Goal: Task Accomplishment & Management: Use online tool/utility

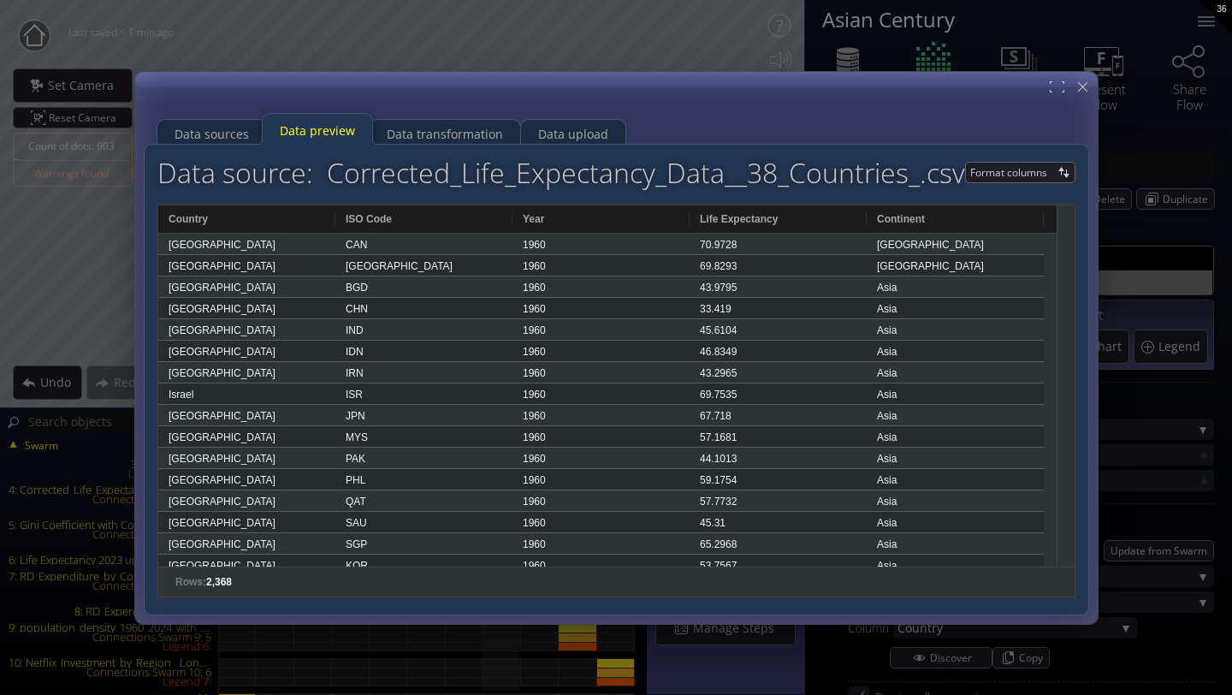
scroll to position [282, 0]
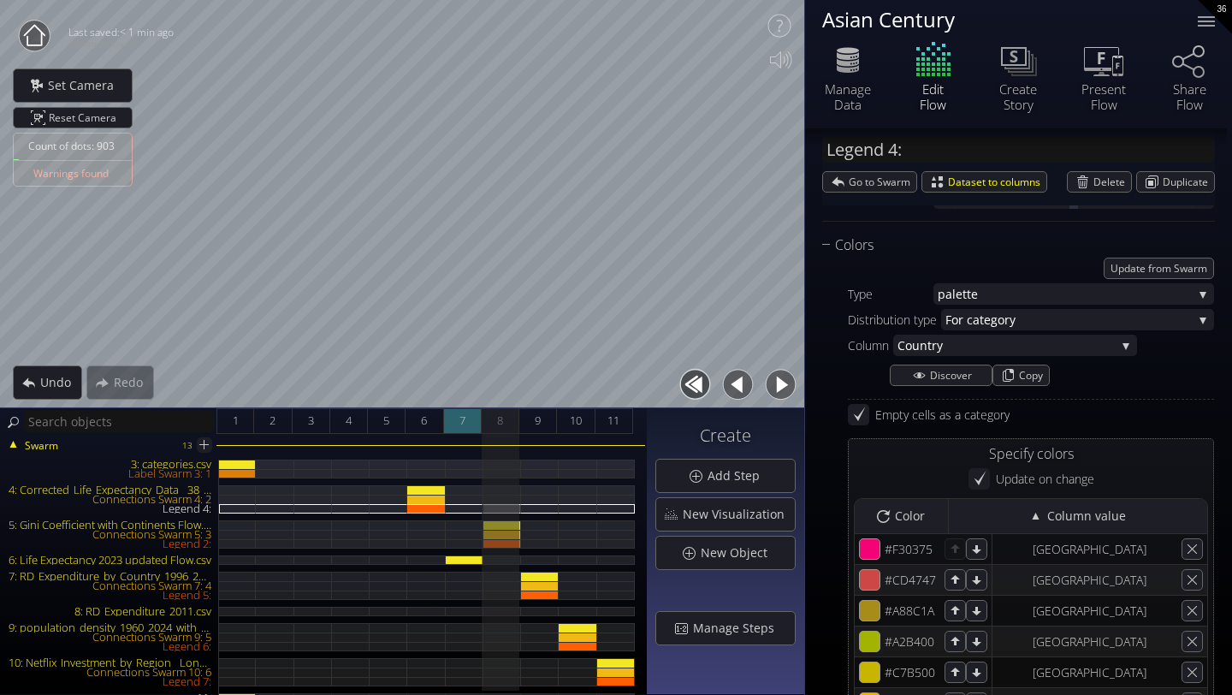
click at [463, 411] on span "7" at bounding box center [462, 420] width 6 height 21
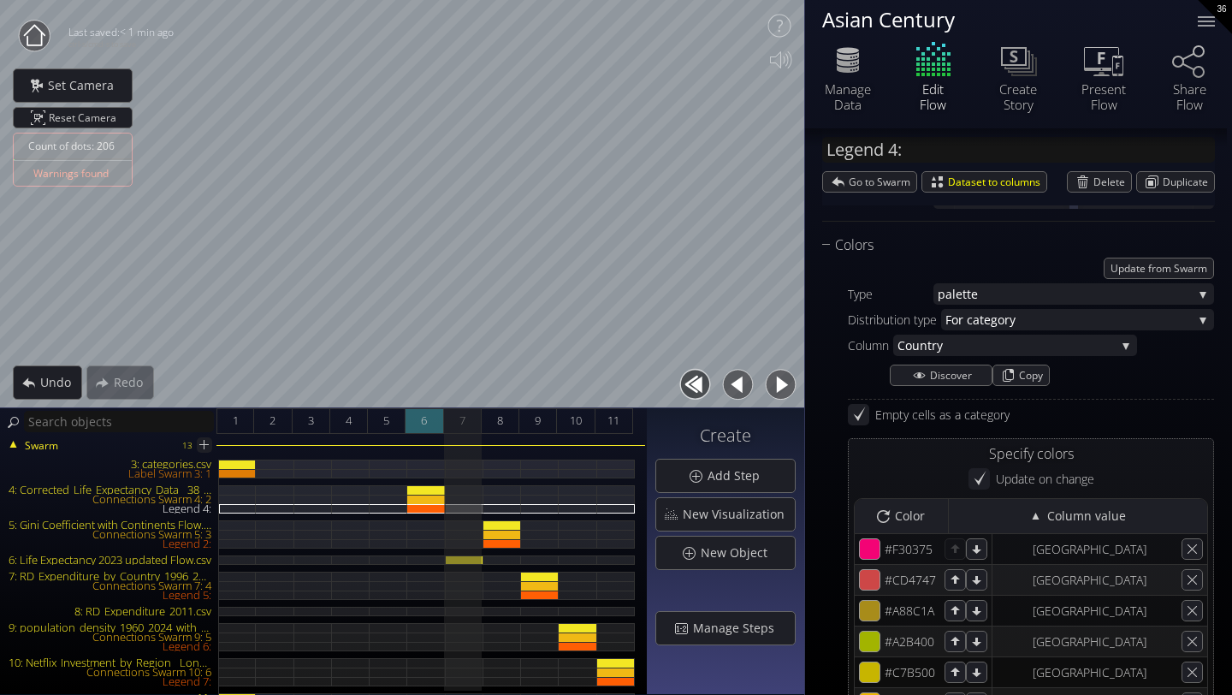
click at [425, 428] on span "6" at bounding box center [424, 420] width 6 height 21
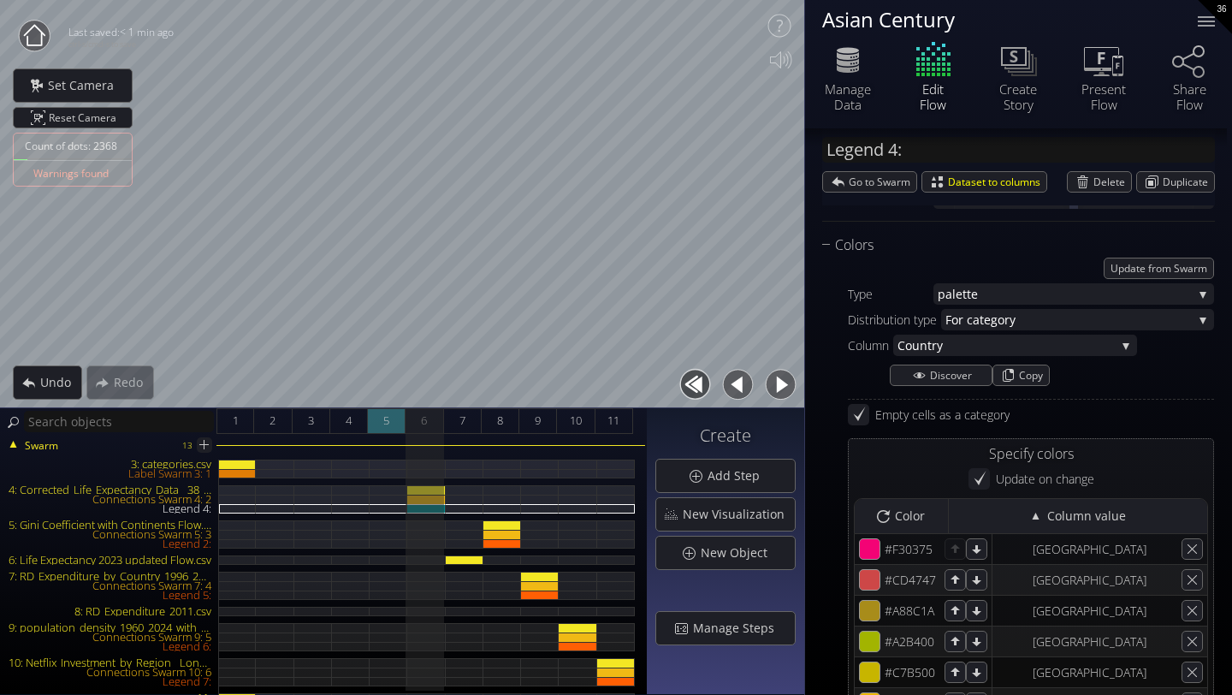
click at [383, 430] on span "5" at bounding box center [386, 420] width 6 height 21
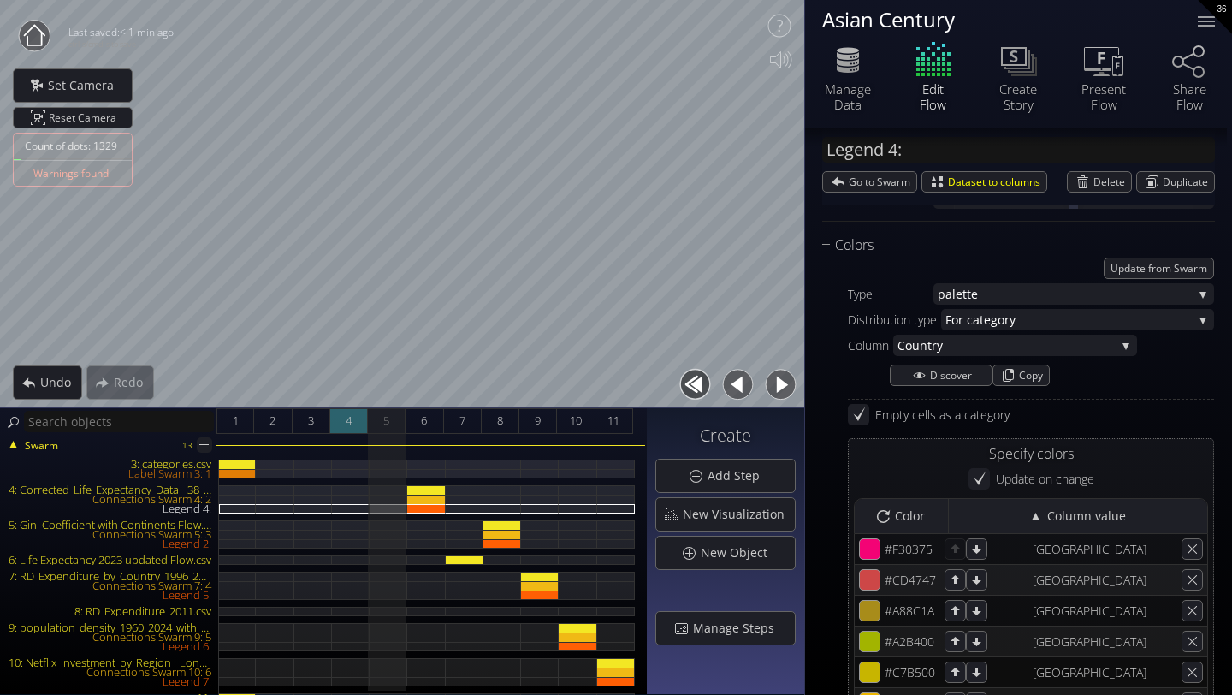
click at [349, 430] on span "4" at bounding box center [349, 420] width 6 height 21
click at [302, 429] on div "3" at bounding box center [312, 421] width 38 height 26
click at [453, 411] on div "7" at bounding box center [463, 421] width 38 height 26
click at [505, 417] on div "8" at bounding box center [501, 421] width 38 height 26
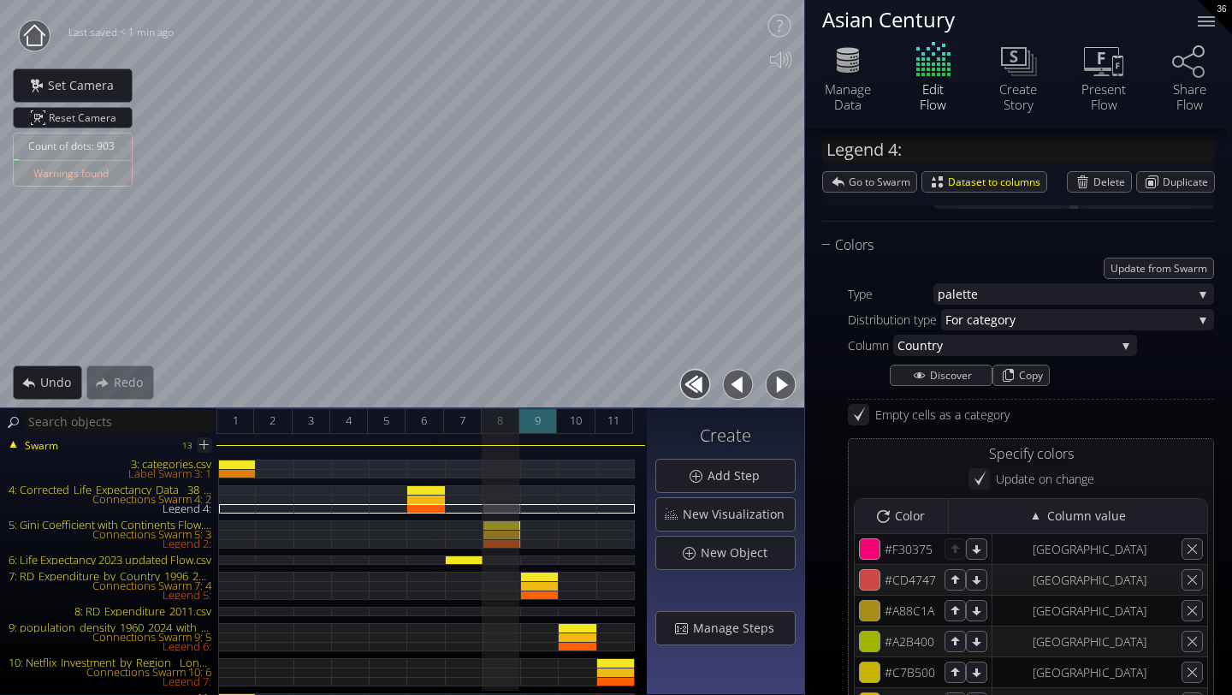
click at [540, 419] on span "9" at bounding box center [538, 420] width 6 height 21
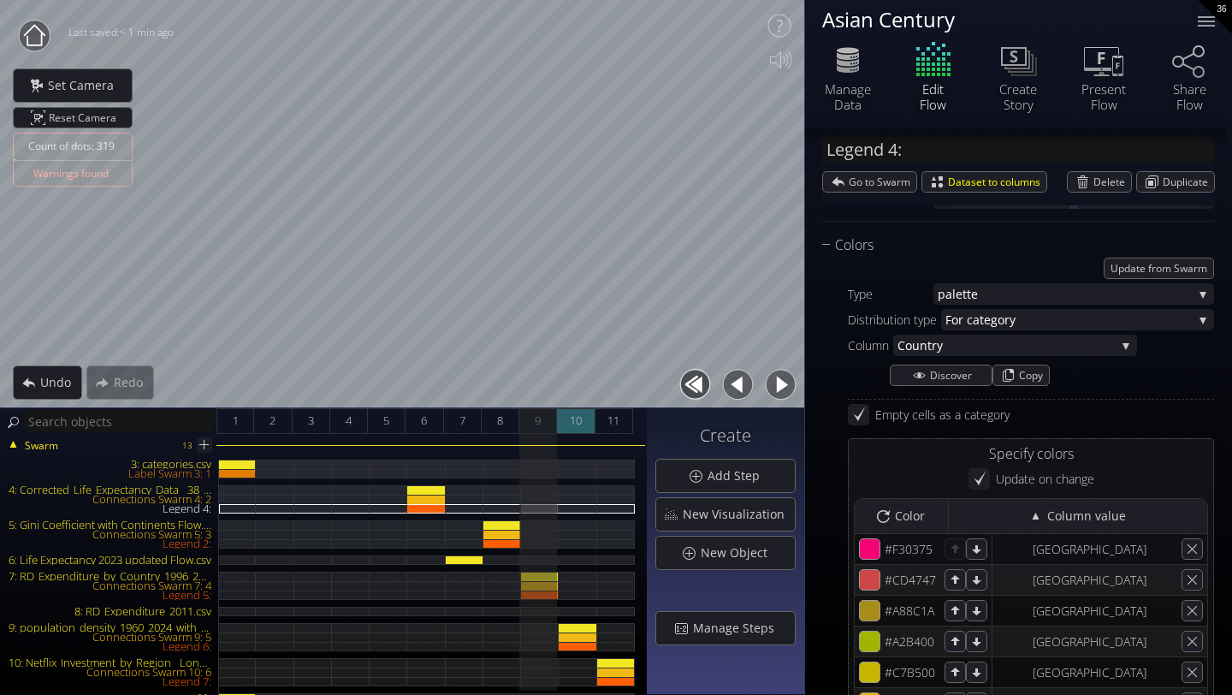
click at [567, 424] on div "10" at bounding box center [576, 421] width 38 height 26
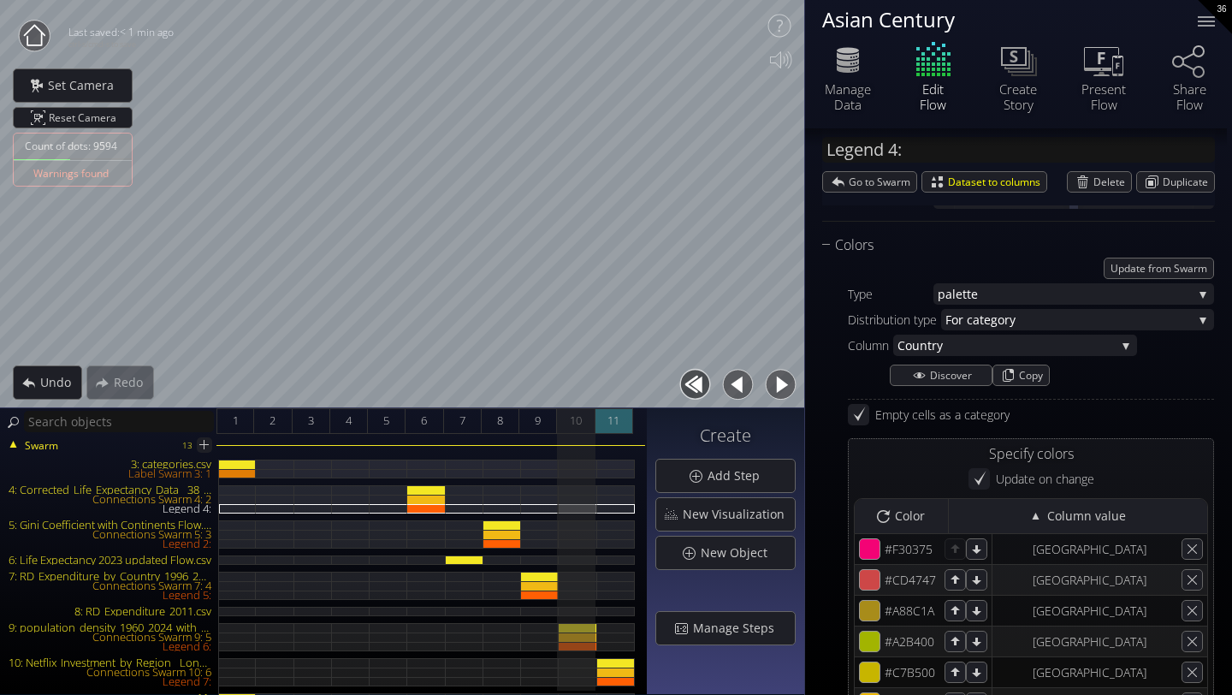
click at [606, 429] on div "11" at bounding box center [614, 421] width 38 height 26
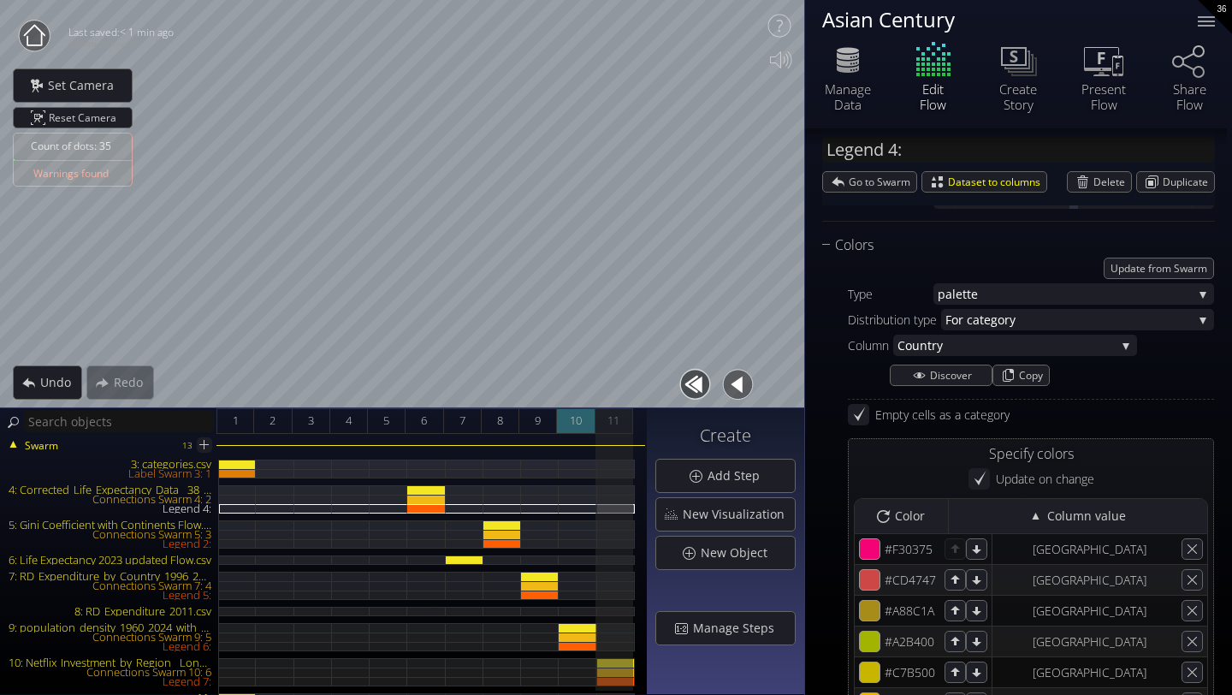
click at [564, 433] on div "10" at bounding box center [576, 421] width 38 height 26
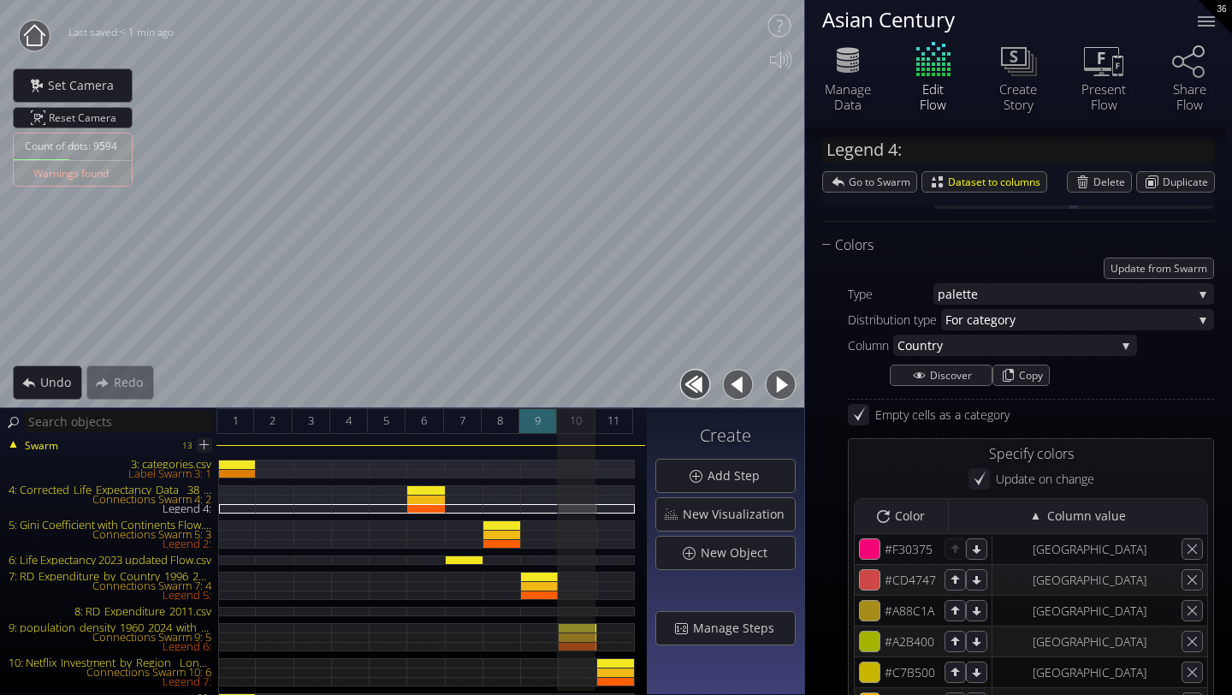
click at [529, 422] on div "9" at bounding box center [538, 421] width 38 height 26
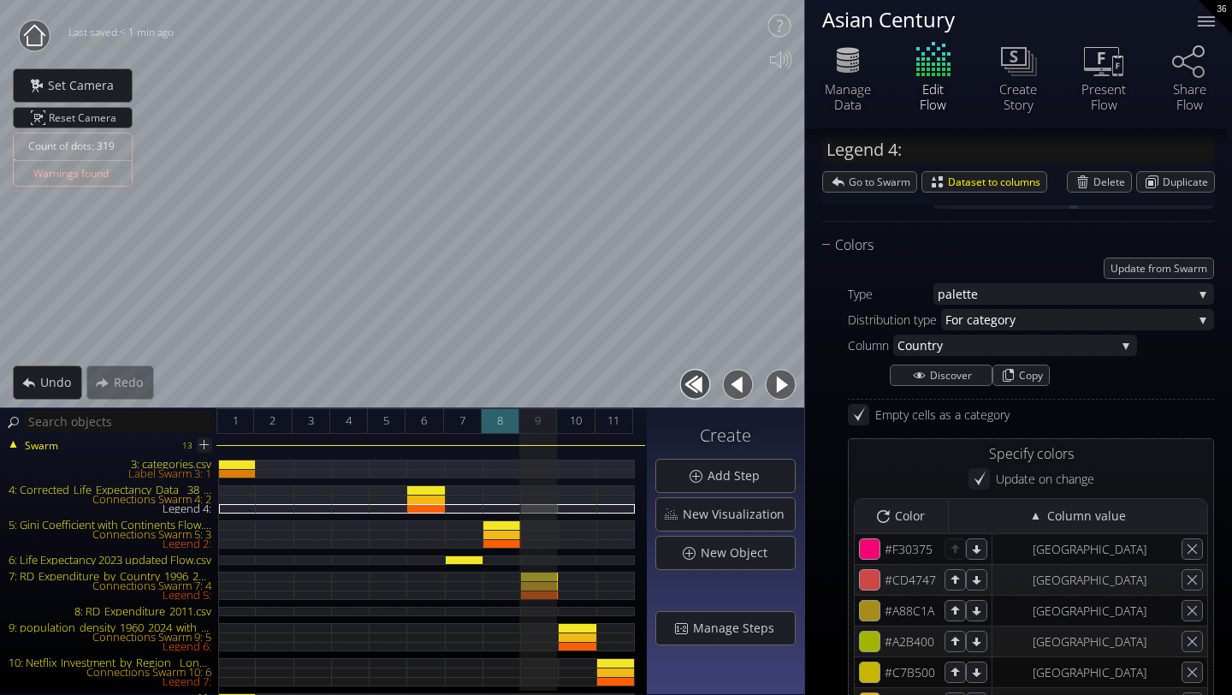
click at [495, 423] on div "8" at bounding box center [501, 421] width 38 height 26
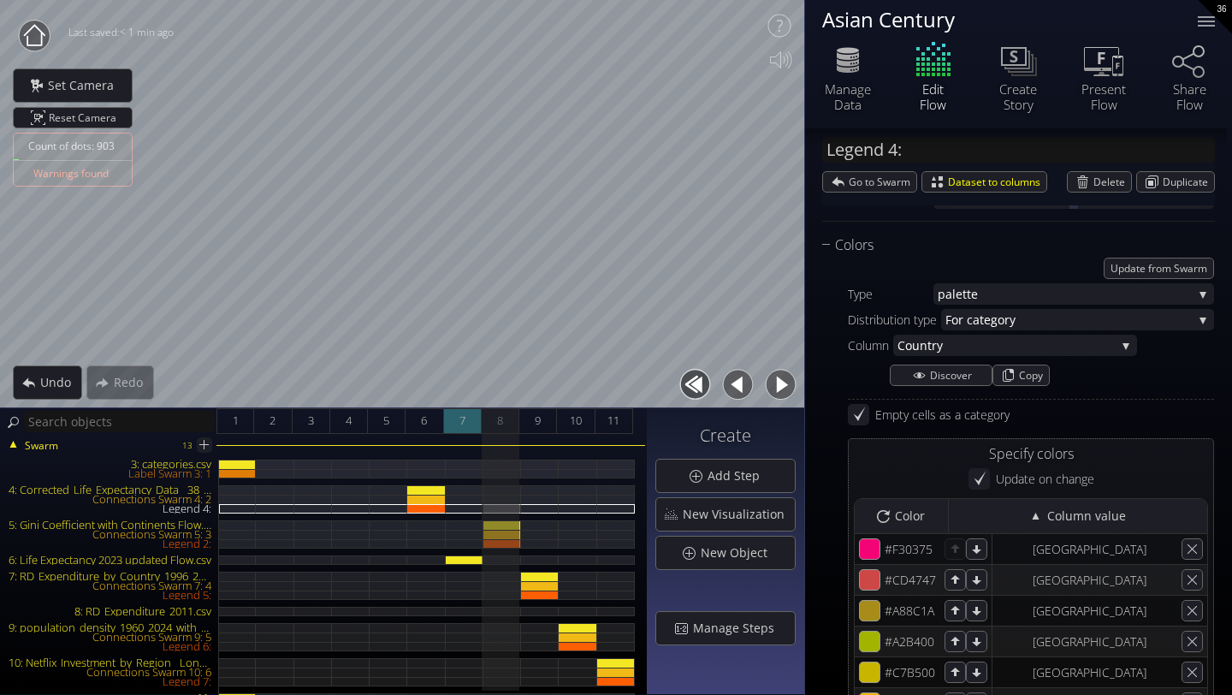
click at [469, 423] on div "7" at bounding box center [463, 421] width 38 height 26
click at [488, 423] on div "8" at bounding box center [501, 421] width 38 height 26
click at [604, 423] on div "11" at bounding box center [614, 421] width 38 height 26
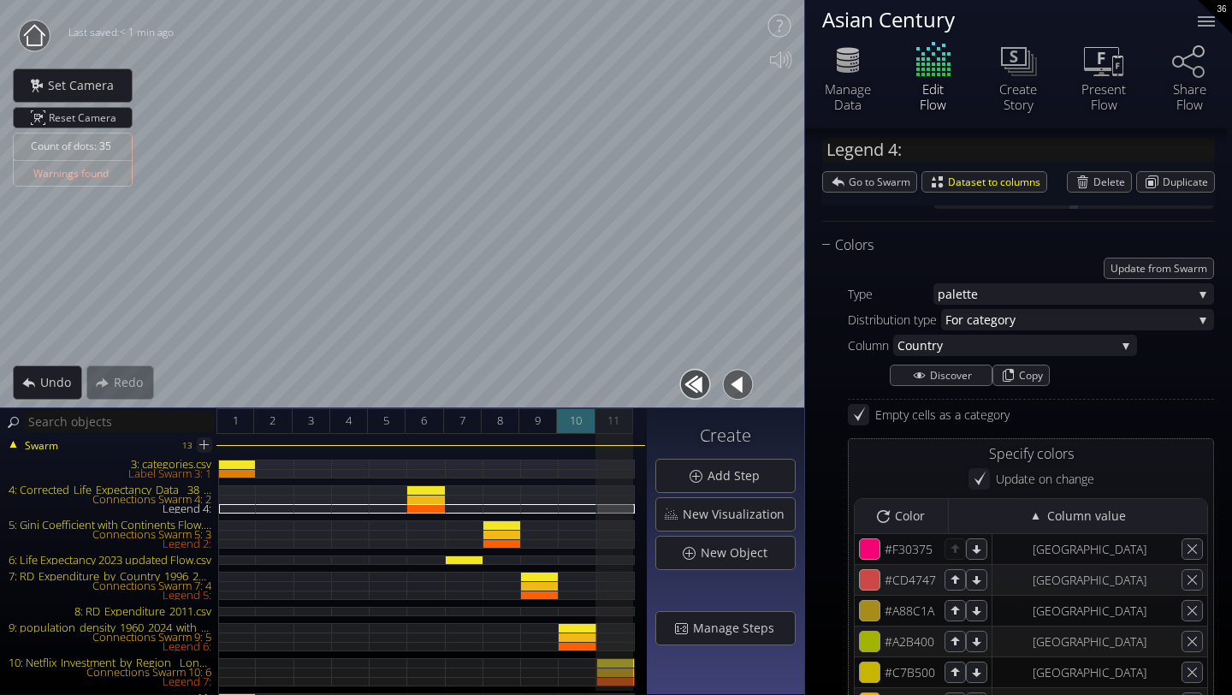
click at [574, 423] on span "10" at bounding box center [576, 420] width 12 height 21
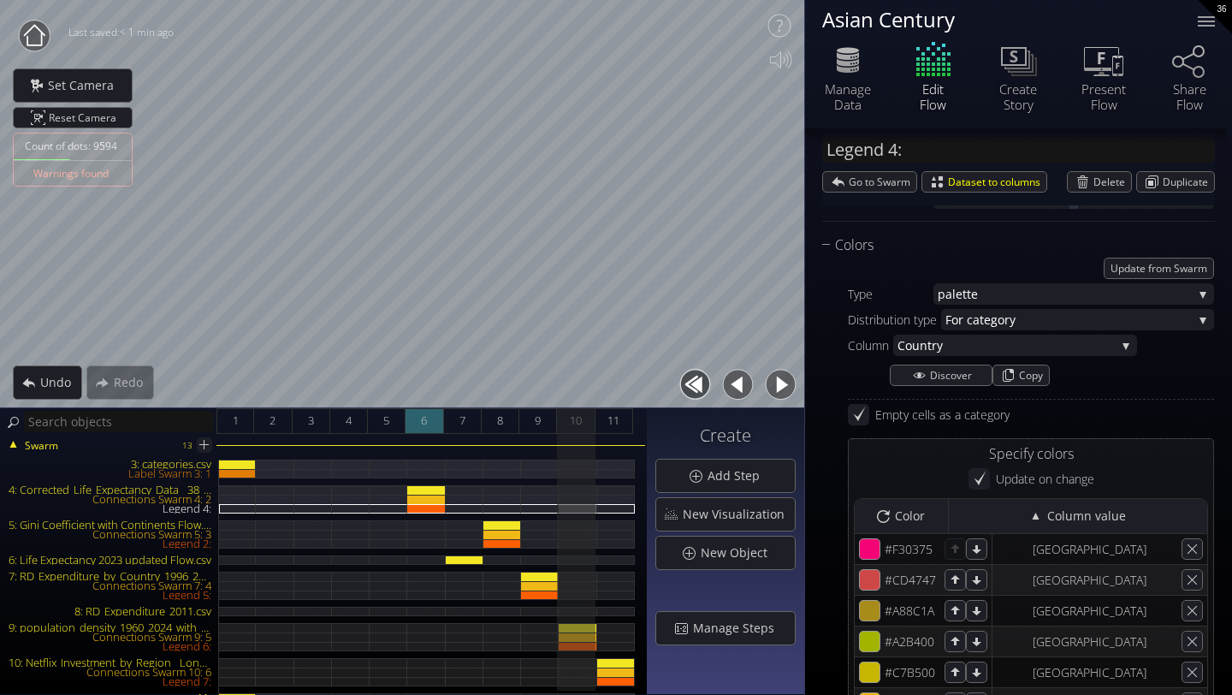
click at [436, 429] on div "6" at bounding box center [424, 421] width 38 height 26
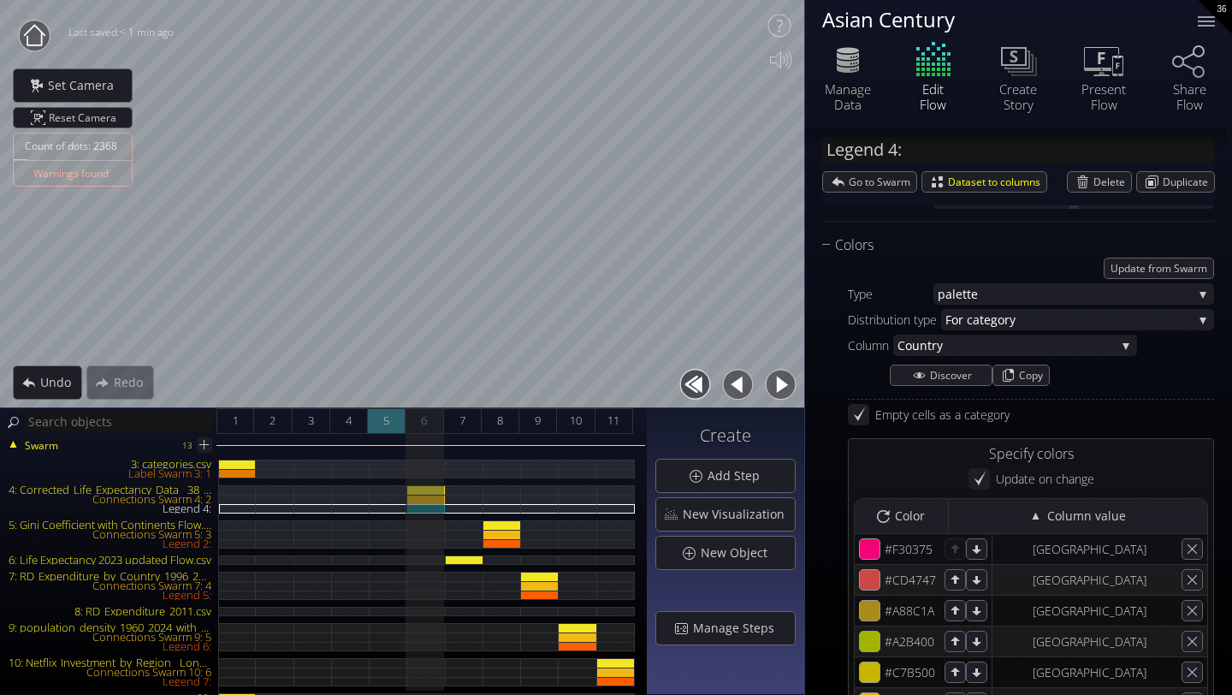
click at [387, 423] on span "5" at bounding box center [386, 420] width 6 height 21
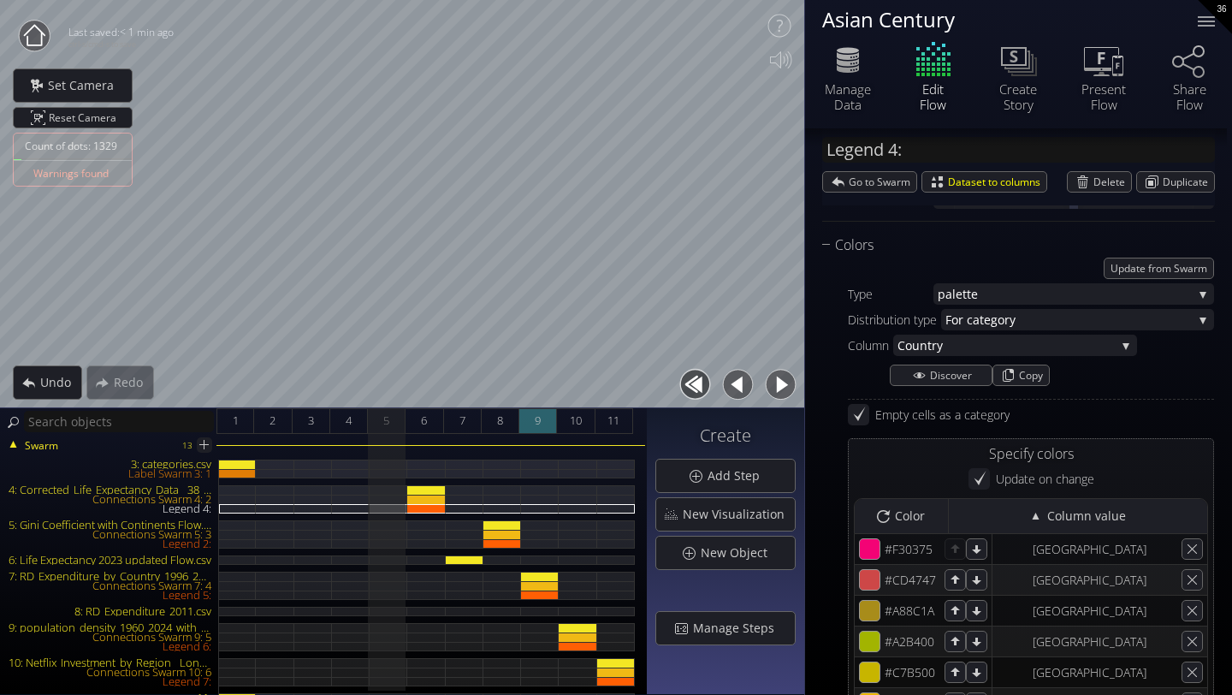
click at [535, 423] on span "9" at bounding box center [538, 420] width 6 height 21
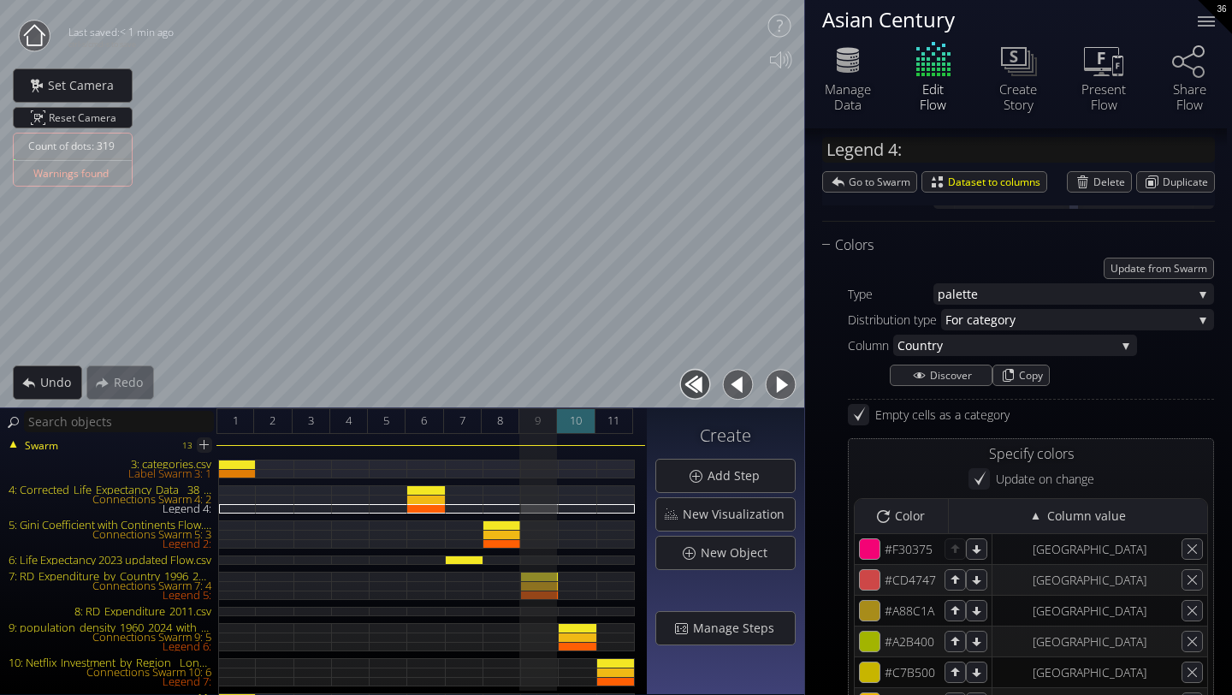
click at [573, 418] on span "10" at bounding box center [576, 420] width 12 height 21
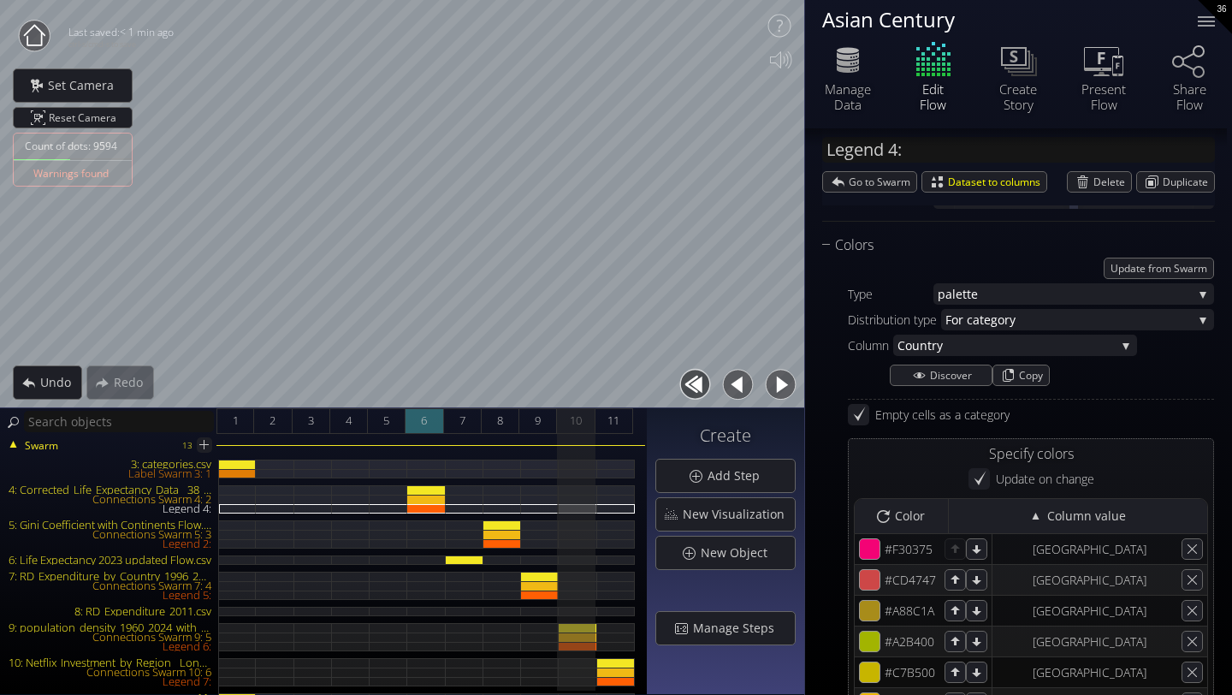
click at [429, 423] on div "6" at bounding box center [424, 421] width 38 height 26
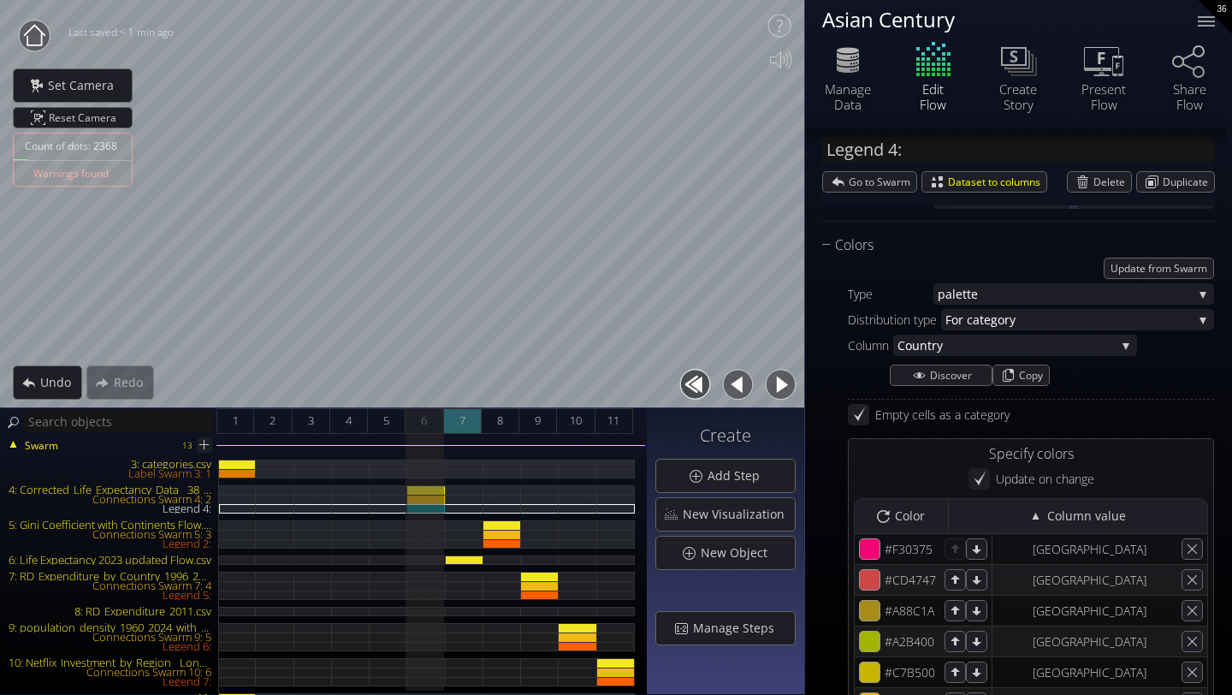
click at [467, 428] on div "7" at bounding box center [463, 421] width 38 height 26
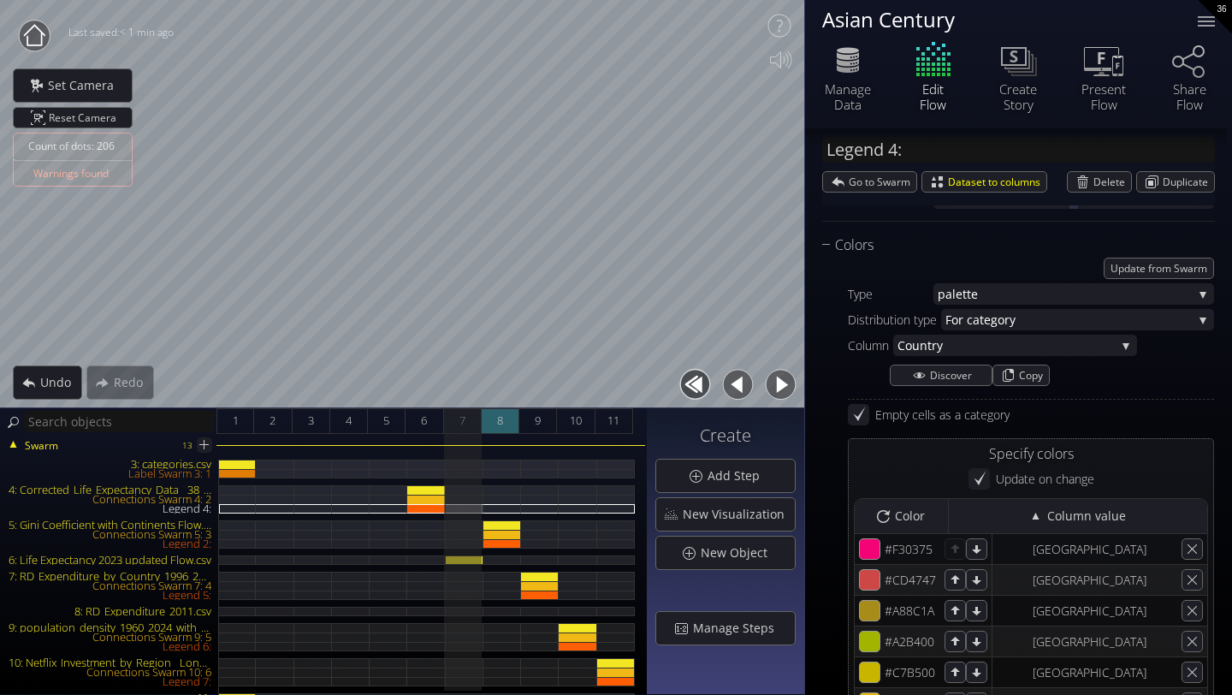
click at [500, 428] on span "8" at bounding box center [500, 420] width 6 height 21
click at [464, 424] on span "7" at bounding box center [462, 420] width 6 height 21
click at [496, 427] on div "8" at bounding box center [501, 421] width 38 height 26
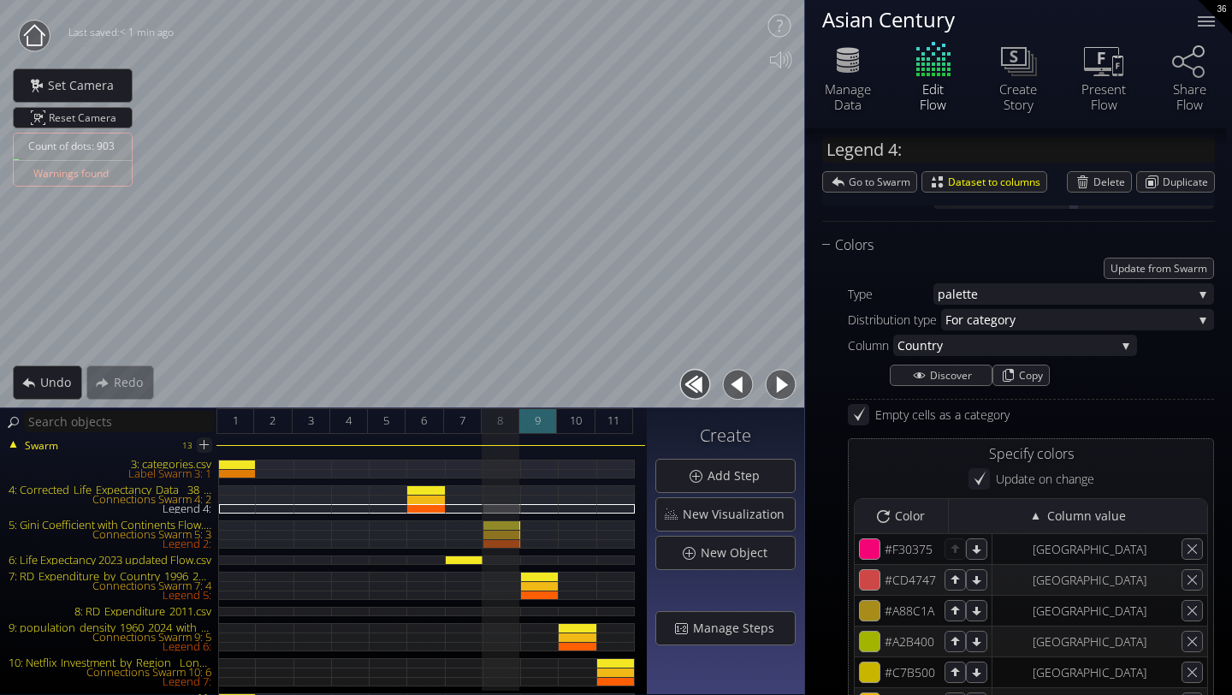
click at [524, 425] on div "9" at bounding box center [538, 421] width 38 height 26
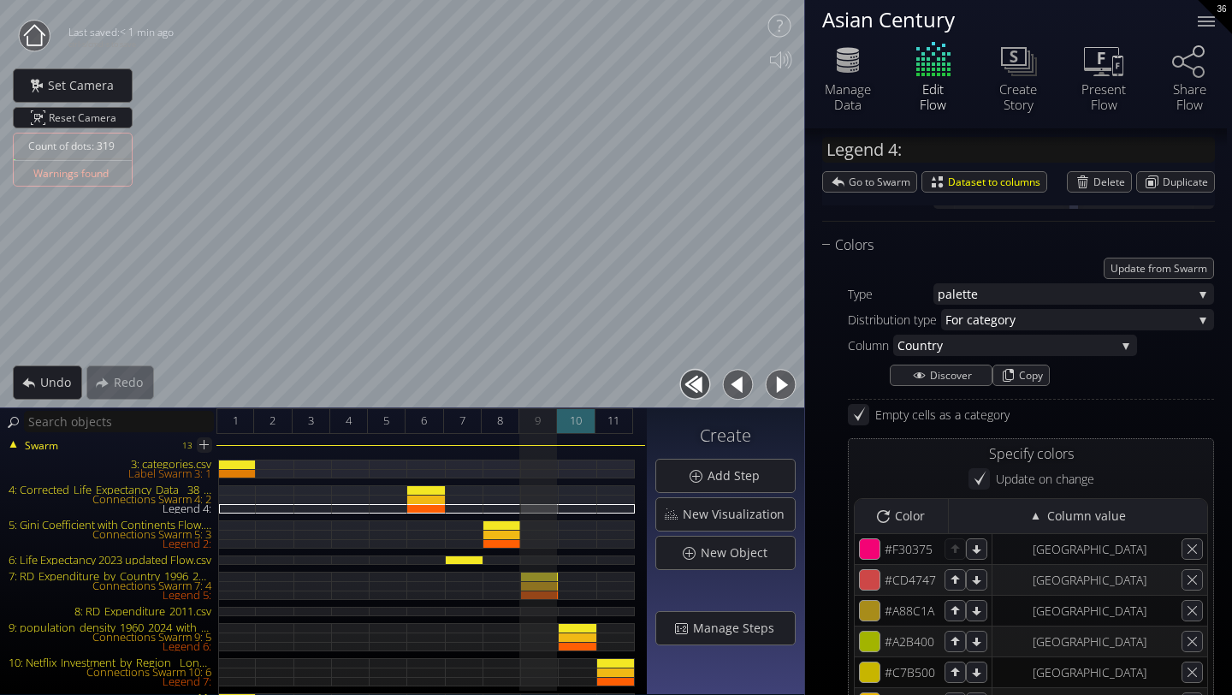
click at [570, 421] on span "10" at bounding box center [576, 420] width 12 height 21
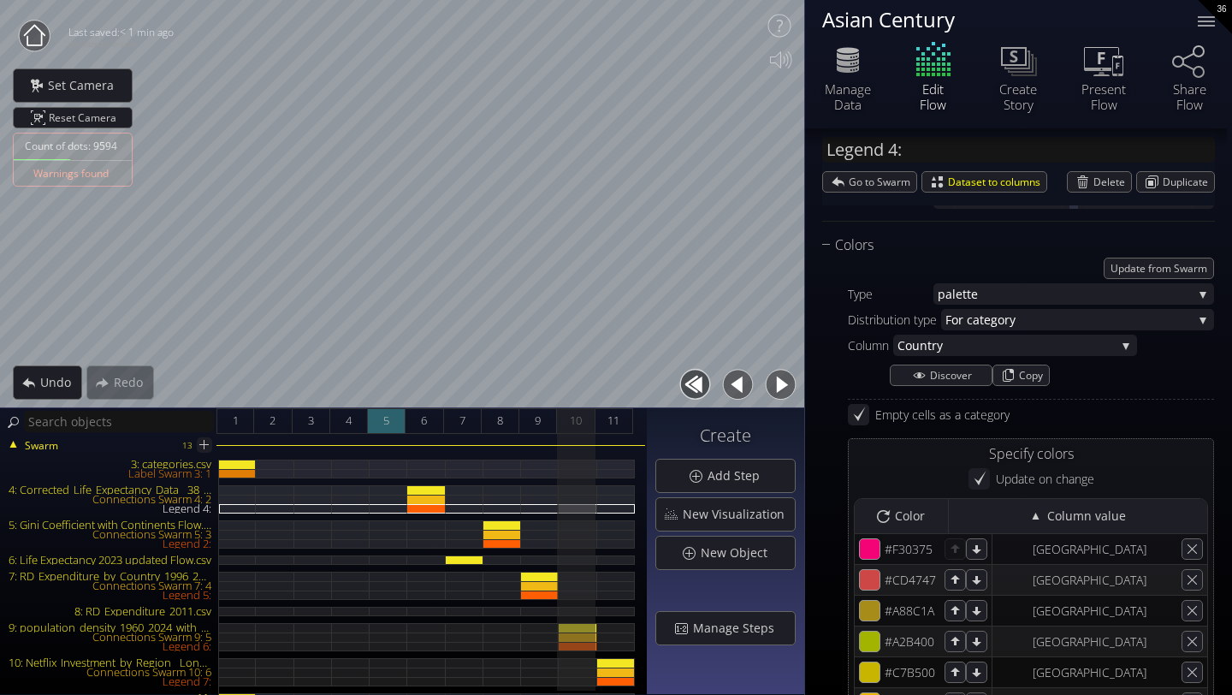
click at [379, 431] on div "5" at bounding box center [387, 421] width 38 height 26
click at [417, 433] on div "6" at bounding box center [424, 421] width 38 height 26
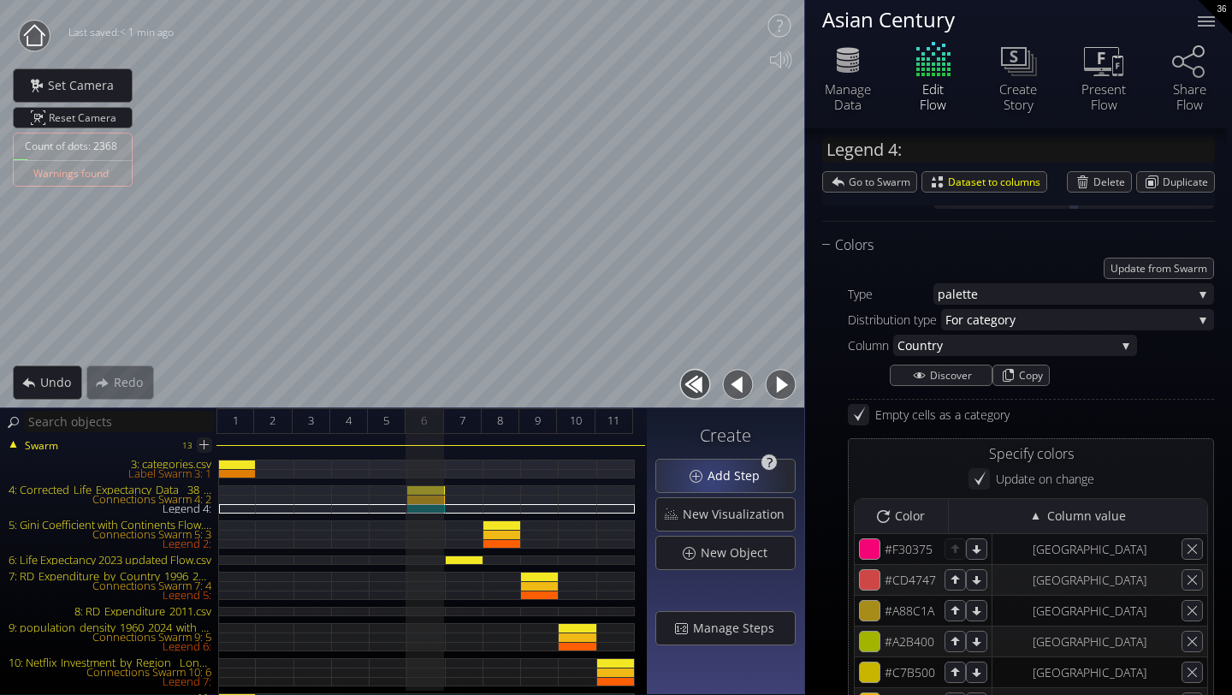
click at [713, 482] on span "Add Step" at bounding box center [737, 475] width 63 height 17
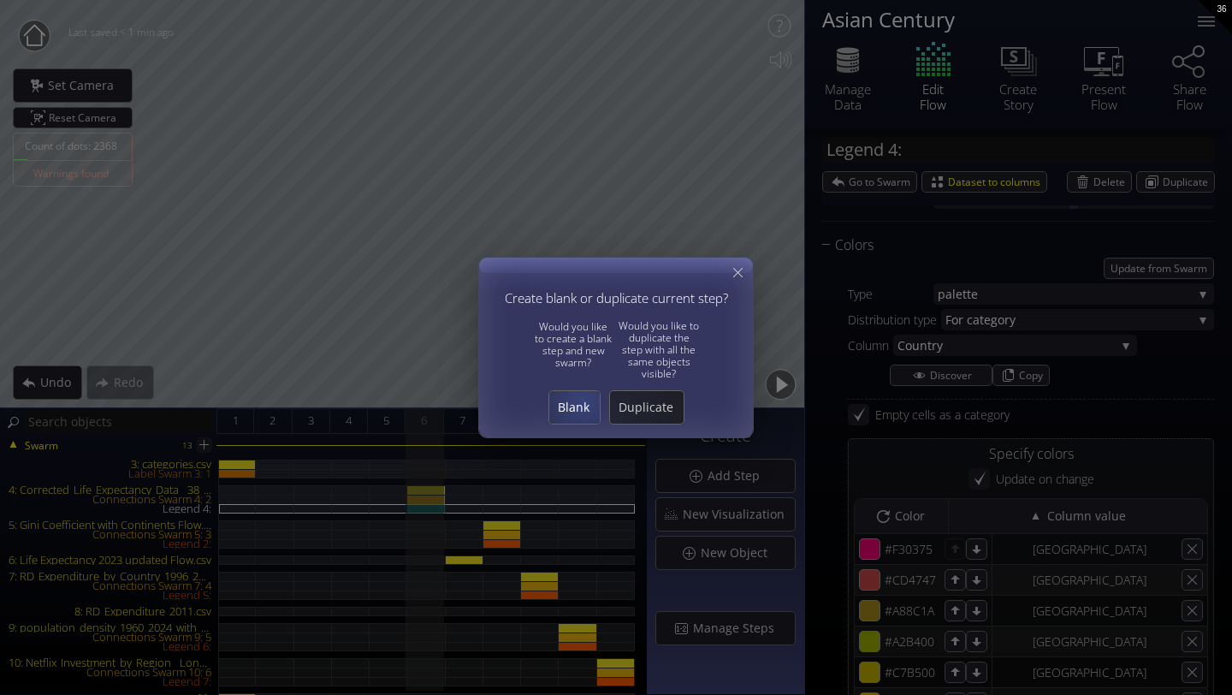
click at [580, 399] on span "Blank" at bounding box center [574, 407] width 50 height 17
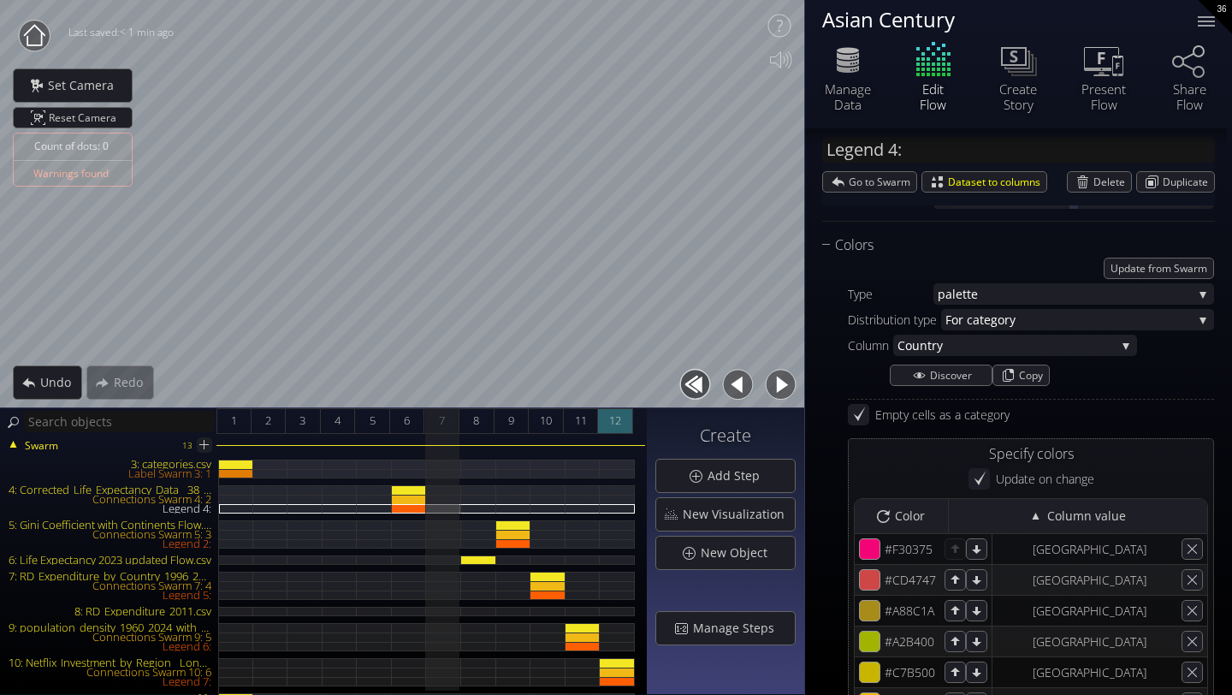
click at [616, 417] on span "12" at bounding box center [615, 420] width 12 height 21
click at [436, 429] on div "7" at bounding box center [441, 421] width 35 height 26
click at [500, 420] on div "9" at bounding box center [511, 421] width 35 height 26
click at [446, 429] on div "7" at bounding box center [441, 421] width 35 height 26
click at [486, 423] on div "8" at bounding box center [476, 421] width 35 height 26
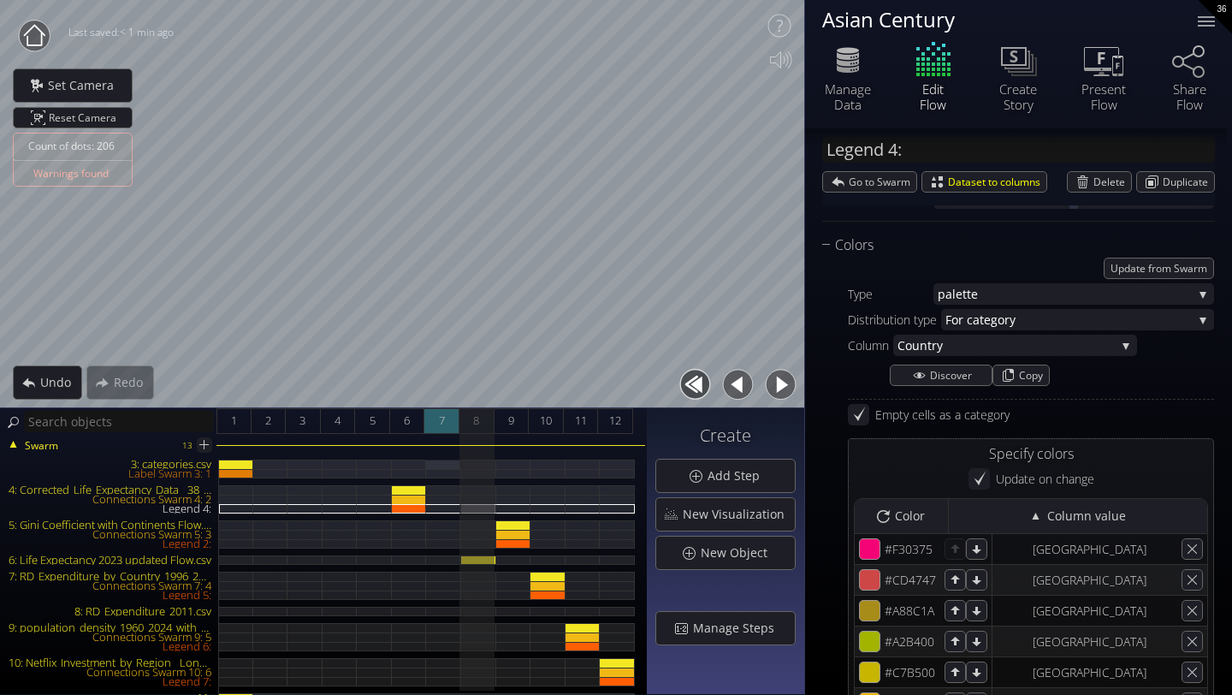
click at [434, 427] on div "7" at bounding box center [441, 421] width 35 height 26
click at [473, 420] on span "8" at bounding box center [476, 420] width 6 height 21
click at [1211, 22] on div at bounding box center [1206, 21] width 34 height 34
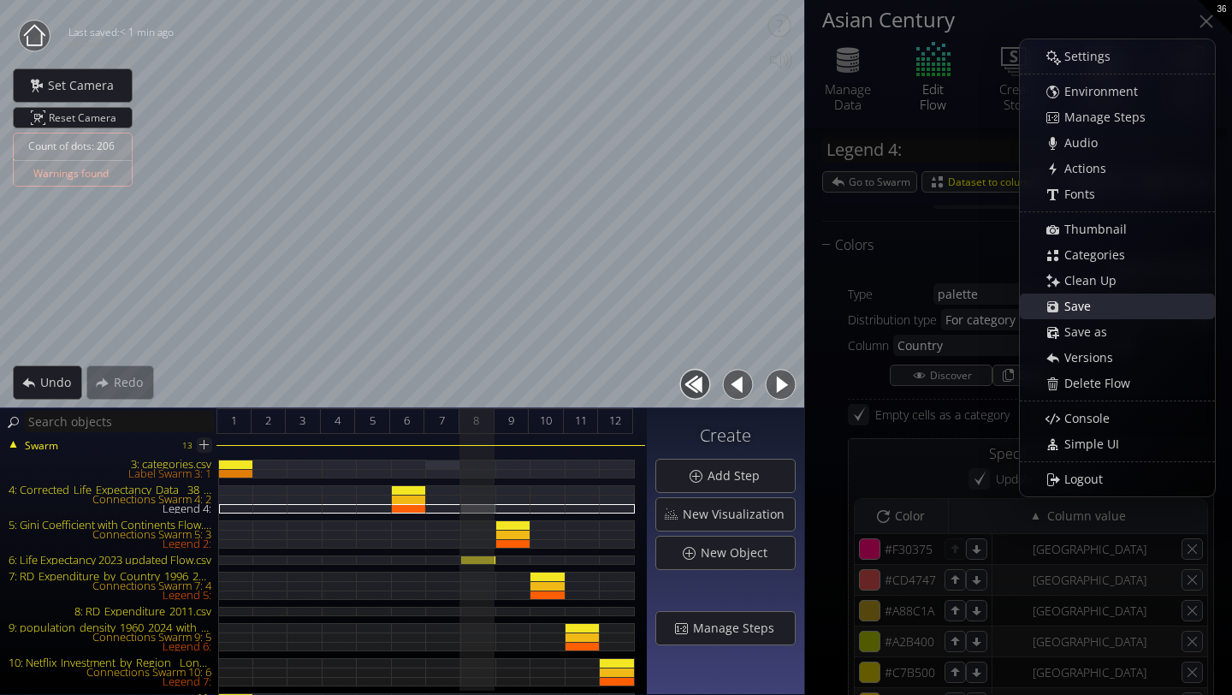
click at [1110, 313] on div "Save" at bounding box center [1125, 306] width 176 height 24
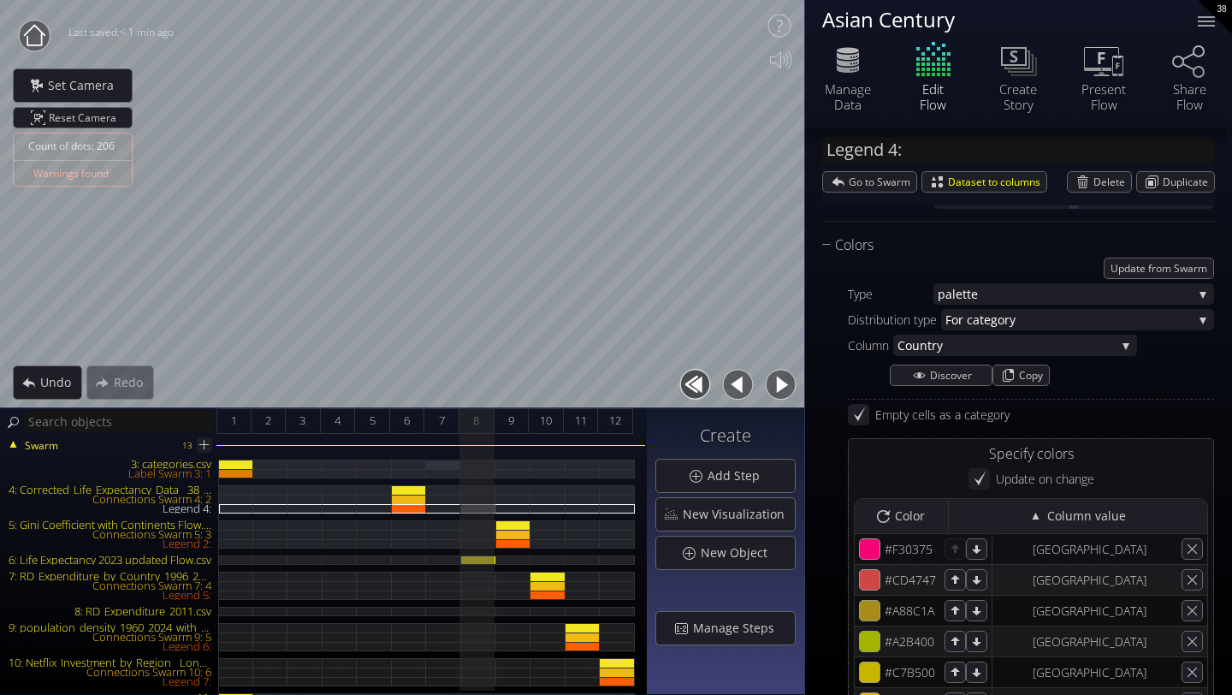
click at [37, 41] on circle at bounding box center [34, 36] width 31 height 31
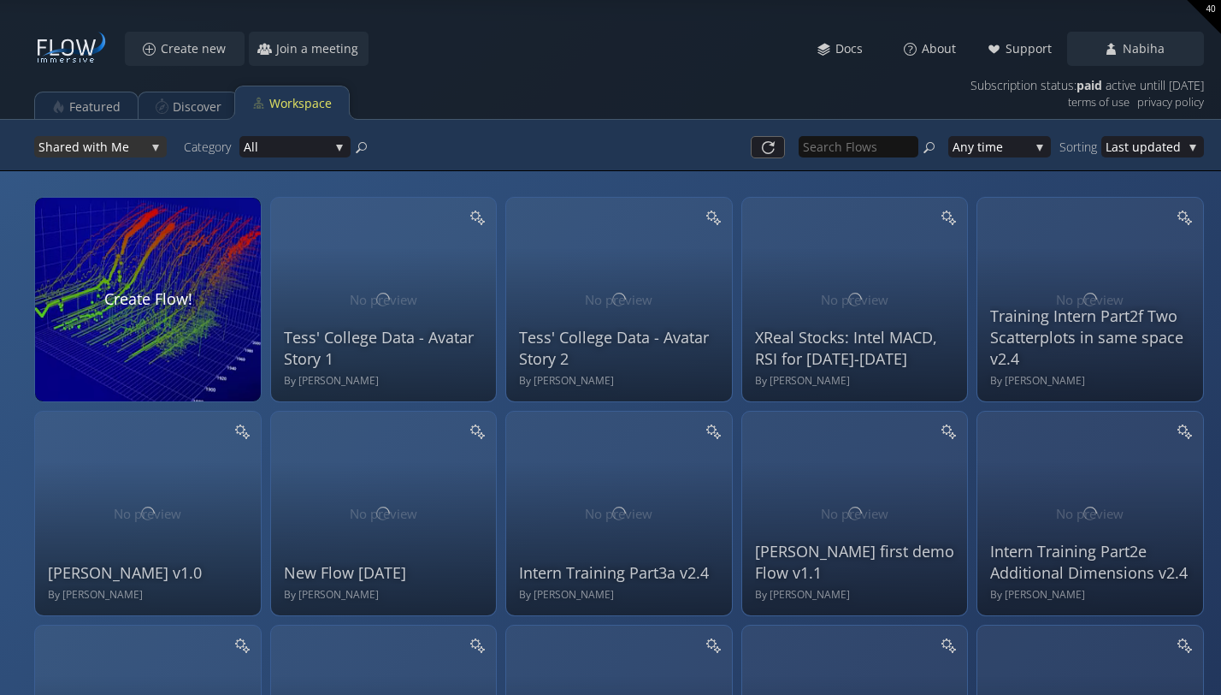
click at [97, 145] on span "ed with Me" at bounding box center [105, 146] width 80 height 21
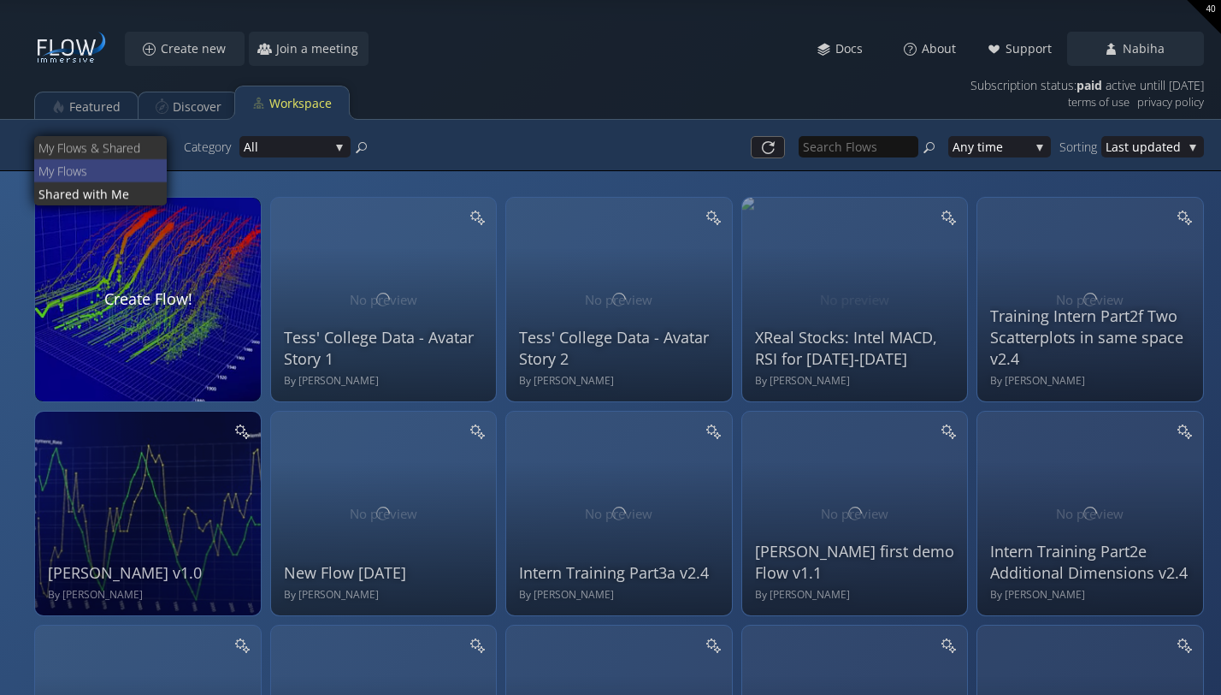
click at [89, 171] on span "ws" at bounding box center [113, 170] width 81 height 23
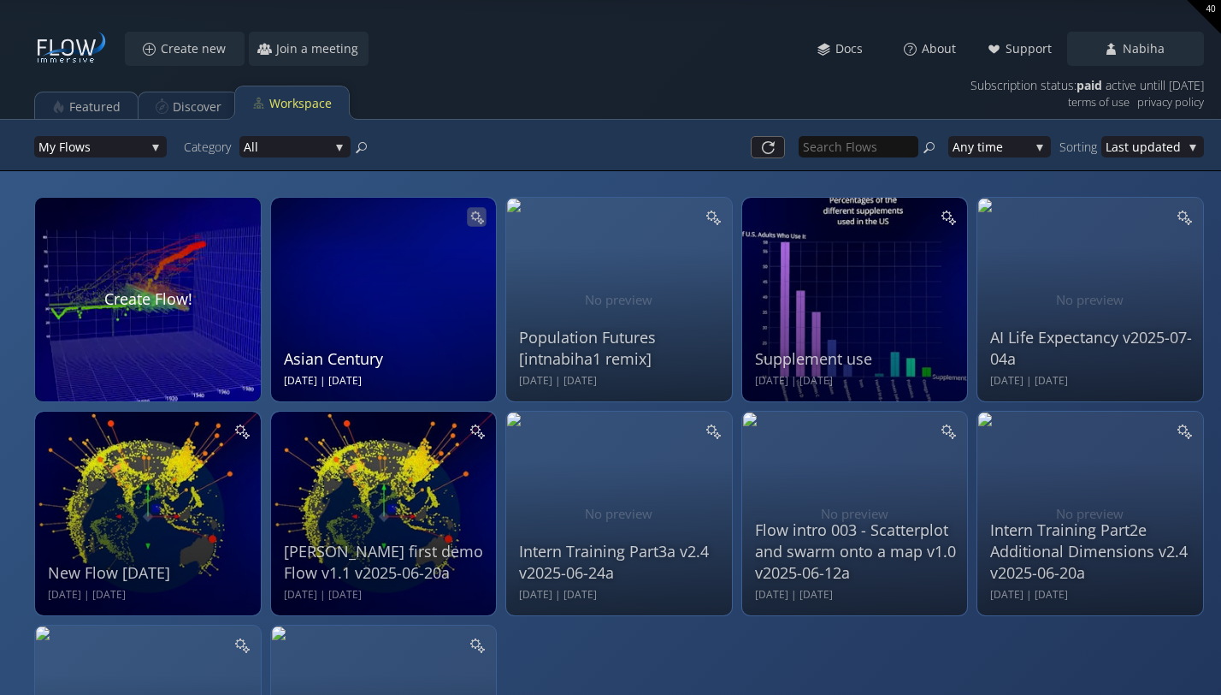
click at [483, 221] on icon at bounding box center [477, 217] width 15 height 15
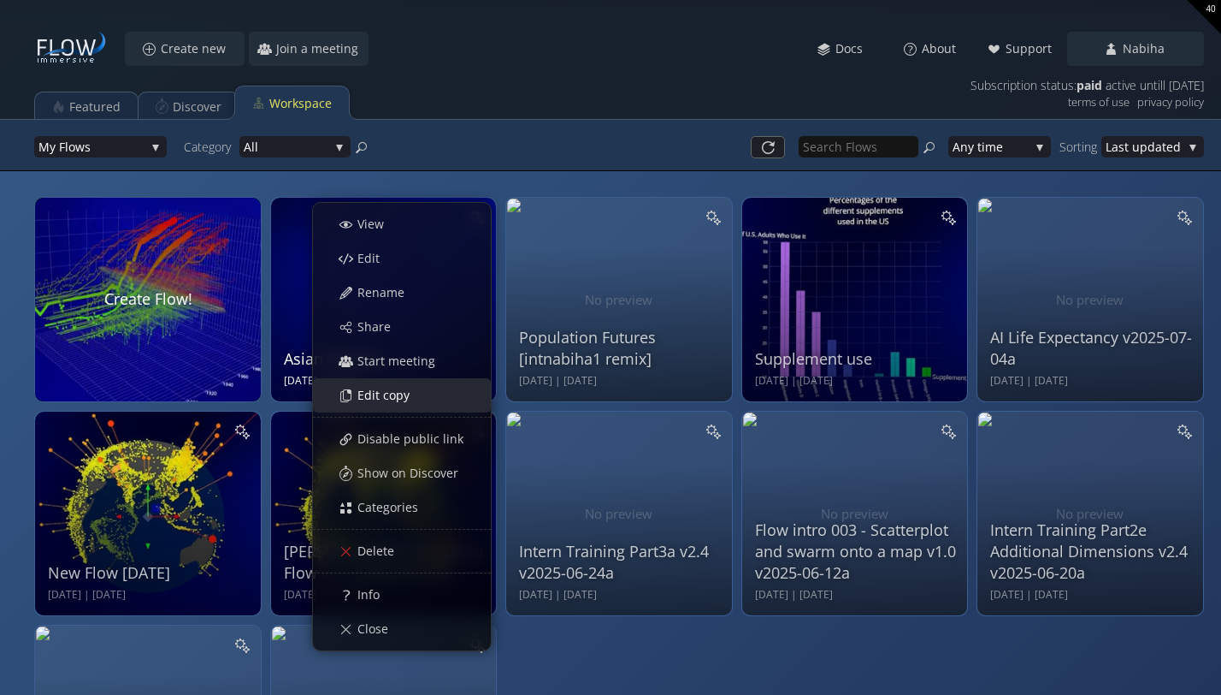
click at [394, 398] on span "Edit copy" at bounding box center [388, 395] width 63 height 17
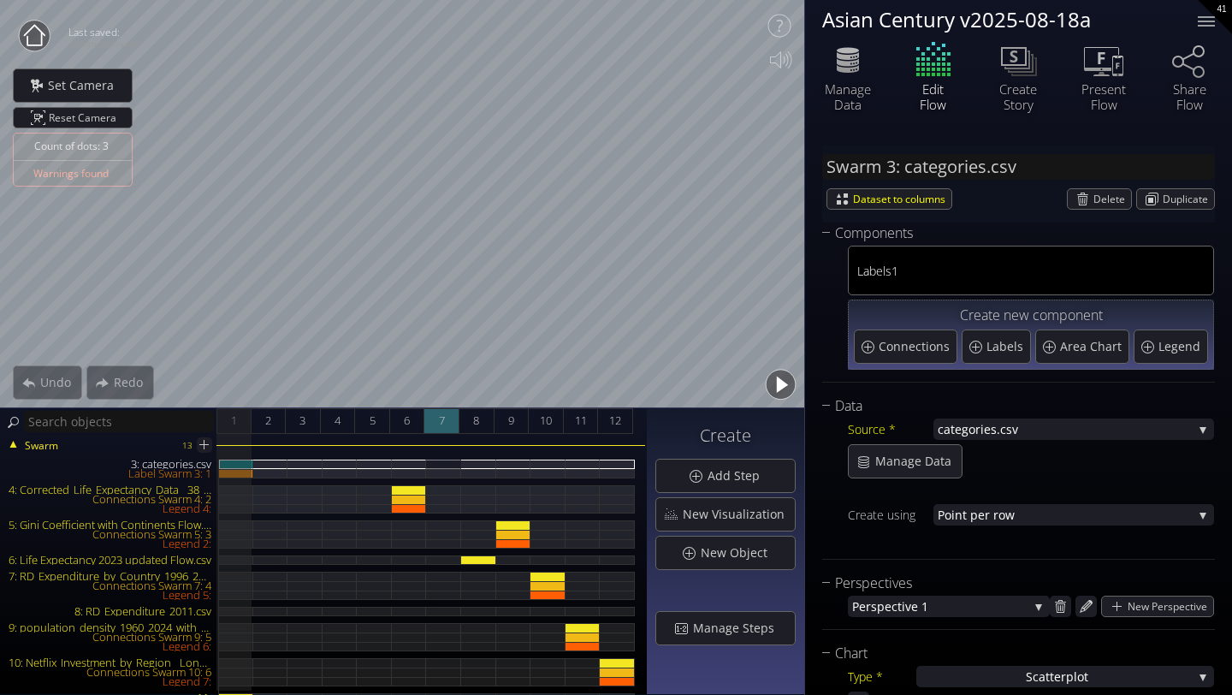
click at [446, 421] on div "7" at bounding box center [441, 421] width 35 height 26
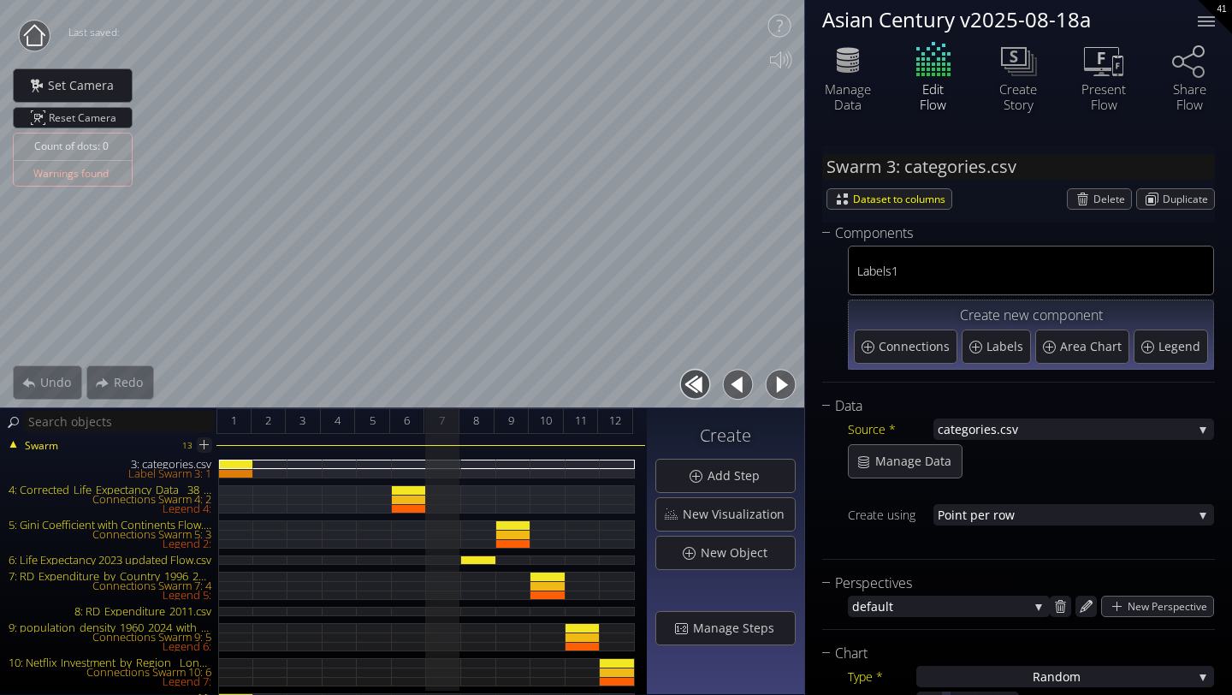
click at [923, 15] on div "Asian Century v2025-08-18a" at bounding box center [999, 19] width 354 height 21
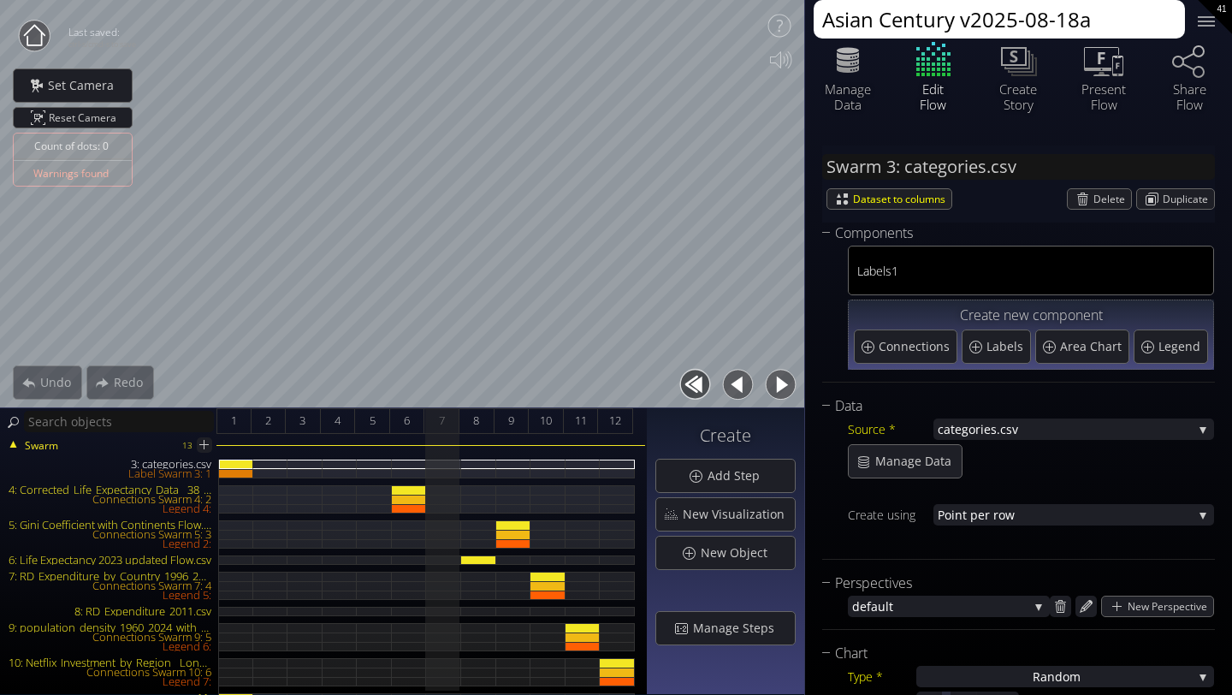
click at [1090, 22] on textarea "Asian Century v2025-08-18a" at bounding box center [998, 19] width 371 height 38
drag, startPoint x: 1090, startPoint y: 22, endPoint x: 954, endPoint y: 15, distance: 136.2
click at [954, 15] on textarea "Asian Century v2025-08-18a" at bounding box center [998, 19] width 371 height 38
type textarea "Asian Century 2"
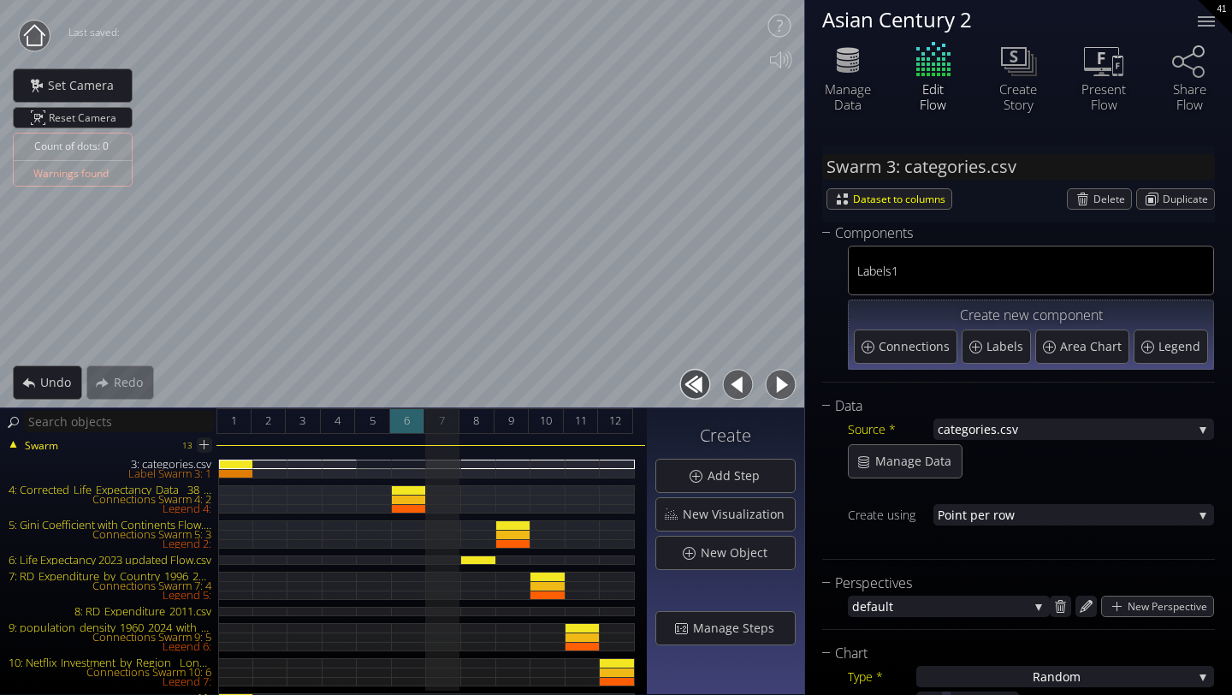
click at [405, 429] on span "6" at bounding box center [407, 420] width 6 height 21
click at [471, 427] on div "8" at bounding box center [476, 421] width 35 height 26
click at [478, 562] on div "6: Life Expectancy 2023 updated Flow.csv" at bounding box center [478, 559] width 35 height 9
type input "Swarm 6: Life Expectancy 2023 updated Flow.csv"
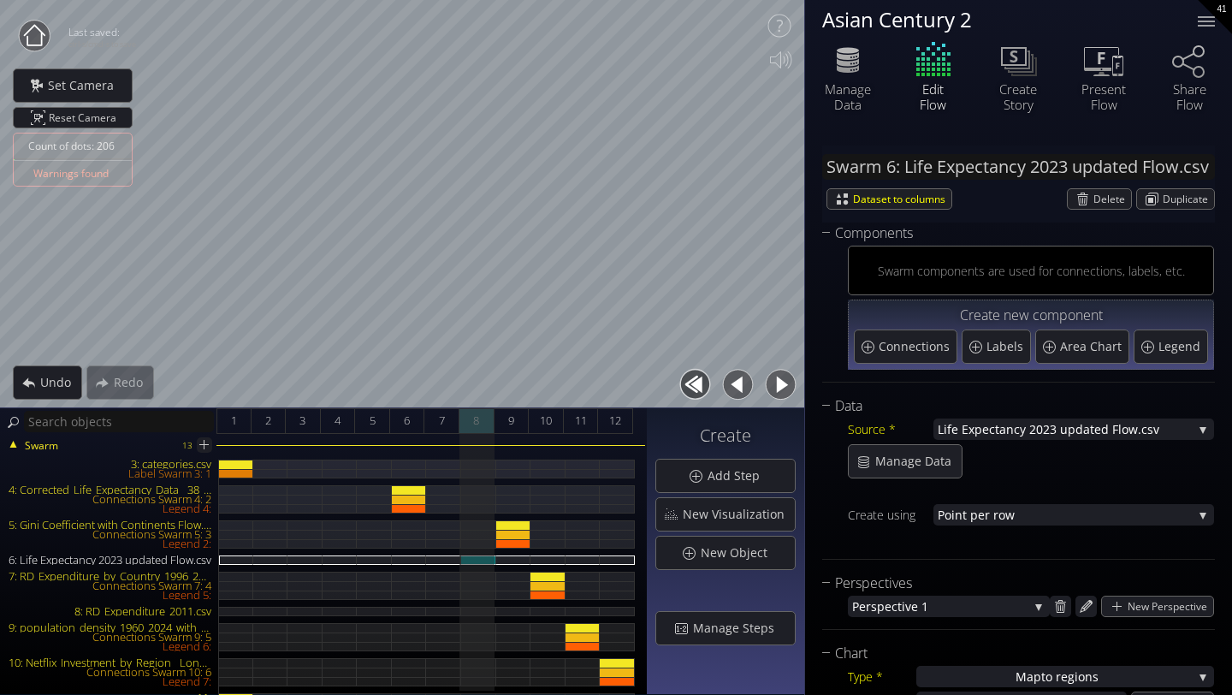
click at [470, 423] on div "8" at bounding box center [476, 421] width 35 height 26
click at [1096, 190] on span "Delete" at bounding box center [1112, 199] width 38 height 20
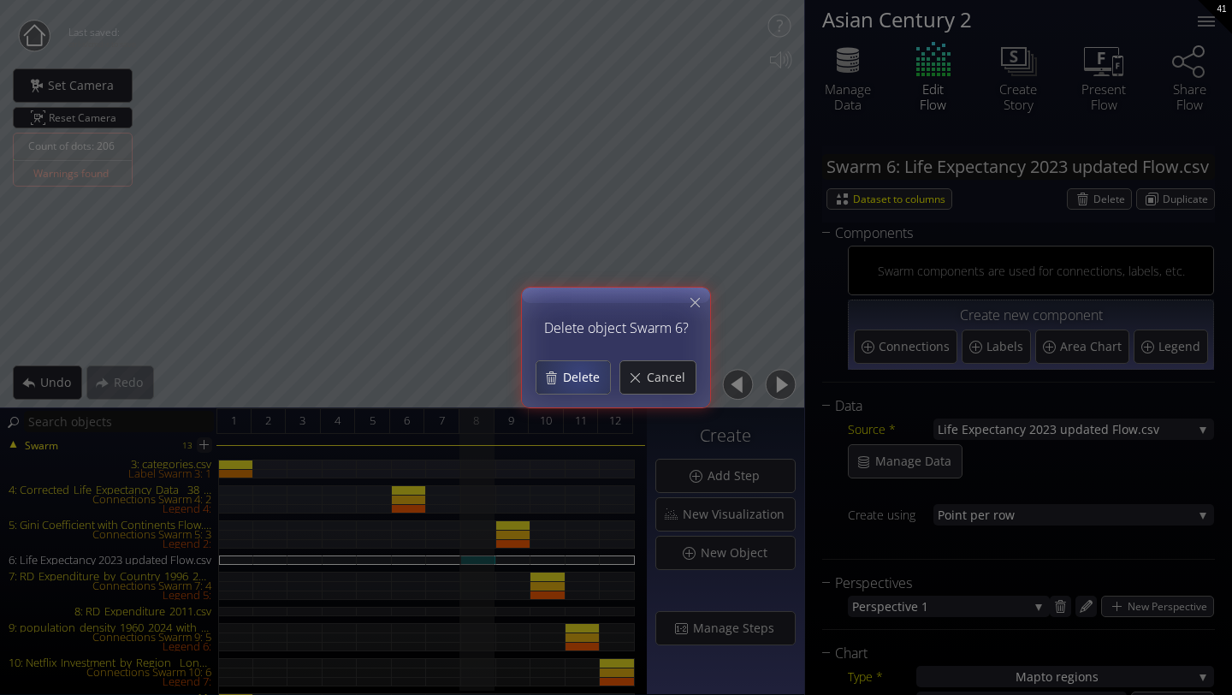
click at [581, 374] on span "Delete" at bounding box center [586, 377] width 48 height 17
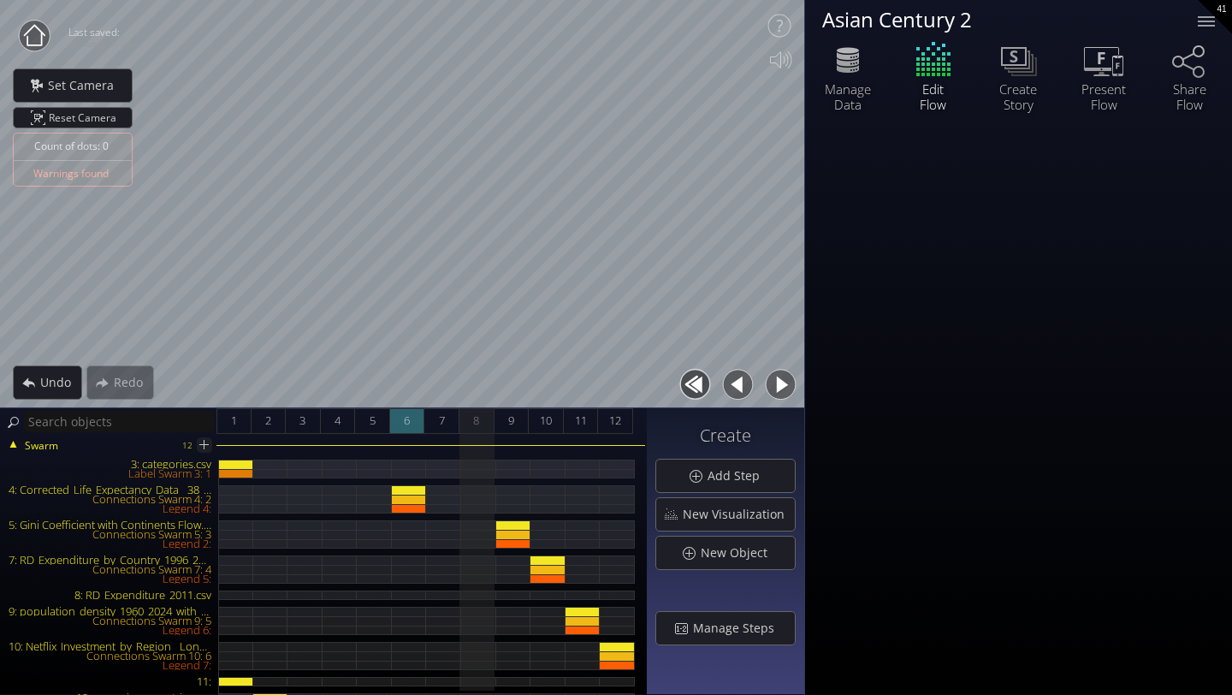
click at [405, 419] on span "6" at bounding box center [407, 420] width 6 height 21
click at [443, 417] on span "7" at bounding box center [442, 420] width 6 height 21
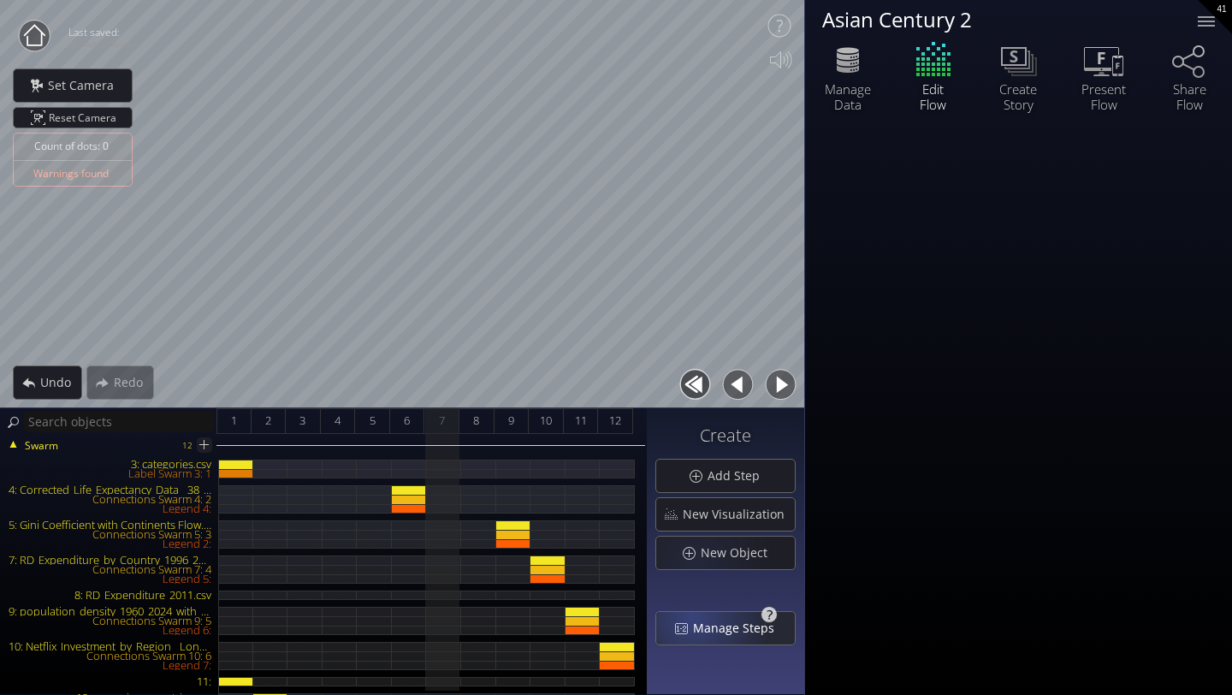
click at [695, 622] on div "Manage Steps" at bounding box center [725, 628] width 139 height 33
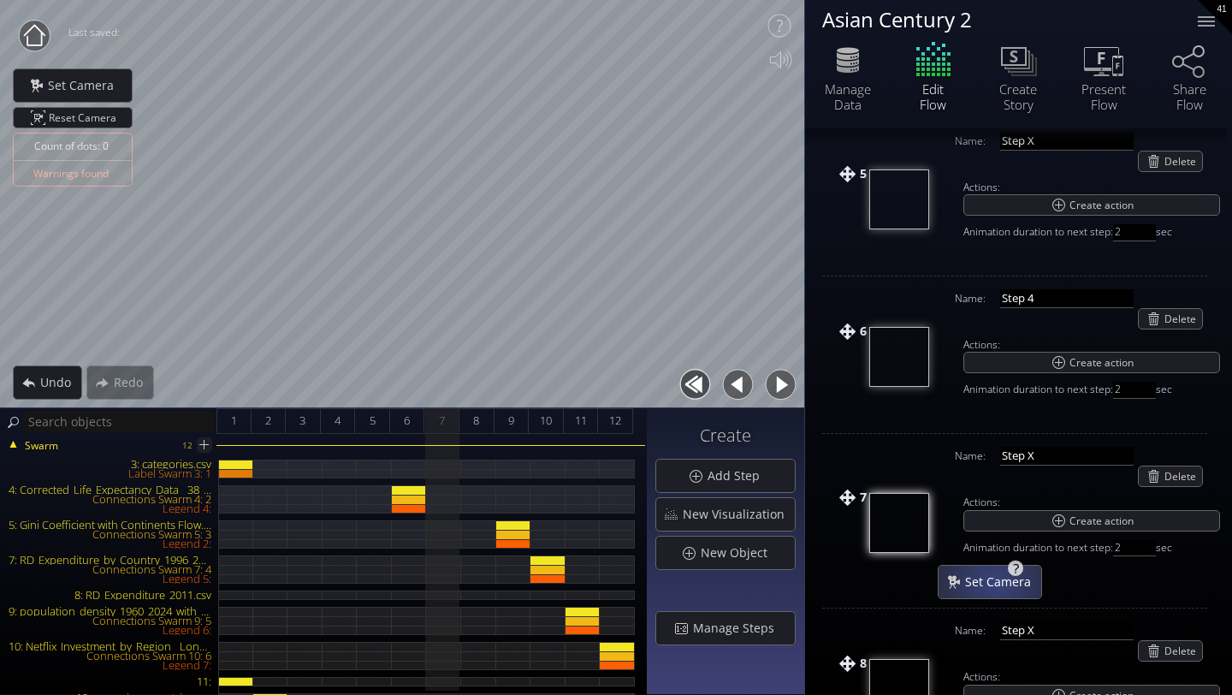
scroll to position [853, 0]
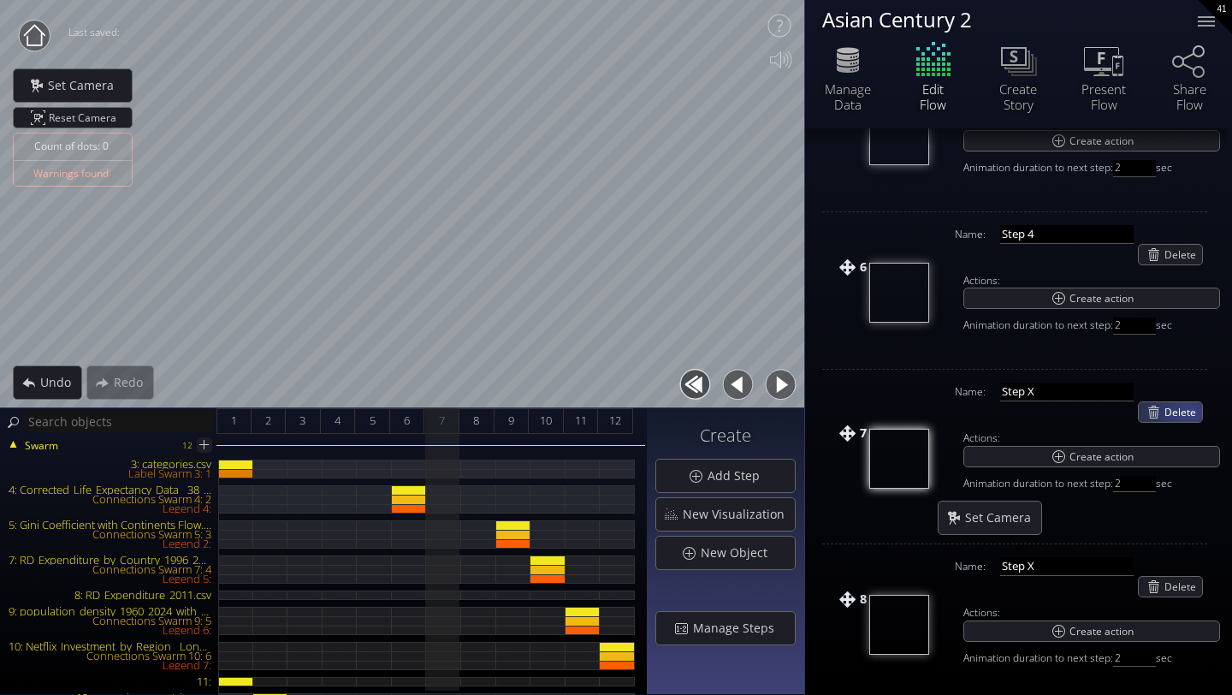
click at [1191, 410] on span "Delete" at bounding box center [1183, 412] width 38 height 20
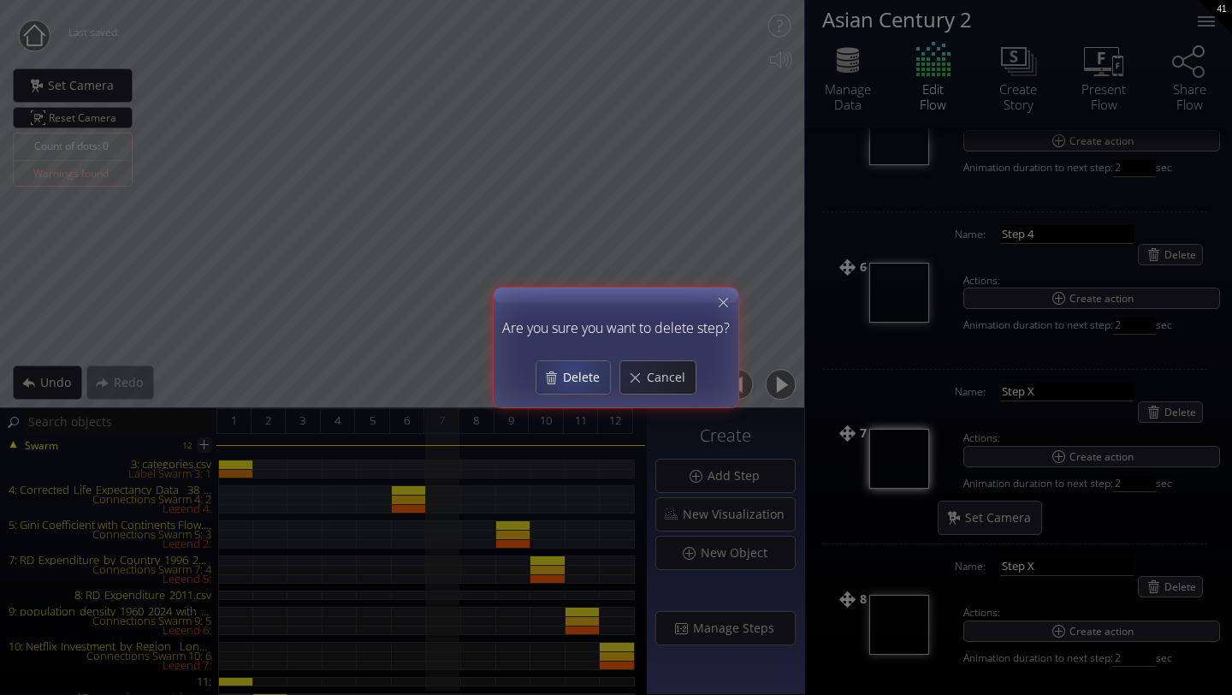
click at [566, 369] on span "Delete" at bounding box center [586, 377] width 48 height 17
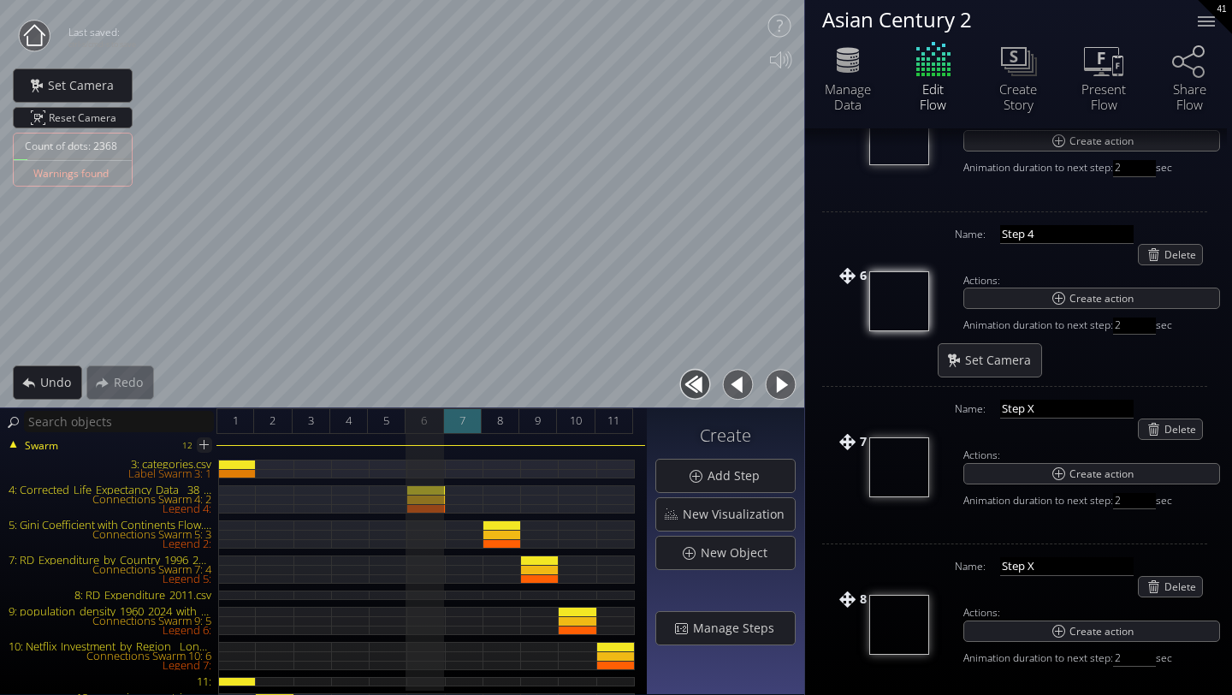
click at [461, 423] on span "7" at bounding box center [462, 420] width 6 height 21
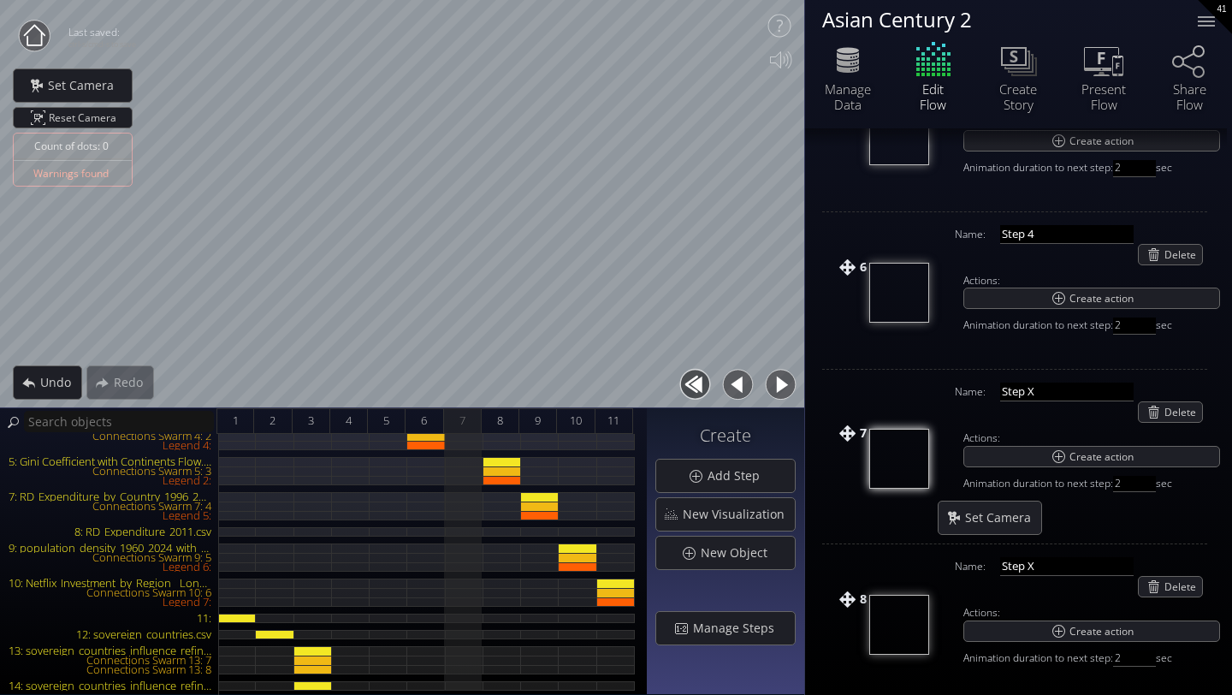
scroll to position [0, 0]
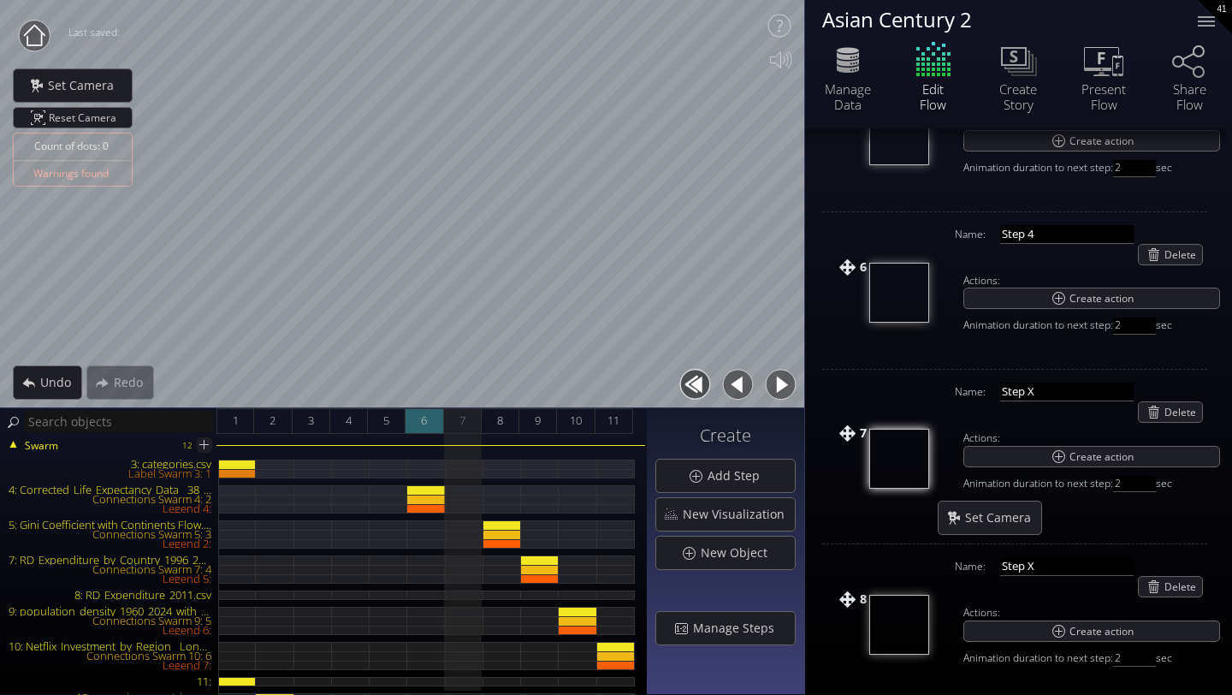
click at [412, 412] on div "6" at bounding box center [424, 421] width 38 height 26
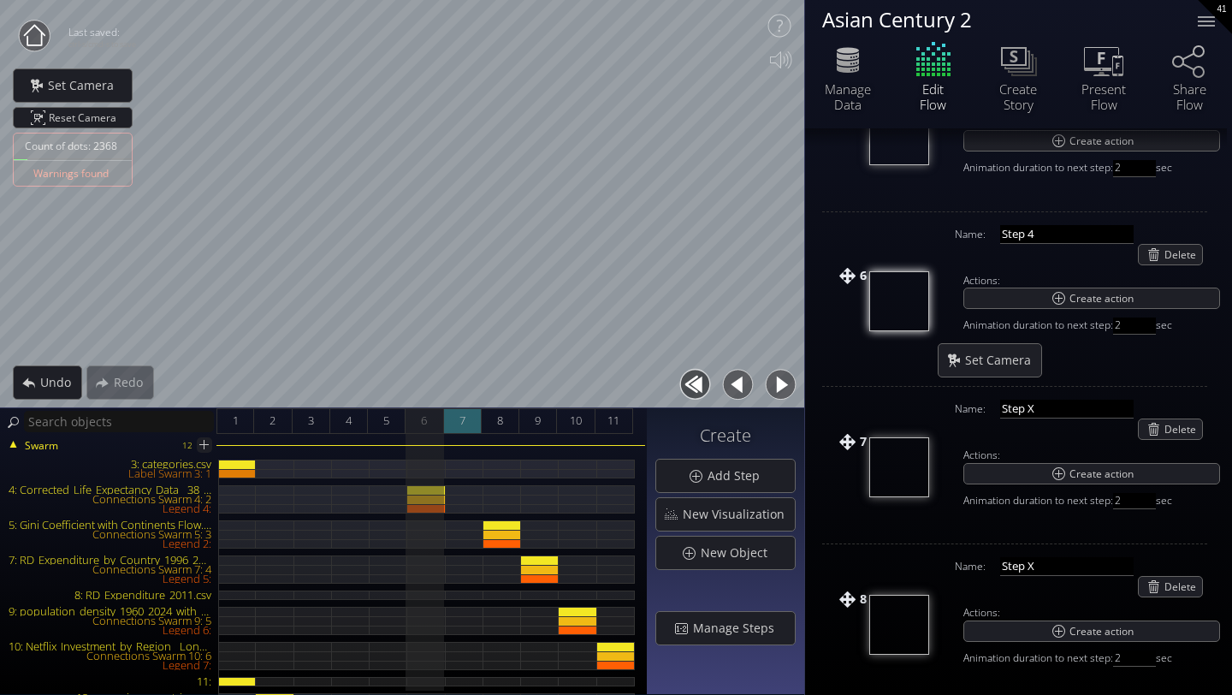
click at [455, 423] on div "7" at bounding box center [463, 421] width 38 height 26
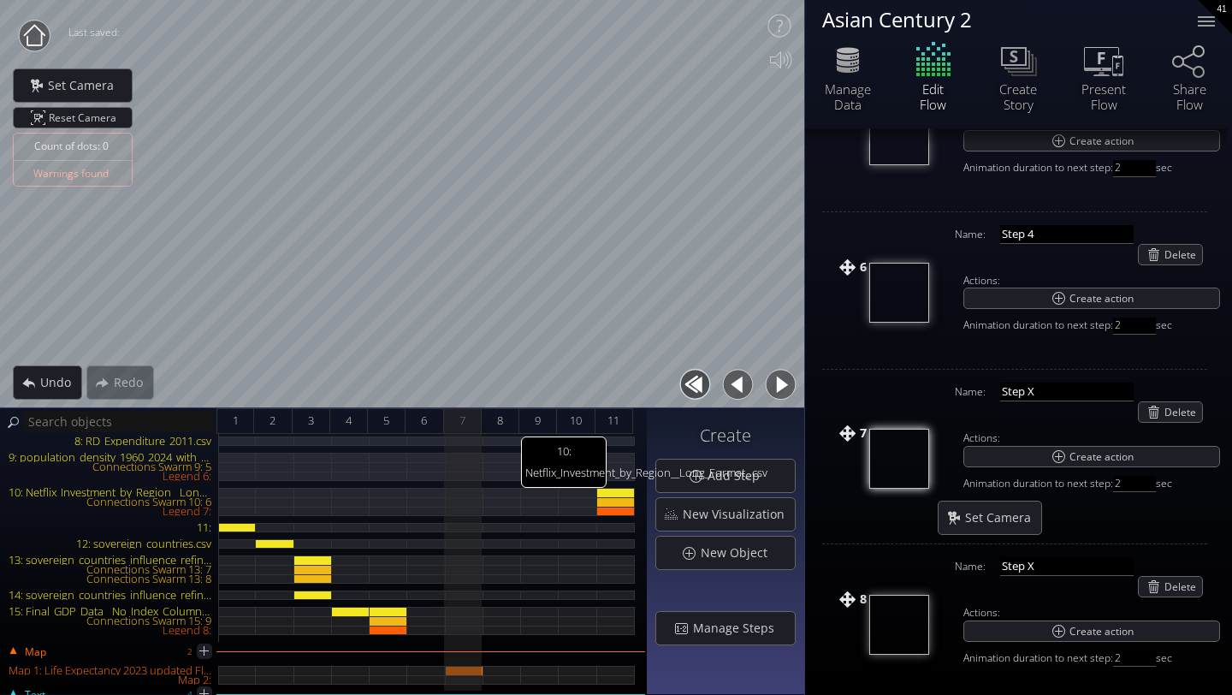
scroll to position [277, 0]
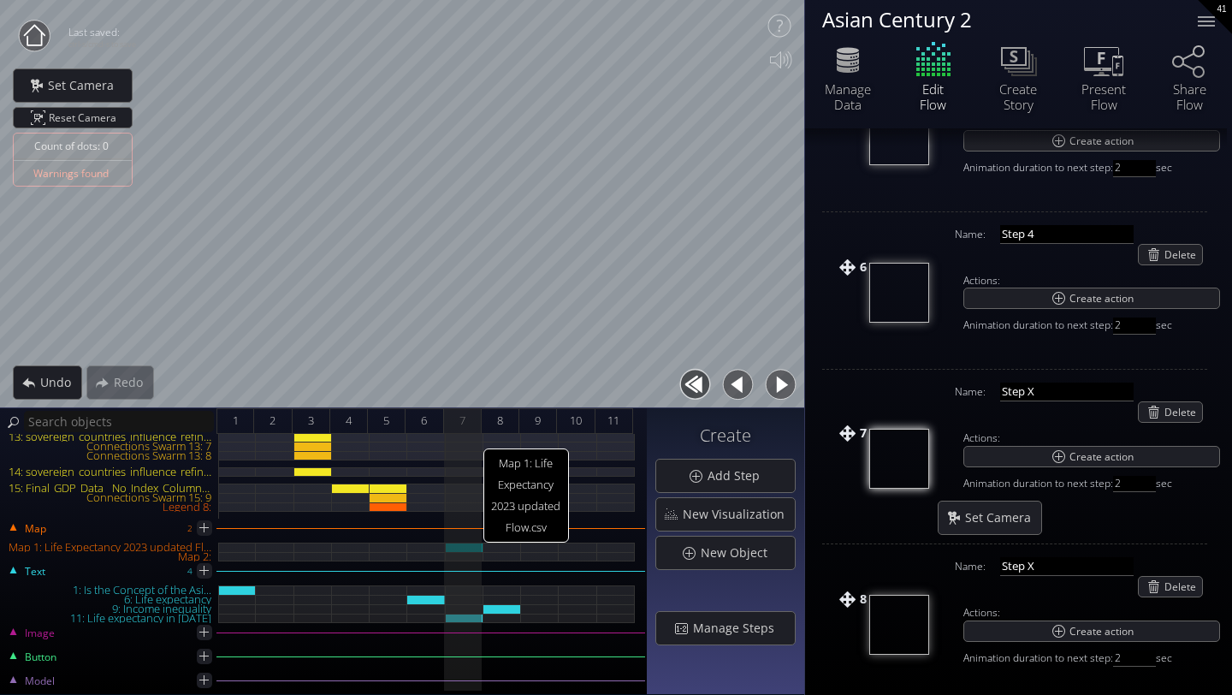
click at [463, 549] on div "Map 1: Life Expectancy 2023 updated Flow.csv" at bounding box center [465, 546] width 38 height 9
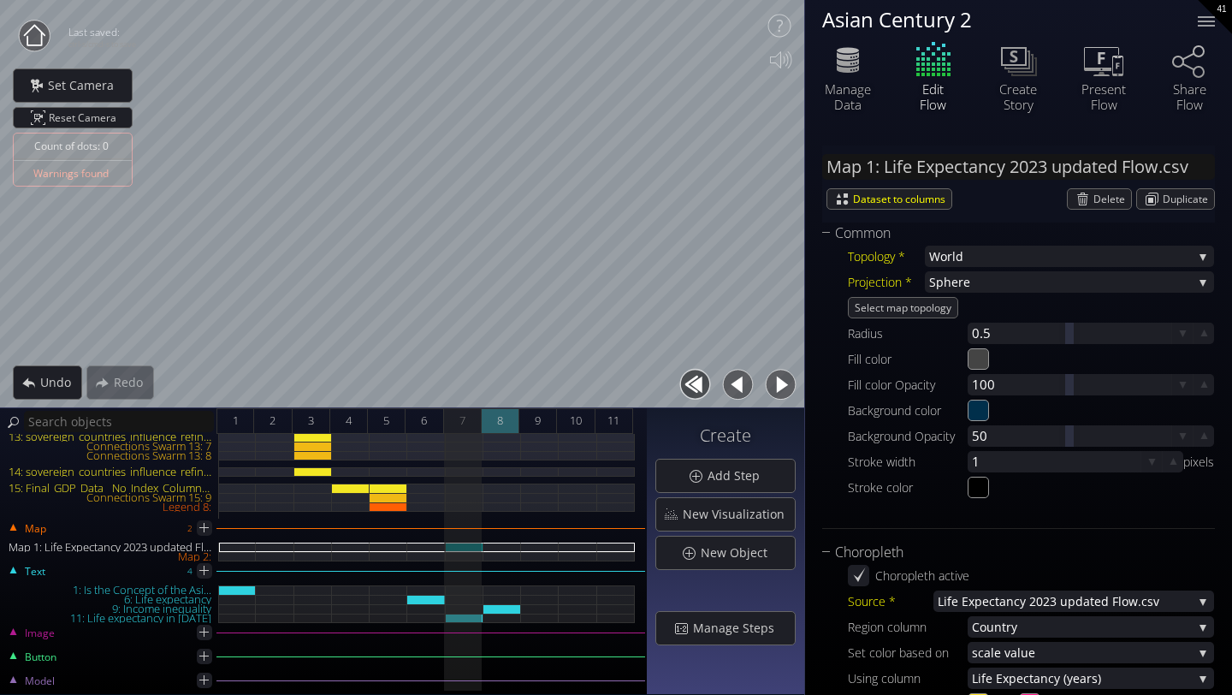
click at [509, 420] on div "8" at bounding box center [501, 421] width 38 height 26
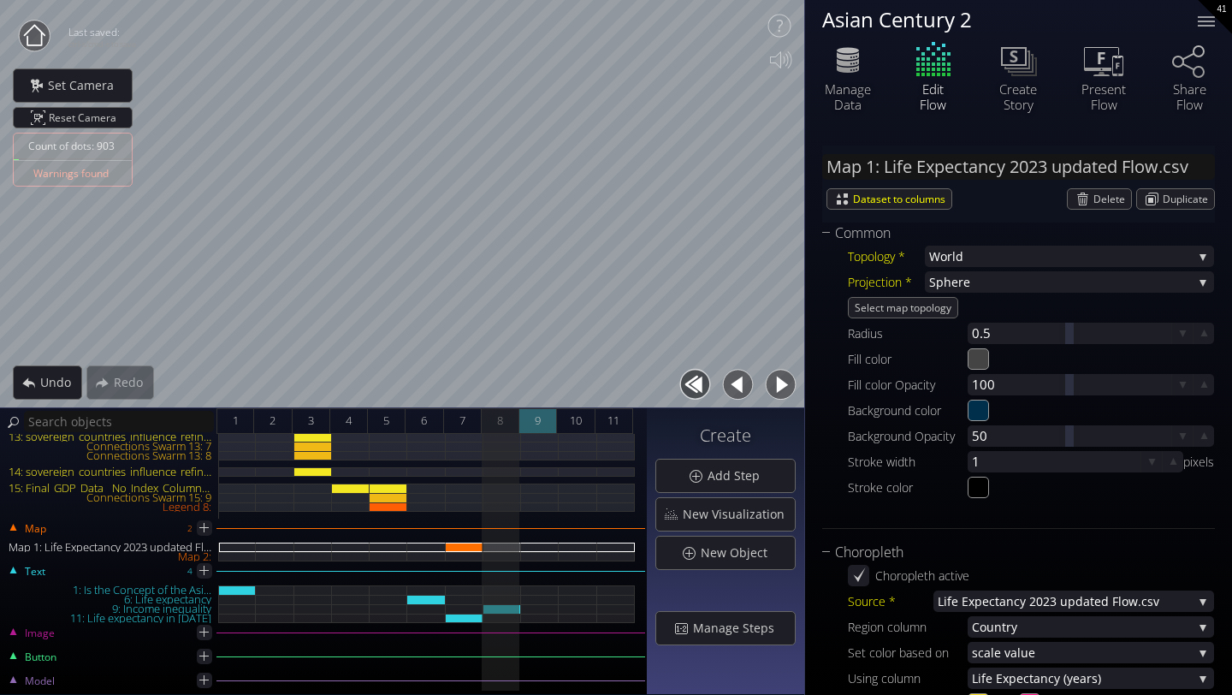
click at [537, 417] on span "9" at bounding box center [538, 420] width 6 height 21
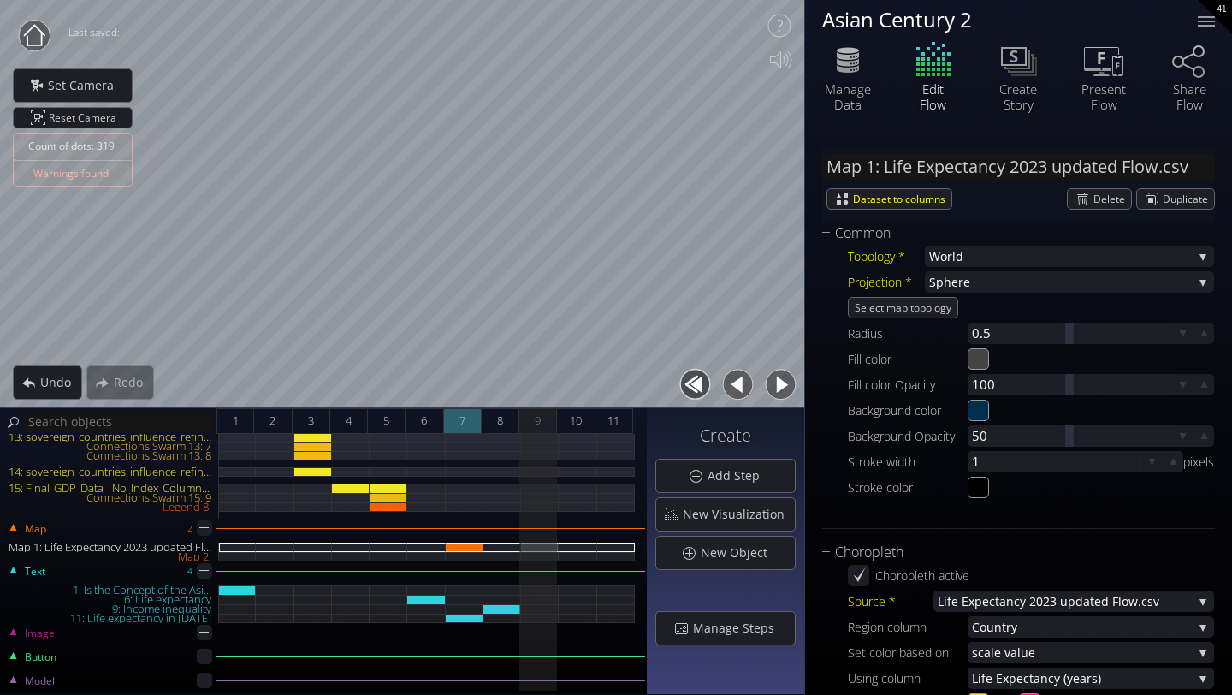
click at [459, 425] on span "7" at bounding box center [462, 420] width 6 height 21
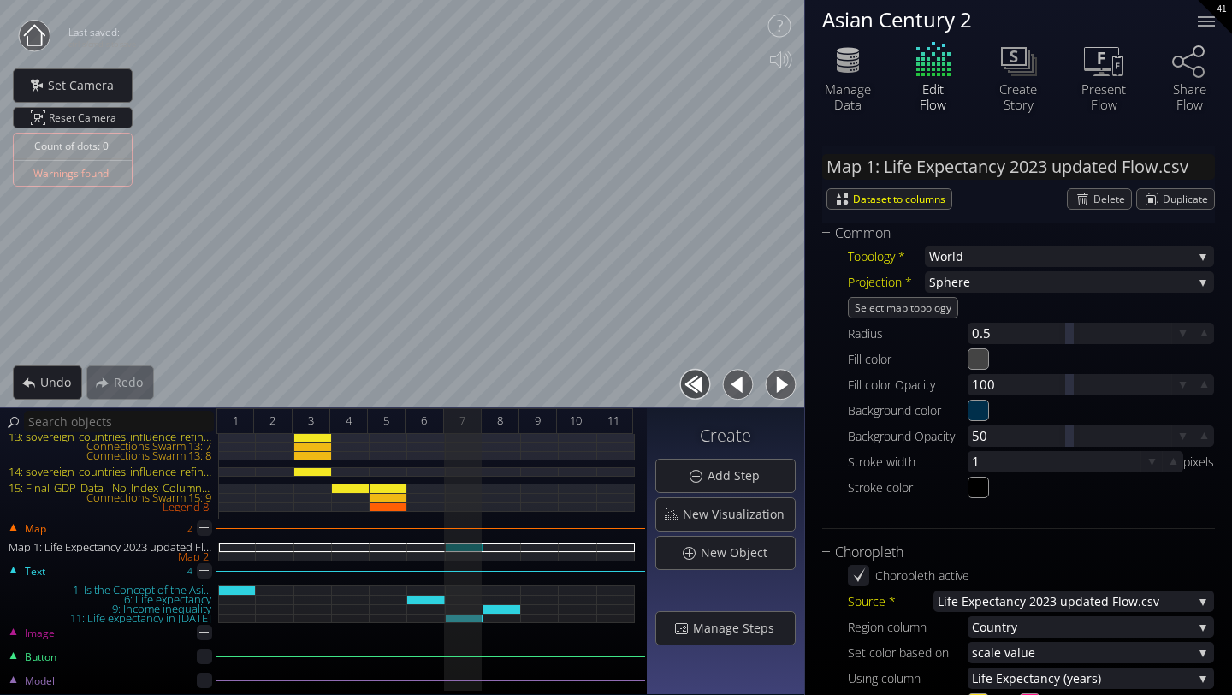
click at [469, 538] on div "Map 2 Map 1: Life Expectancy 2023 updated Flow.csv Map 2:" at bounding box center [323, 545] width 643 height 31
click at [467, 550] on div "Map 1: Life Expectancy 2023 updated Flow.csv" at bounding box center [465, 546] width 38 height 9
click at [1088, 195] on div "Delete" at bounding box center [1098, 199] width 63 height 20
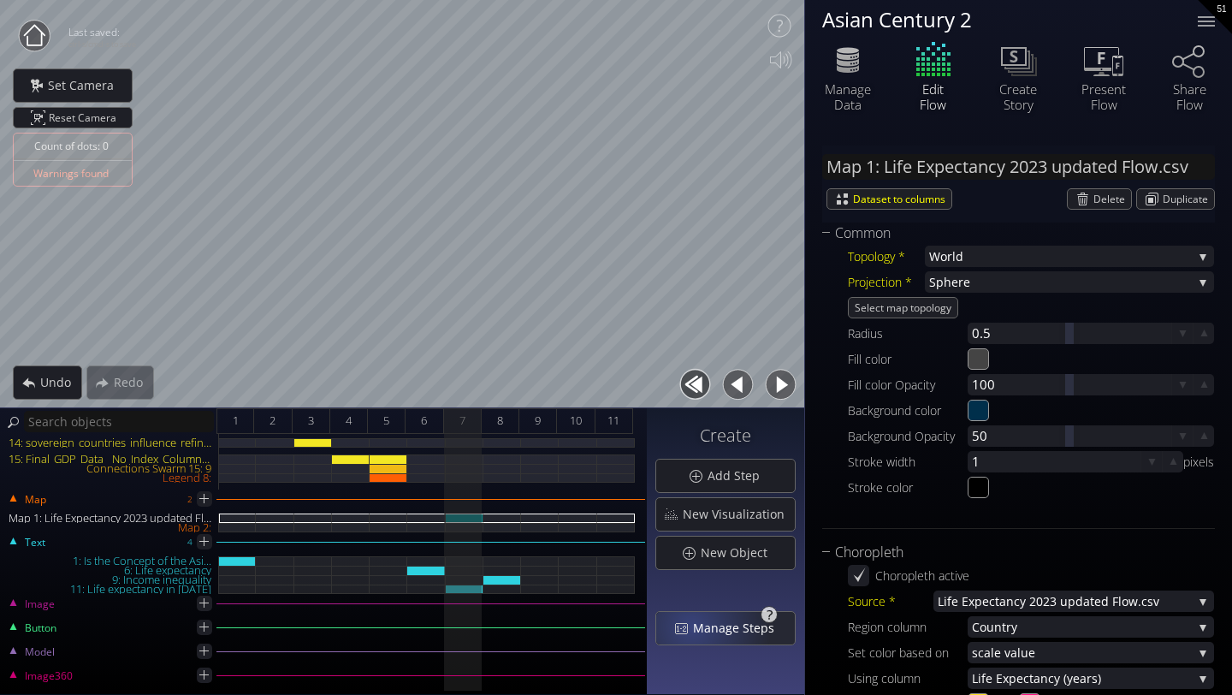
click at [695, 625] on span "Manage Steps" at bounding box center [738, 627] width 92 height 17
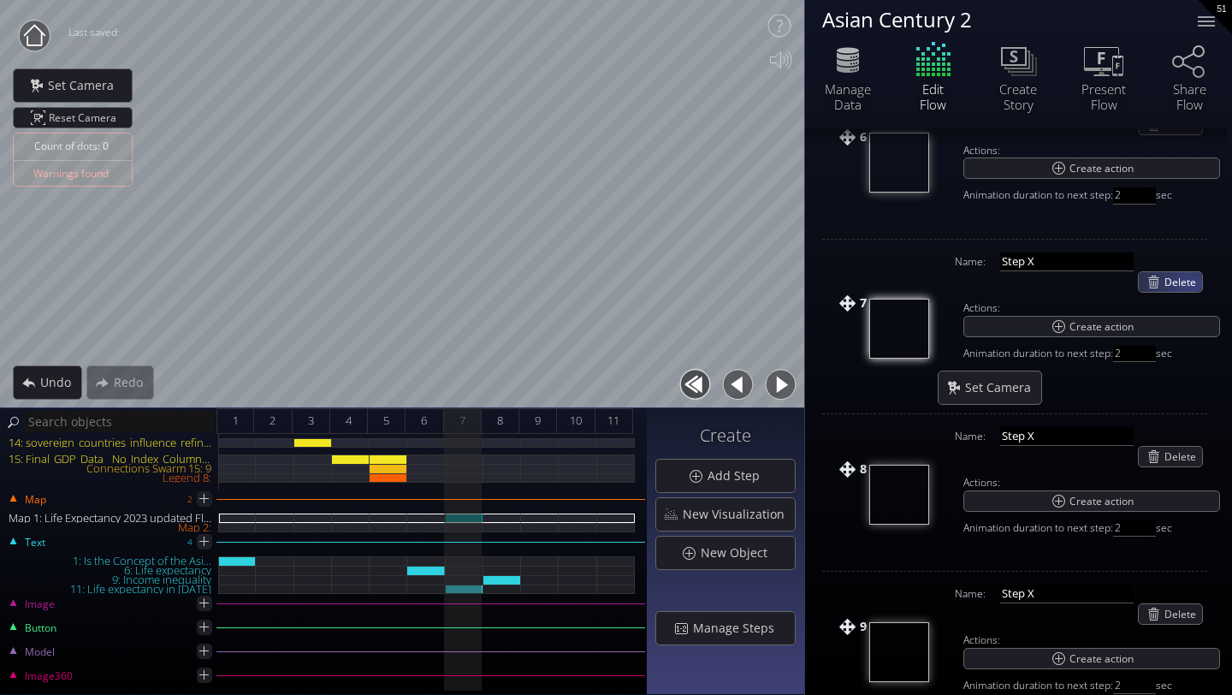
scroll to position [958, 0]
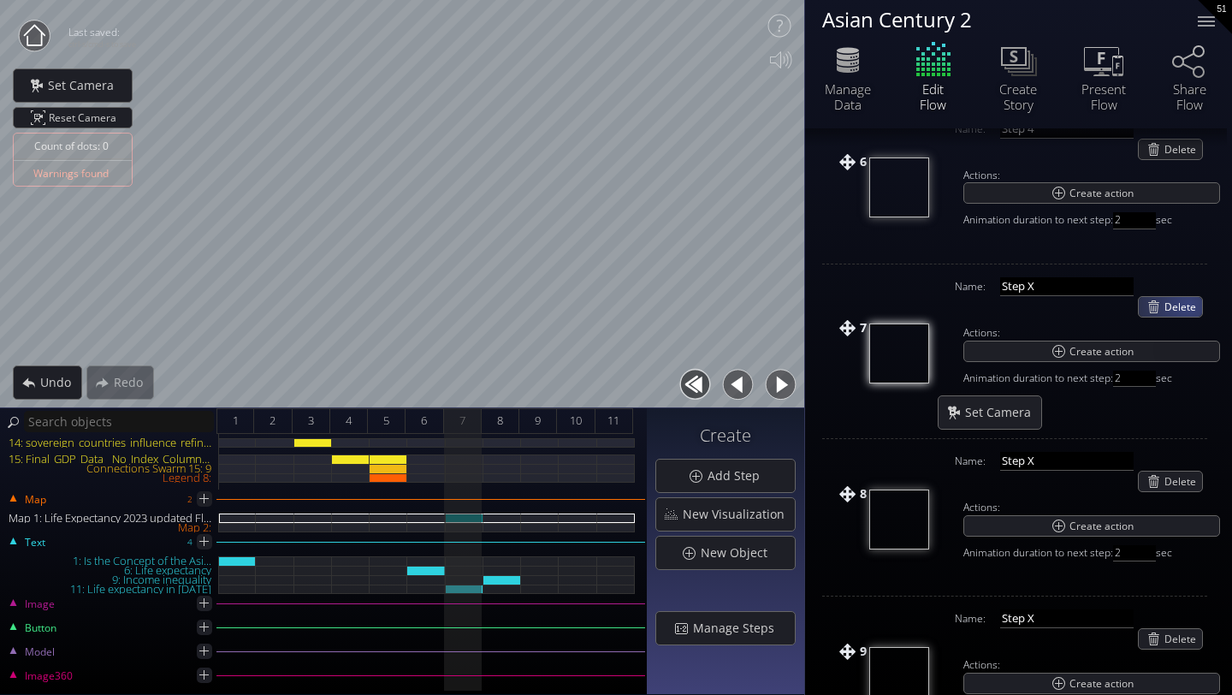
click at [1185, 305] on span "Delete" at bounding box center [1183, 307] width 38 height 20
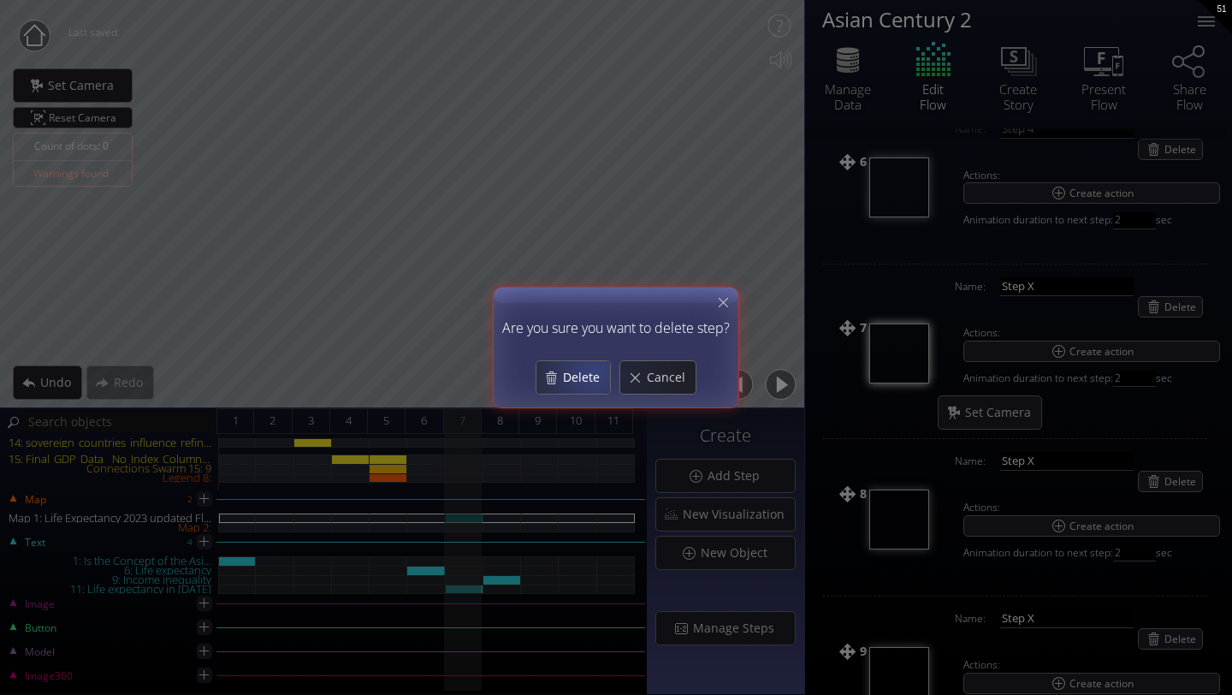
click at [592, 371] on span "Delete" at bounding box center [586, 377] width 48 height 17
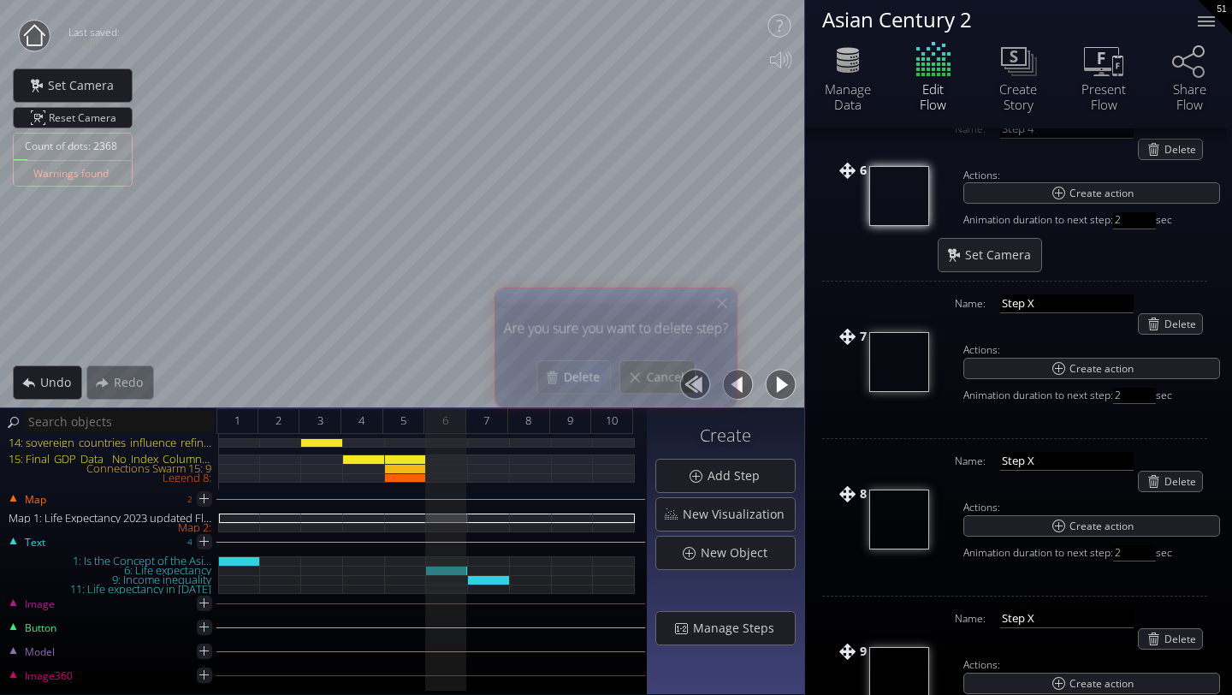
scroll to position [966, 0]
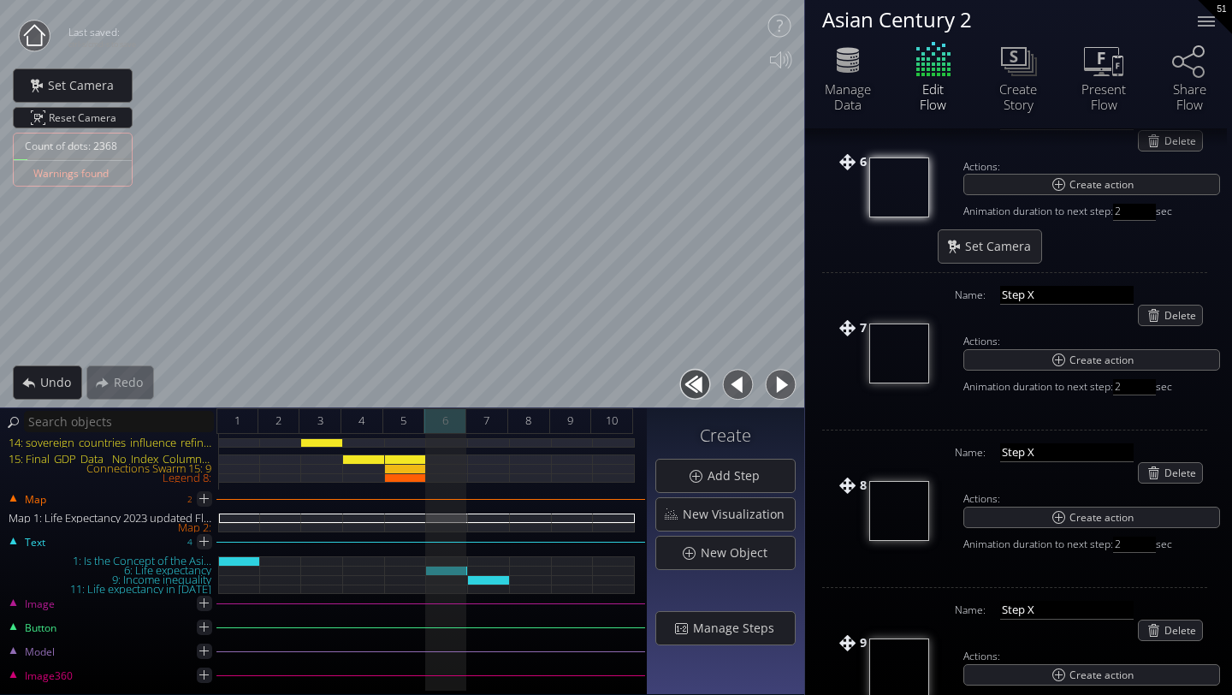
click at [464, 419] on div "6" at bounding box center [445, 421] width 42 height 26
click at [488, 419] on span "7" at bounding box center [486, 420] width 6 height 21
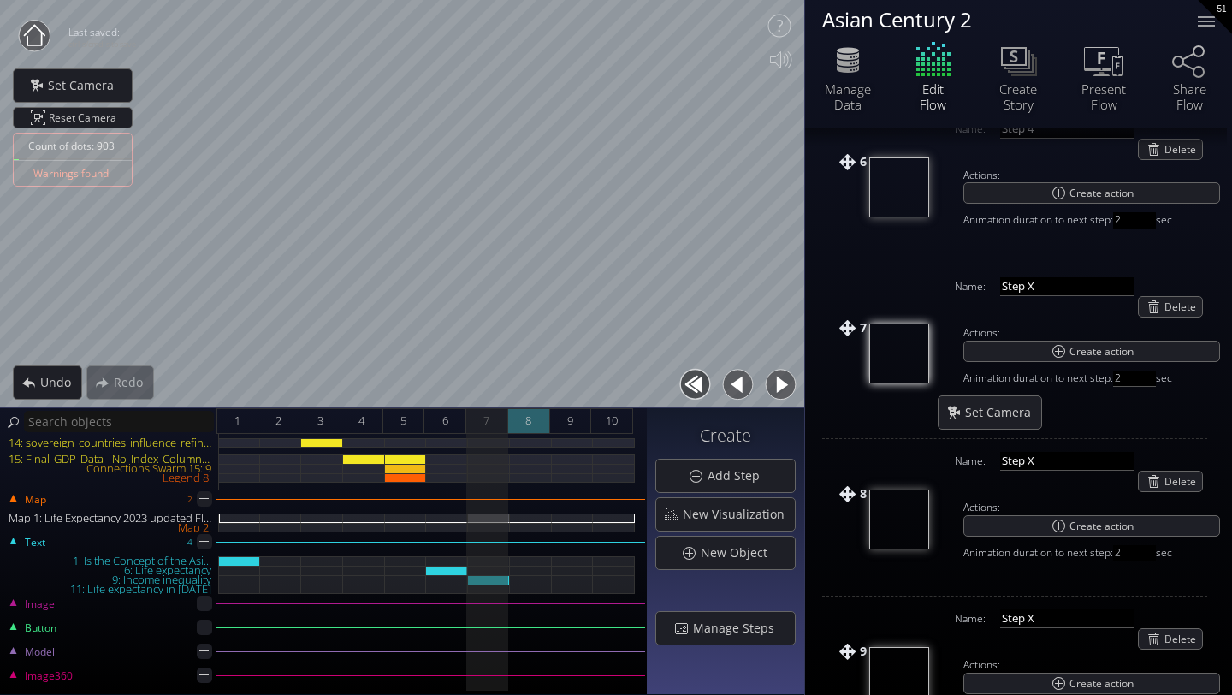
click at [519, 423] on div "8" at bounding box center [529, 421] width 42 height 26
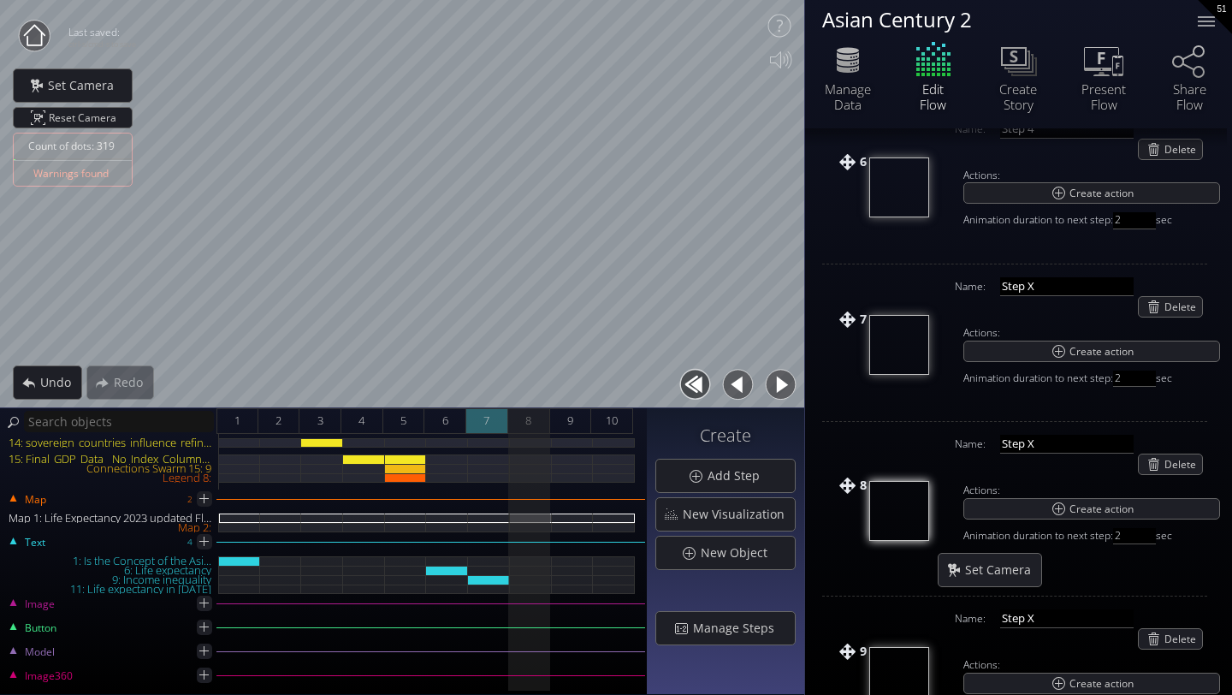
click at [493, 427] on div "7" at bounding box center [487, 421] width 42 height 26
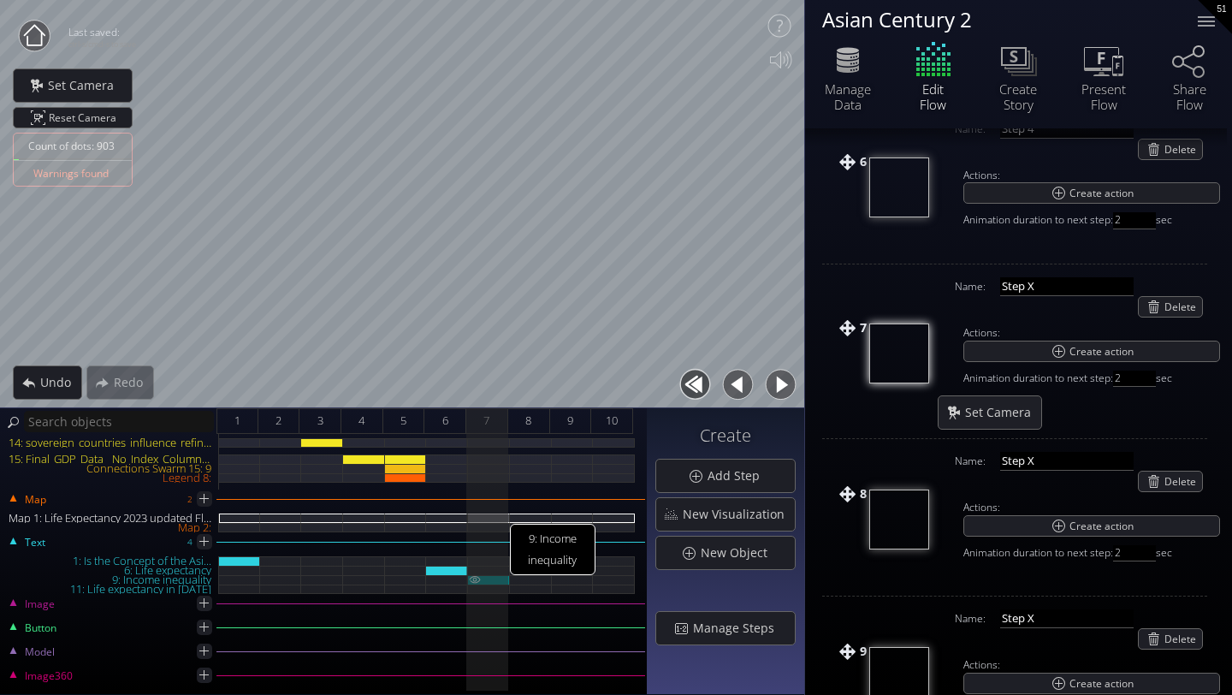
click at [485, 577] on div "9: Income inequality" at bounding box center [489, 579] width 42 height 9
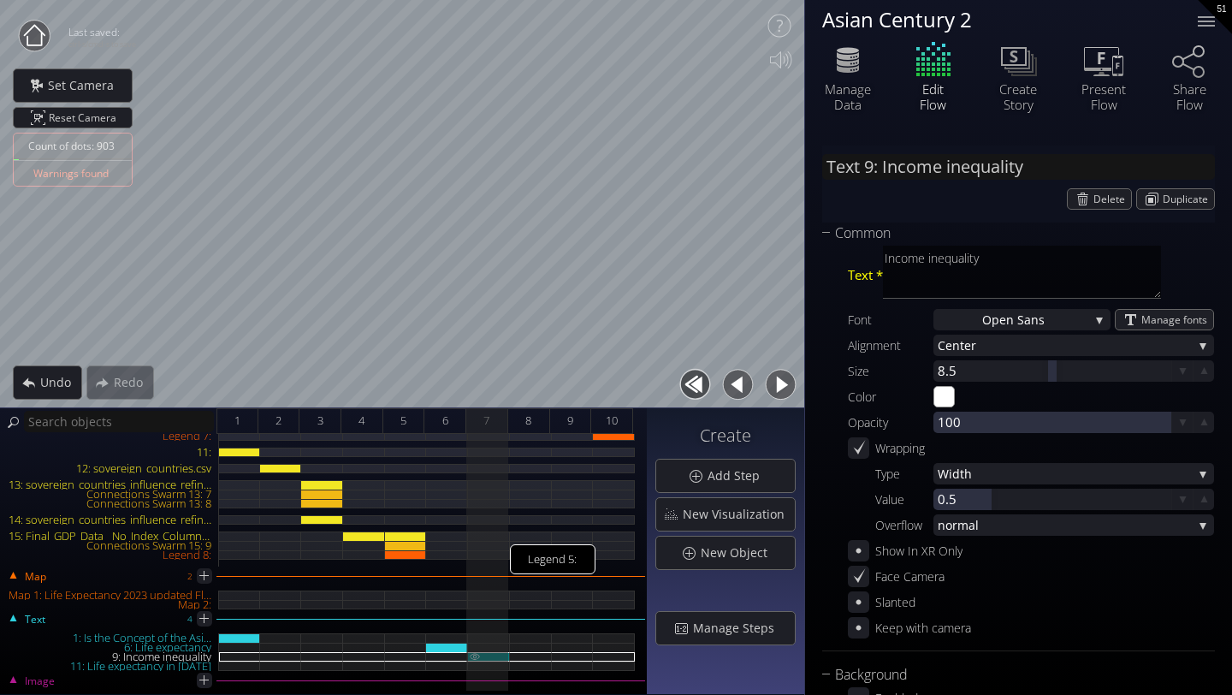
scroll to position [306, 0]
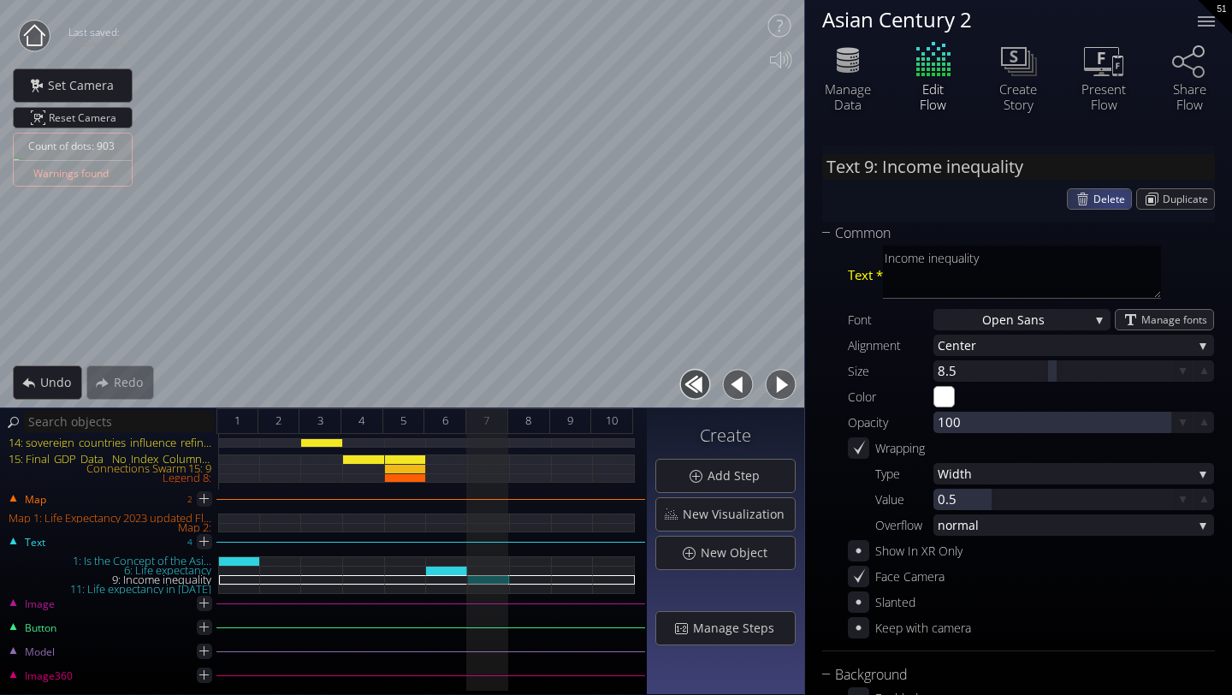
click at [1114, 202] on span "Delete" at bounding box center [1112, 199] width 38 height 20
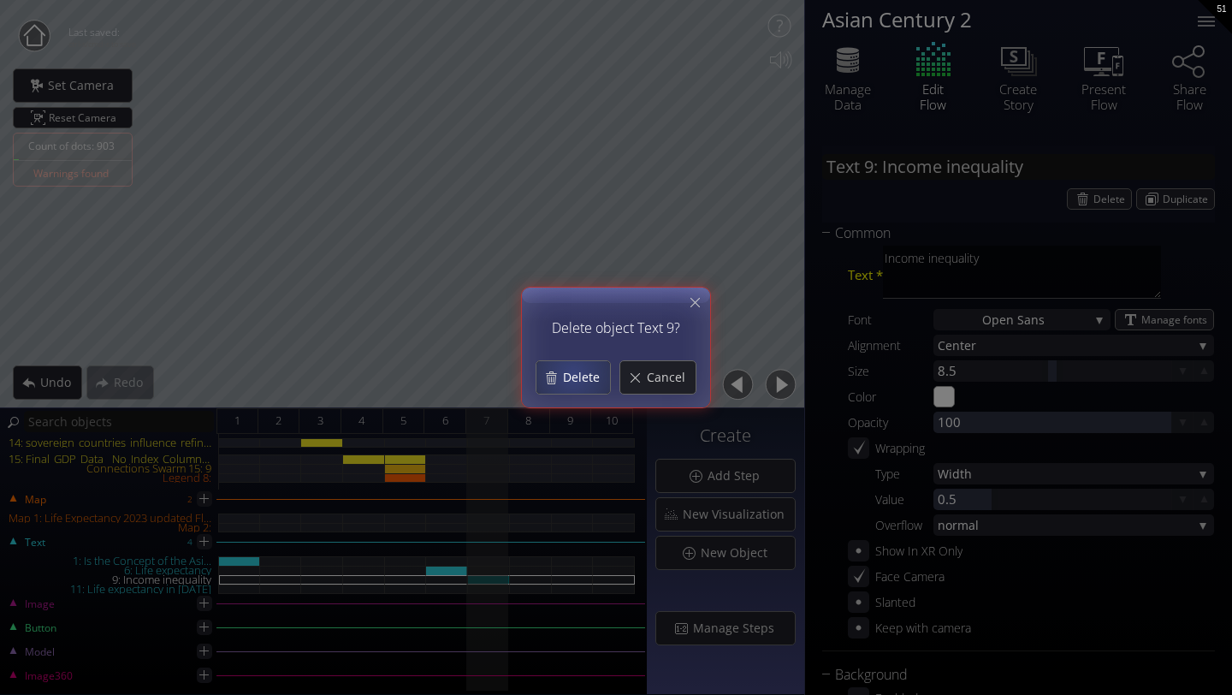
click at [573, 374] on span "Delete" at bounding box center [586, 377] width 48 height 17
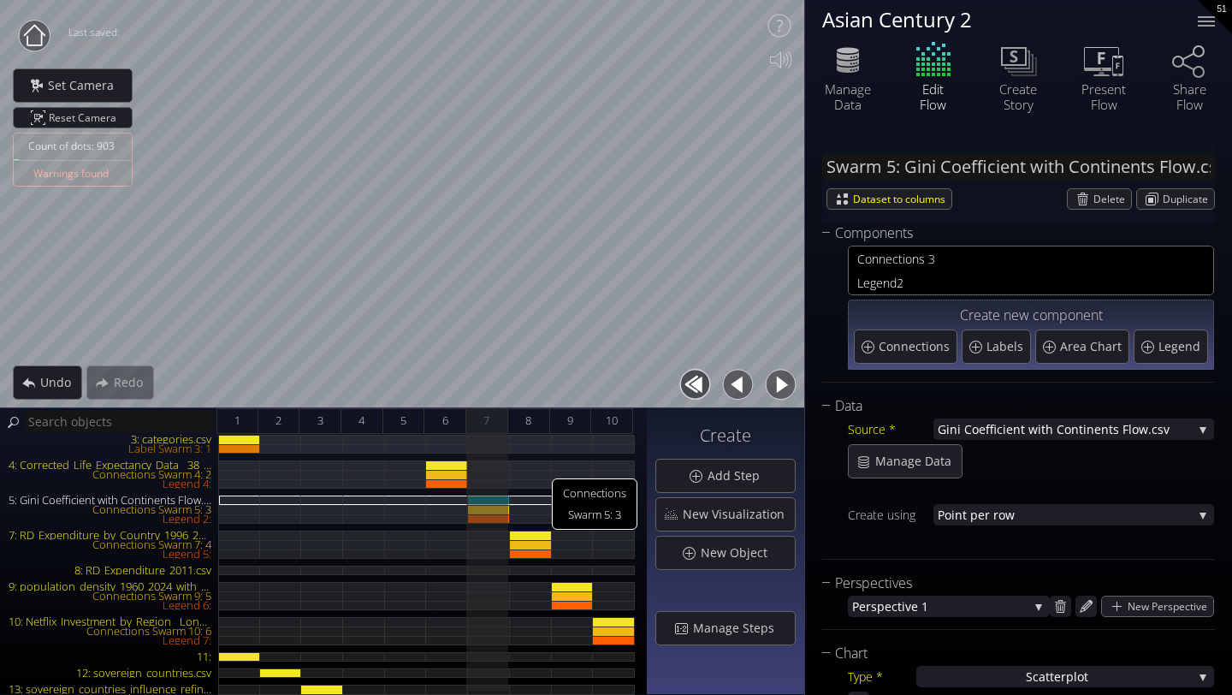
scroll to position [26, 0]
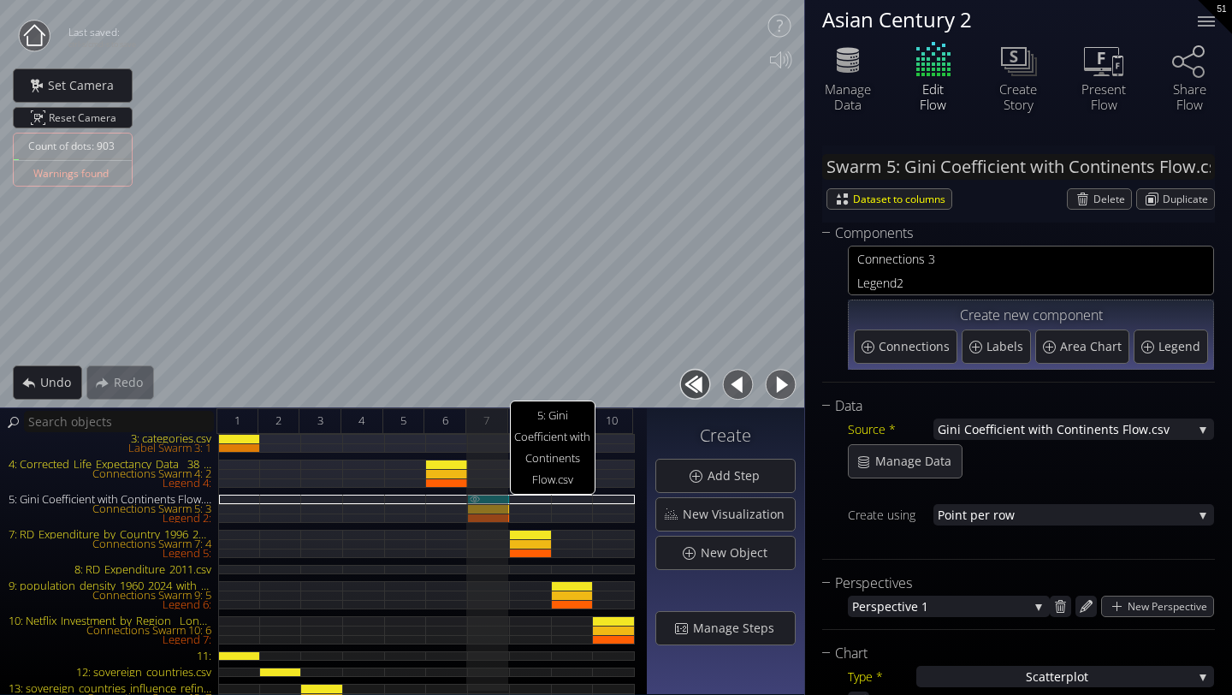
click at [492, 495] on div "5: Gini Coefficient with Continents Flow.csv" at bounding box center [489, 498] width 42 height 9
click at [1084, 199] on div "Delete" at bounding box center [1098, 199] width 63 height 20
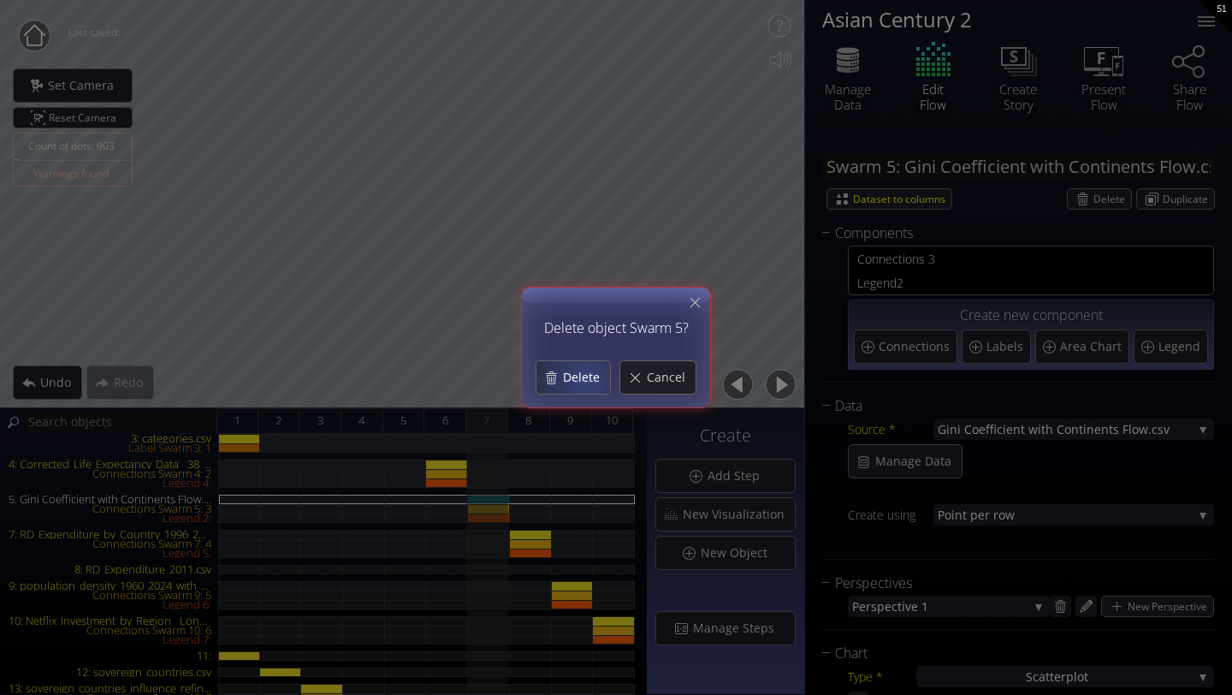
click at [588, 376] on span "Delete" at bounding box center [586, 377] width 48 height 17
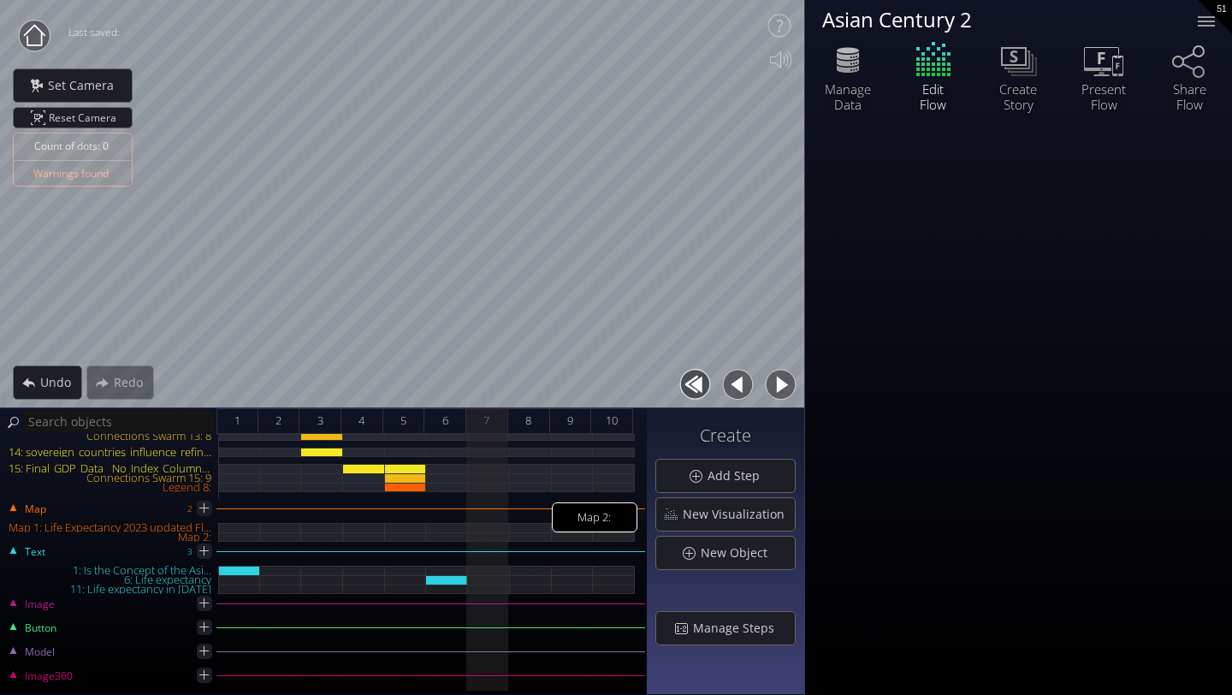
scroll to position [0, 0]
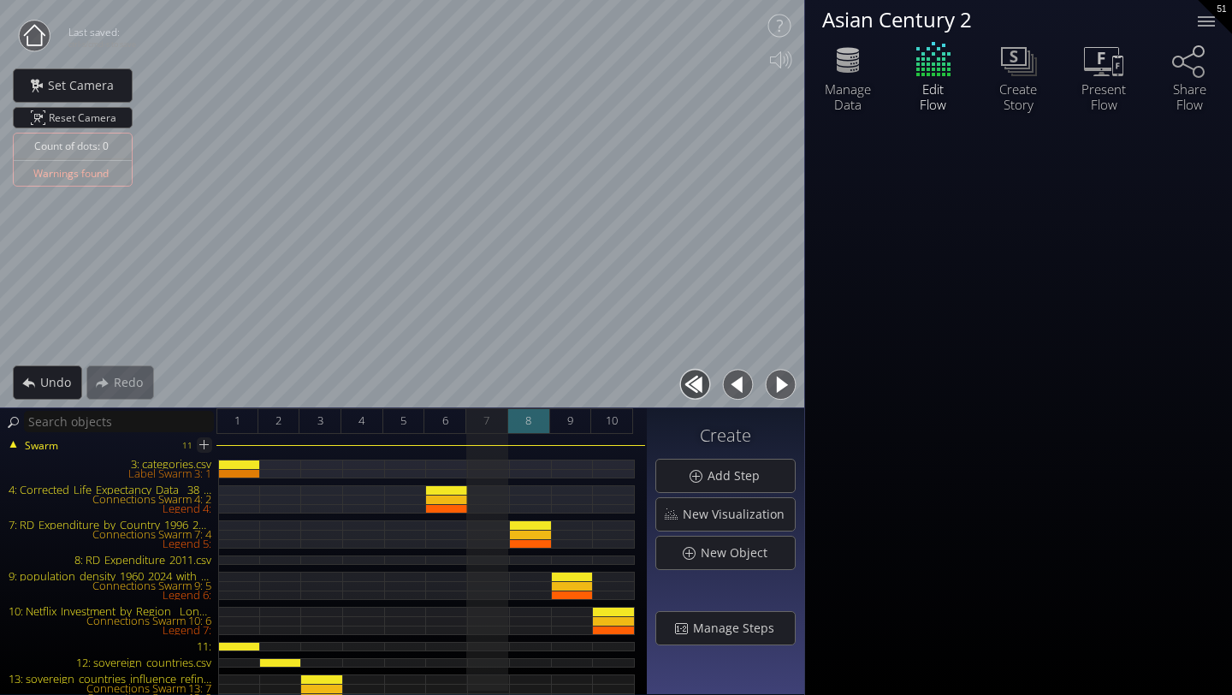
click at [523, 421] on div "8" at bounding box center [529, 421] width 42 height 26
click at [479, 423] on div "7" at bounding box center [487, 421] width 42 height 26
click at [696, 615] on div "Manage Steps" at bounding box center [725, 628] width 139 height 33
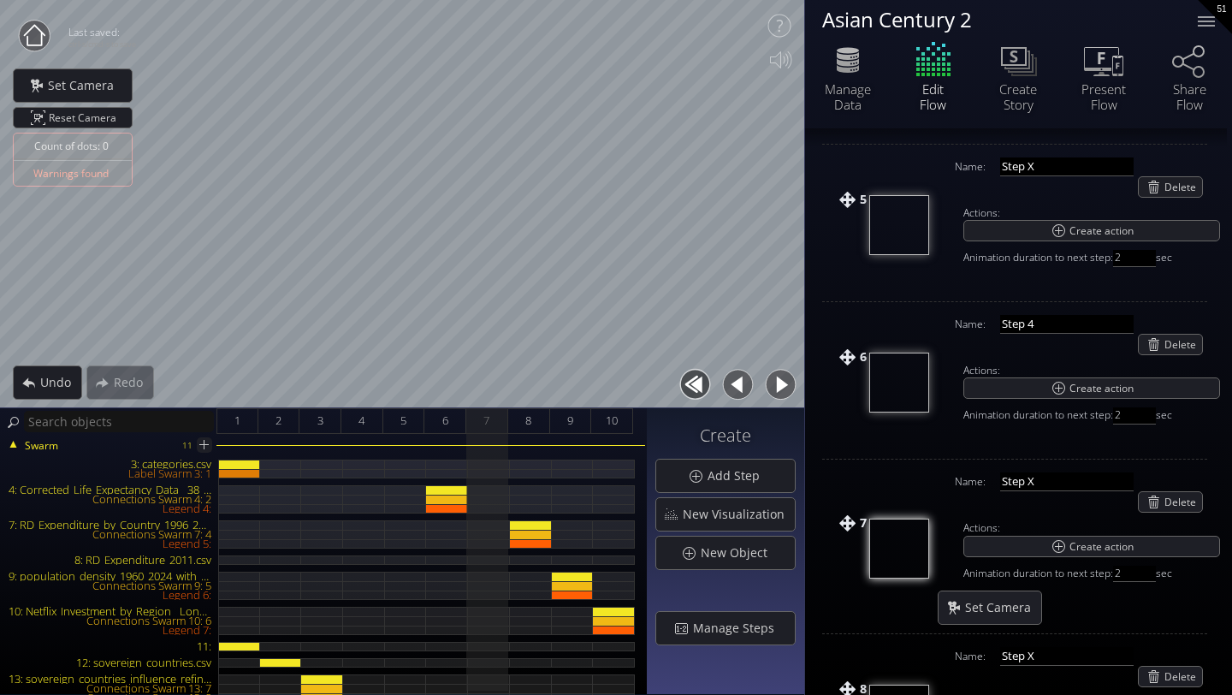
scroll to position [857, 0]
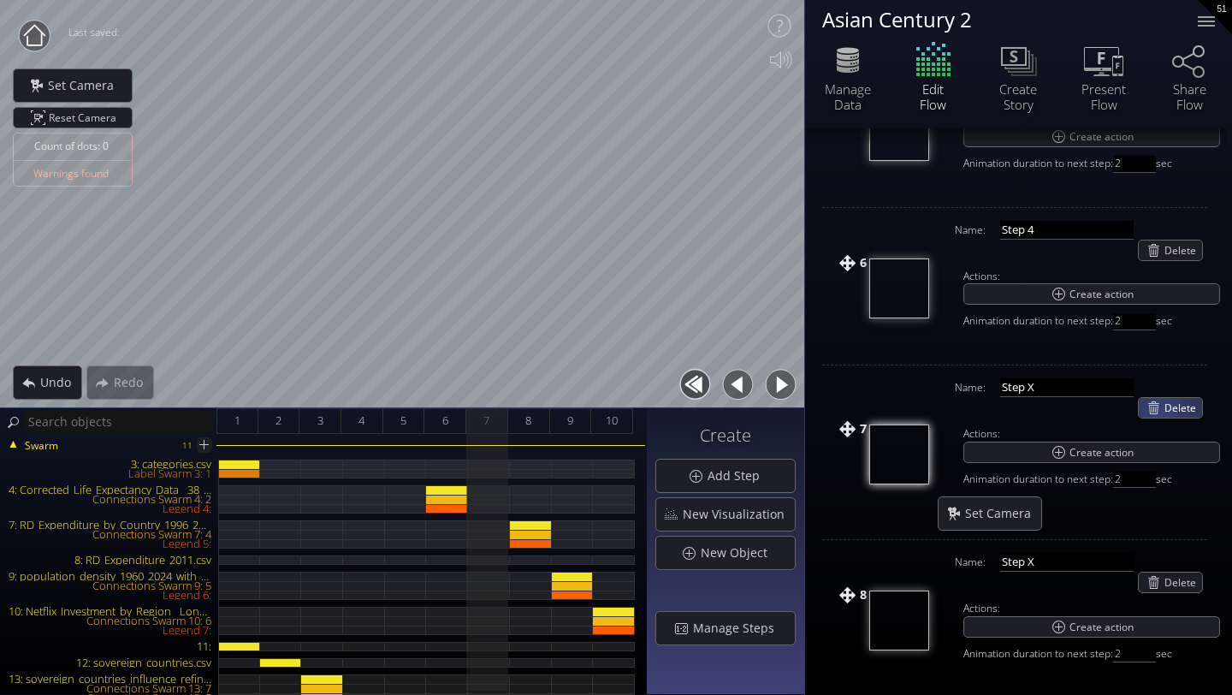
click at [1161, 411] on div "Delete" at bounding box center [1169, 408] width 63 height 20
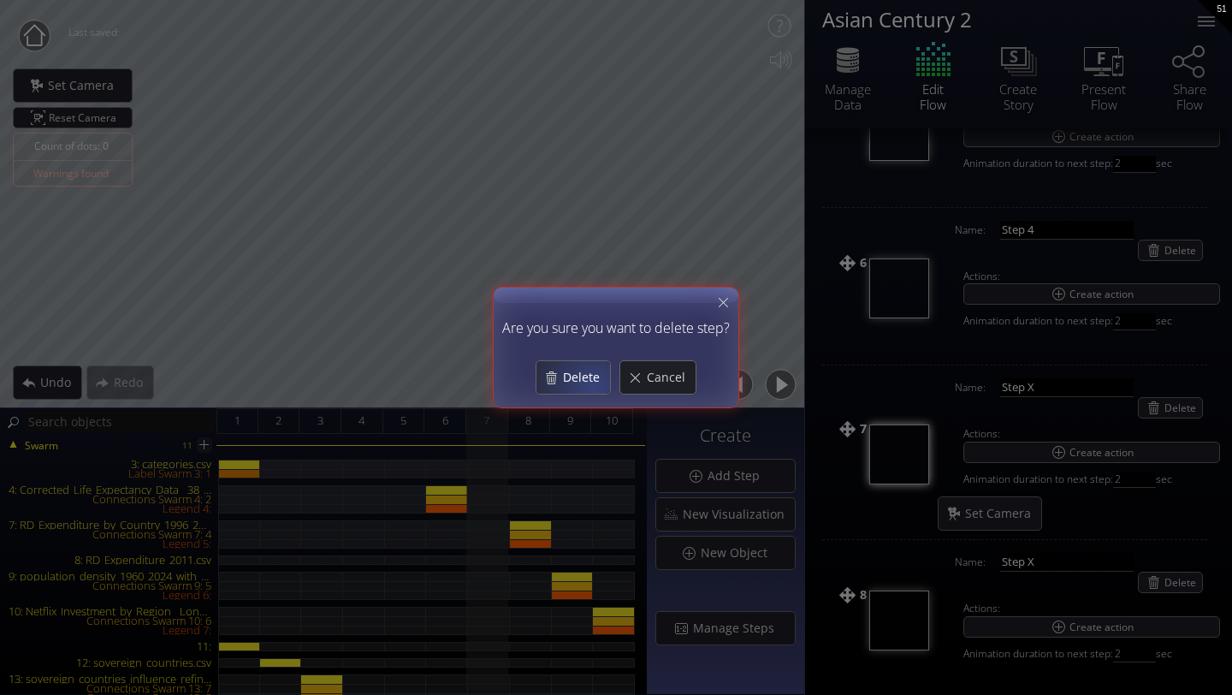
click at [594, 386] on div "Delete" at bounding box center [573, 377] width 74 height 33
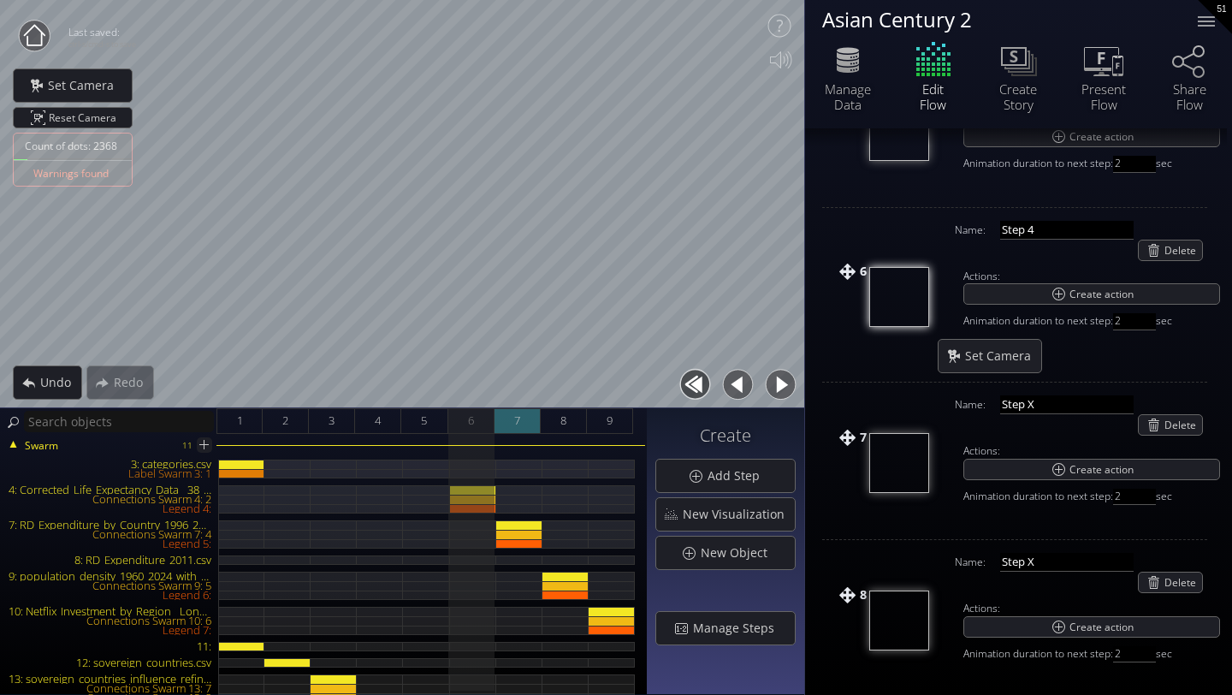
click at [523, 430] on div "7" at bounding box center [517, 421] width 46 height 26
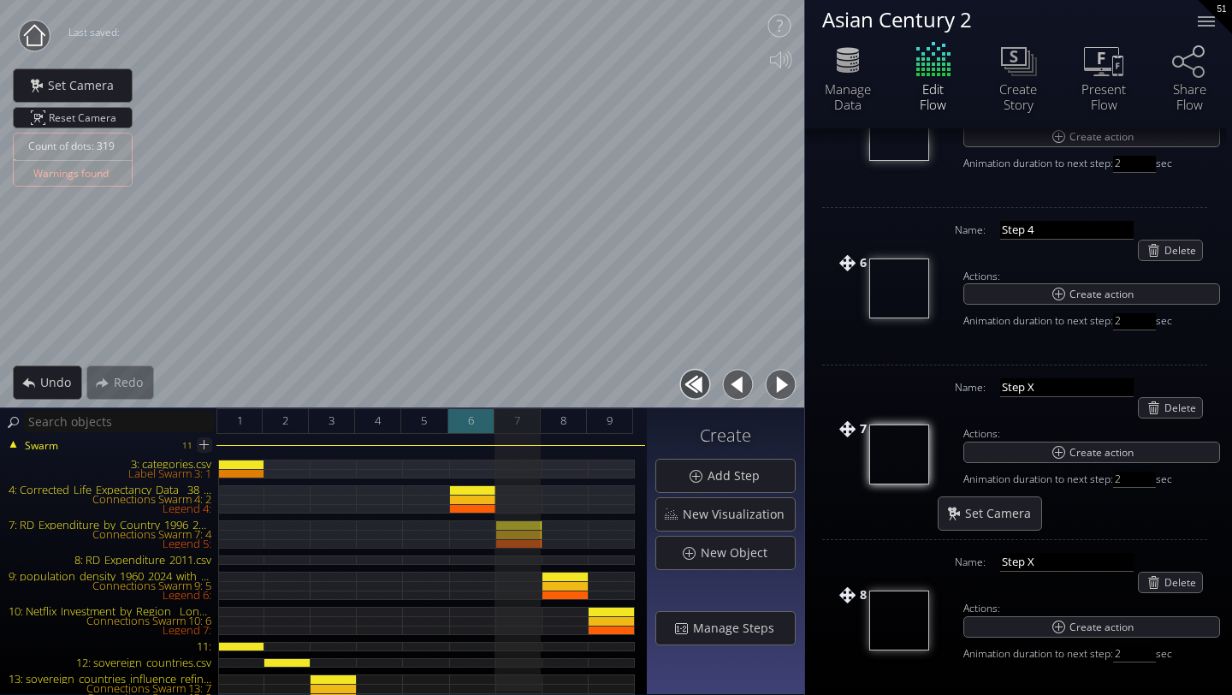
click at [455, 418] on div "6" at bounding box center [471, 421] width 46 height 26
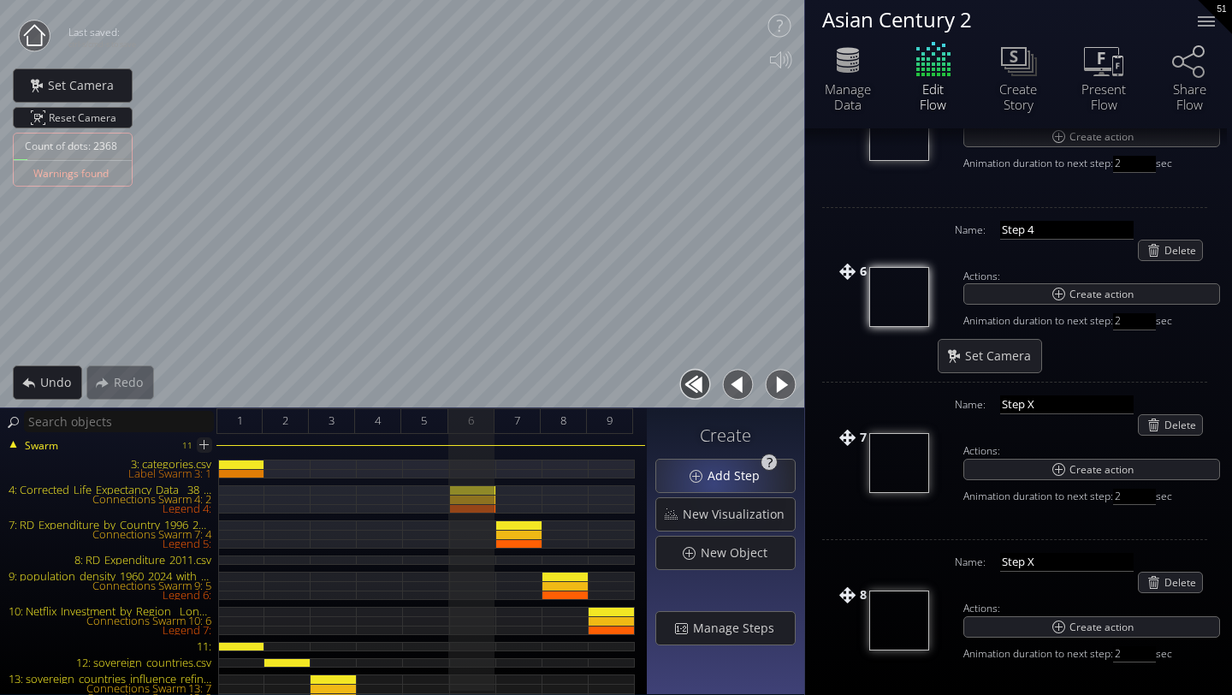
click at [716, 482] on span "Add Step" at bounding box center [737, 475] width 63 height 17
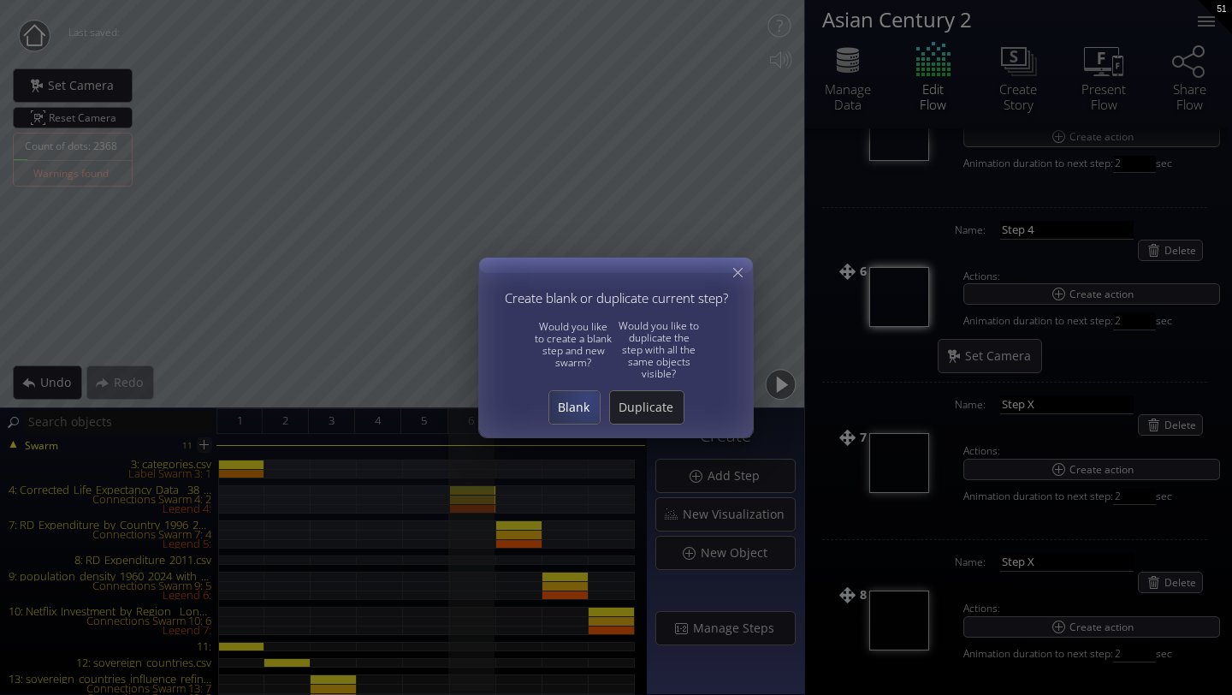
click at [583, 399] on span "Blank" at bounding box center [574, 407] width 50 height 17
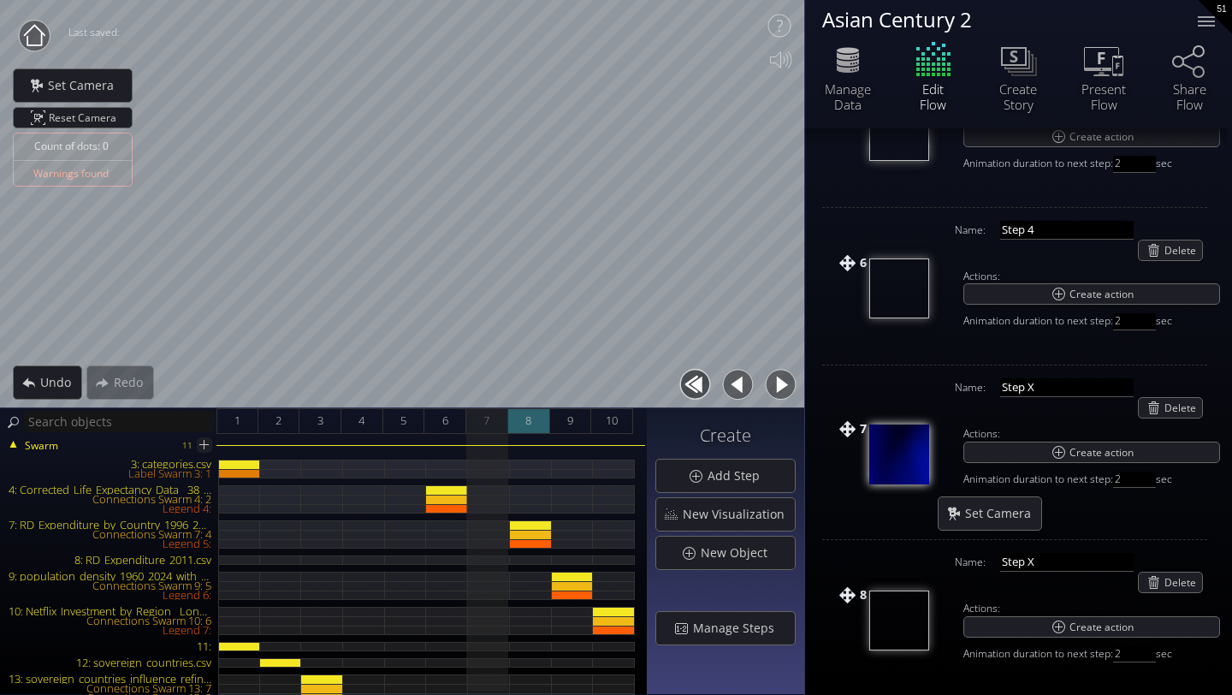
click at [521, 429] on div "8" at bounding box center [529, 421] width 42 height 26
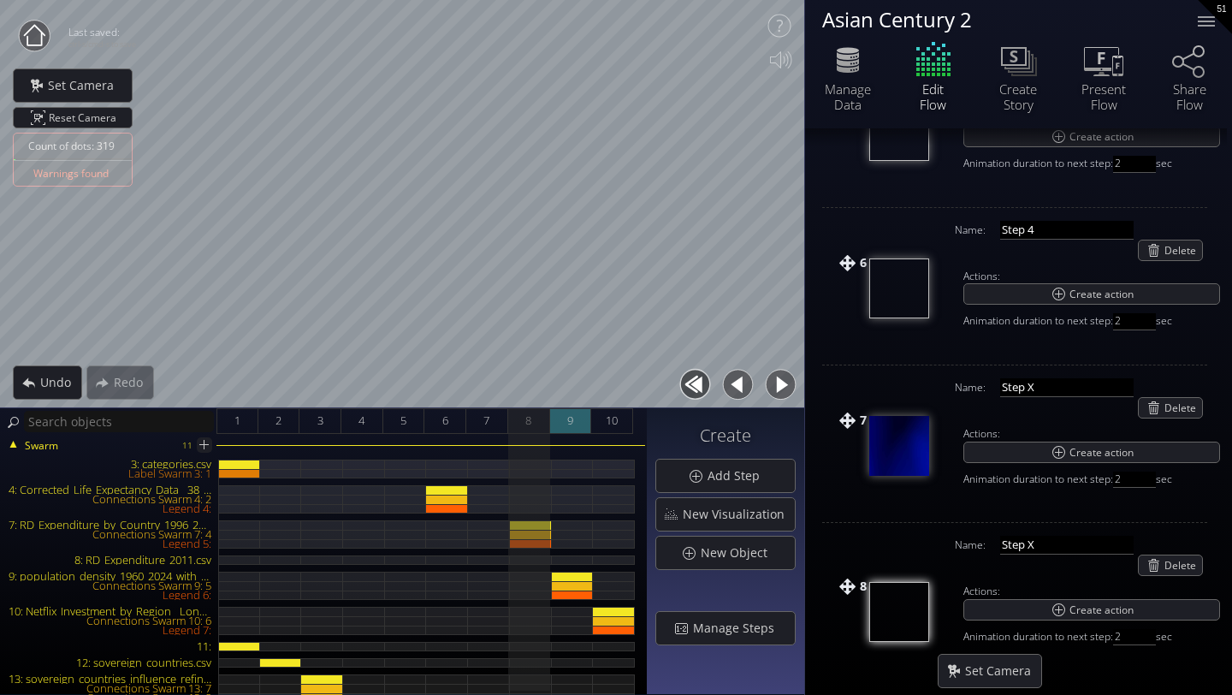
click at [559, 429] on div "9" at bounding box center [571, 421] width 42 height 26
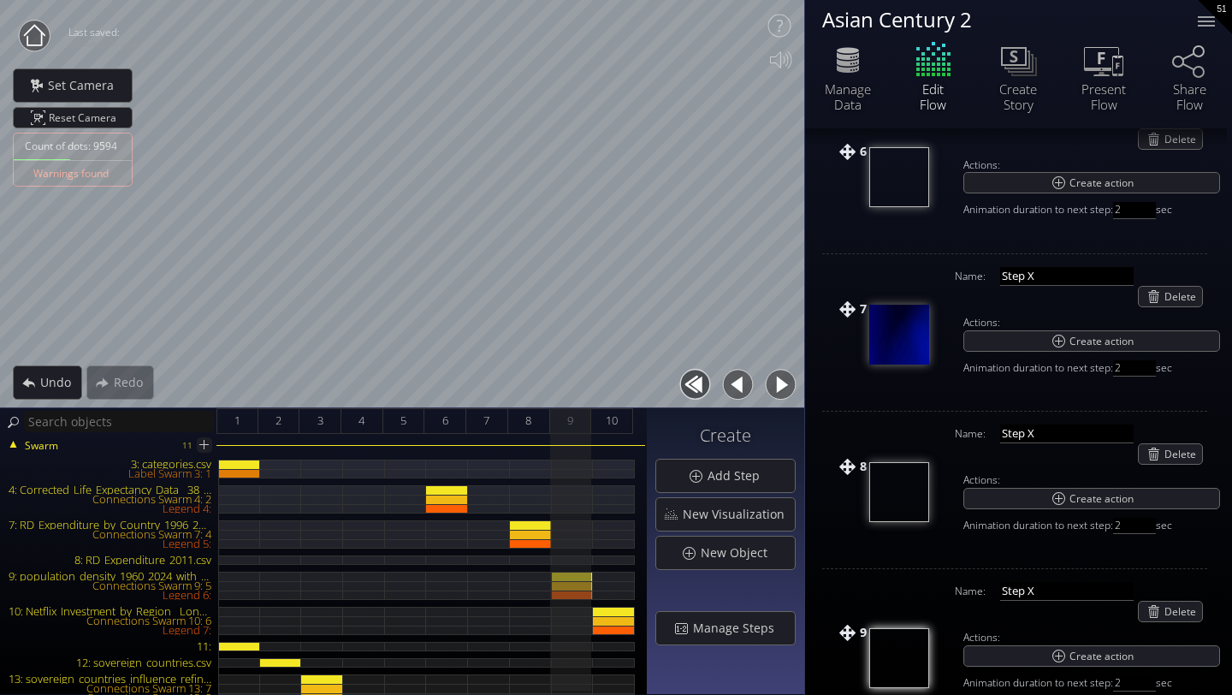
scroll to position [974, 0]
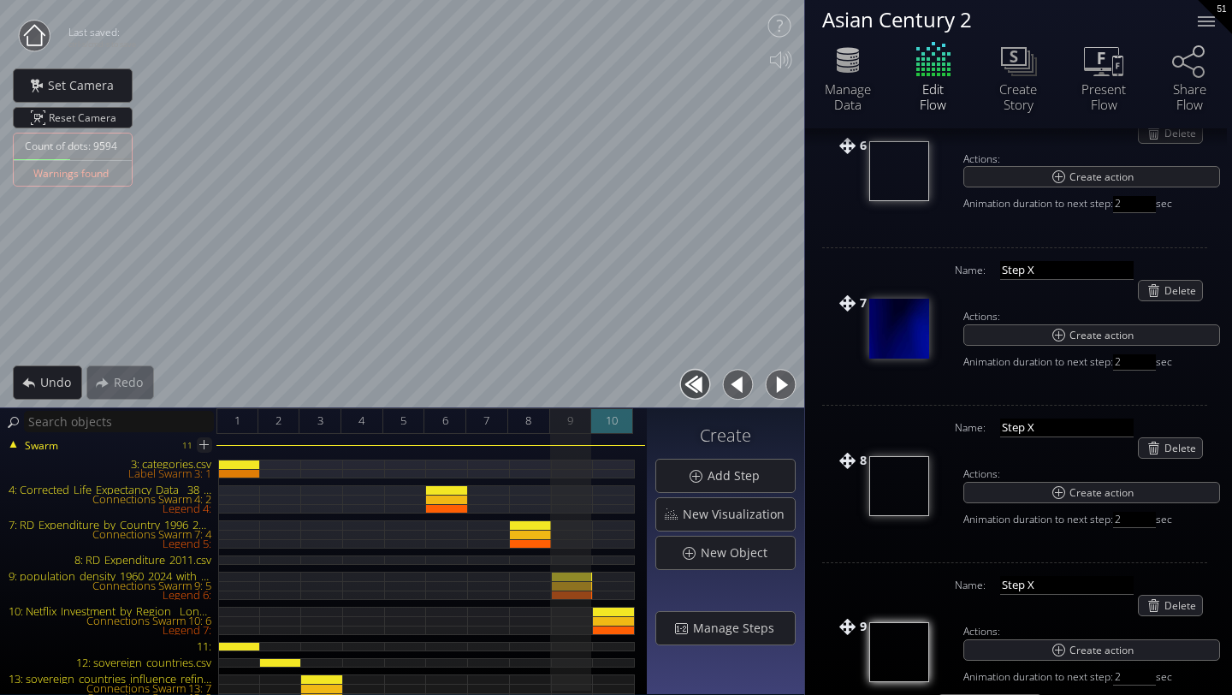
click at [612, 432] on div "10" at bounding box center [612, 421] width 42 height 26
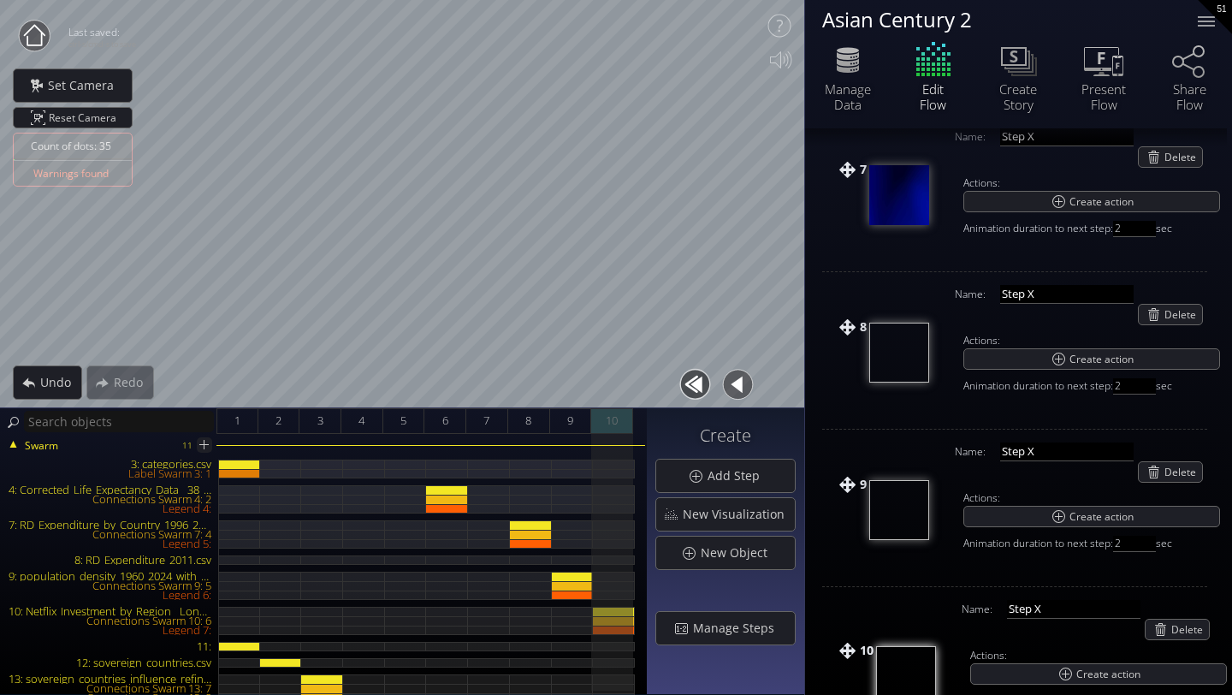
scroll to position [1132, 0]
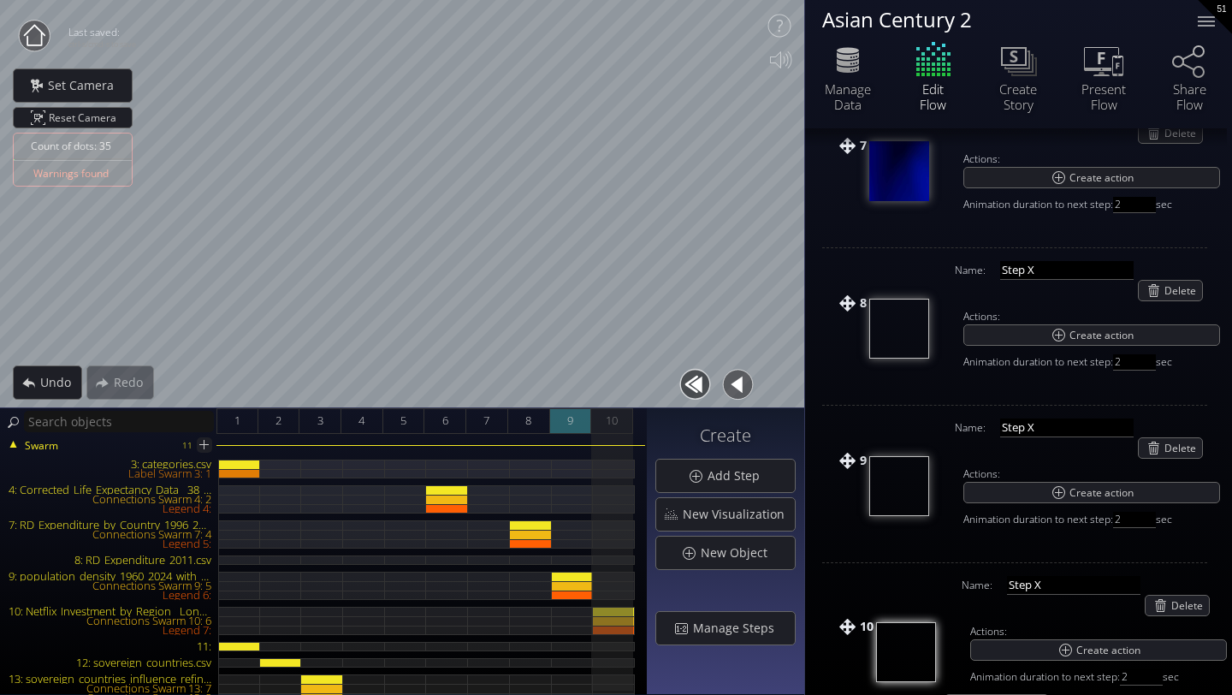
click at [559, 423] on div "9" at bounding box center [571, 421] width 42 height 26
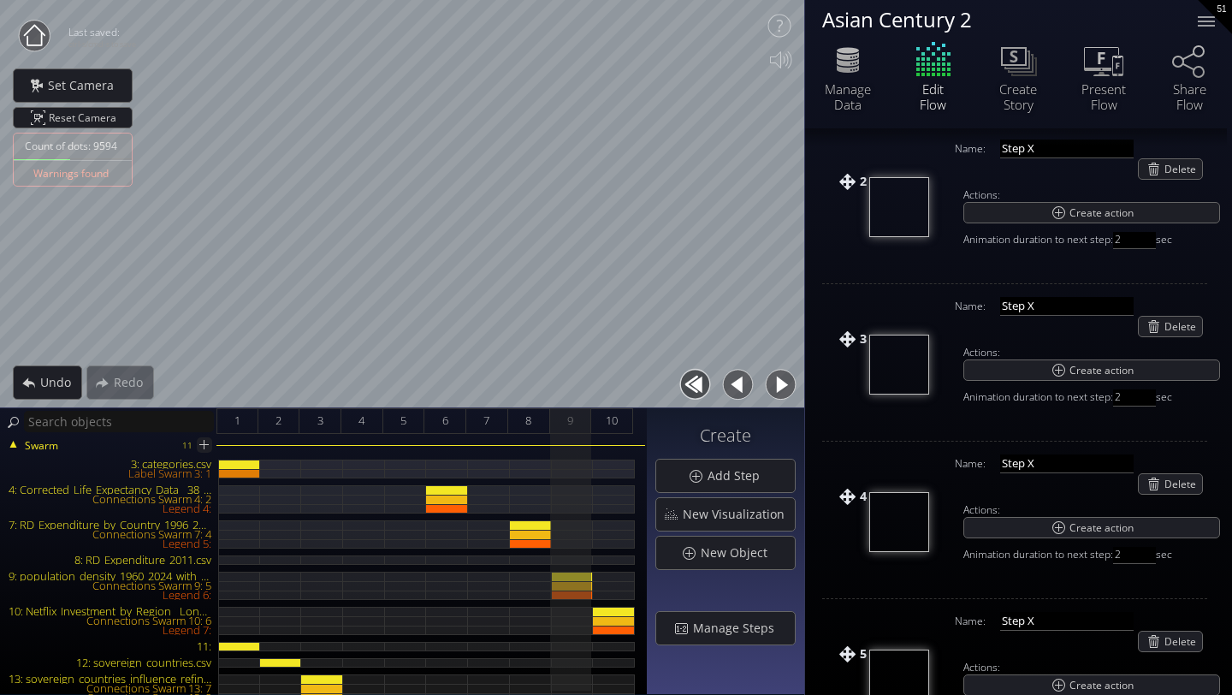
scroll to position [0, 0]
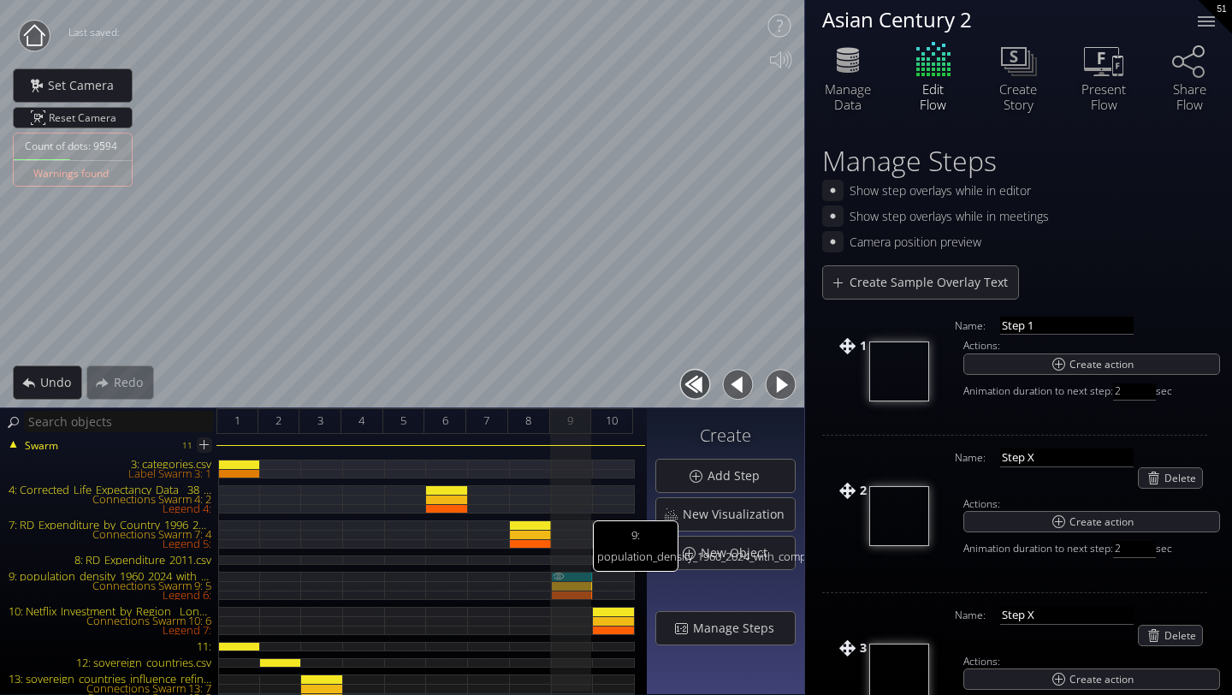
click at [576, 574] on div "9: population_density_1960_2024_with_complete_continents.csv" at bounding box center [573, 575] width 42 height 9
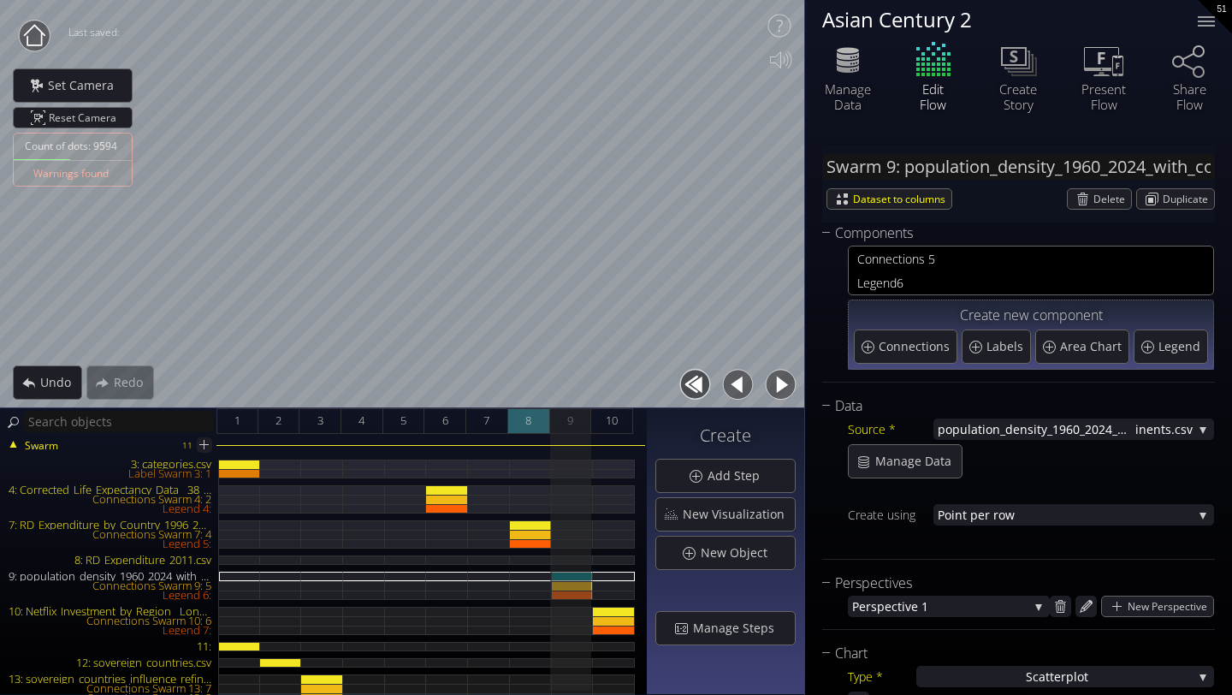
click at [529, 419] on span "8" at bounding box center [528, 420] width 6 height 21
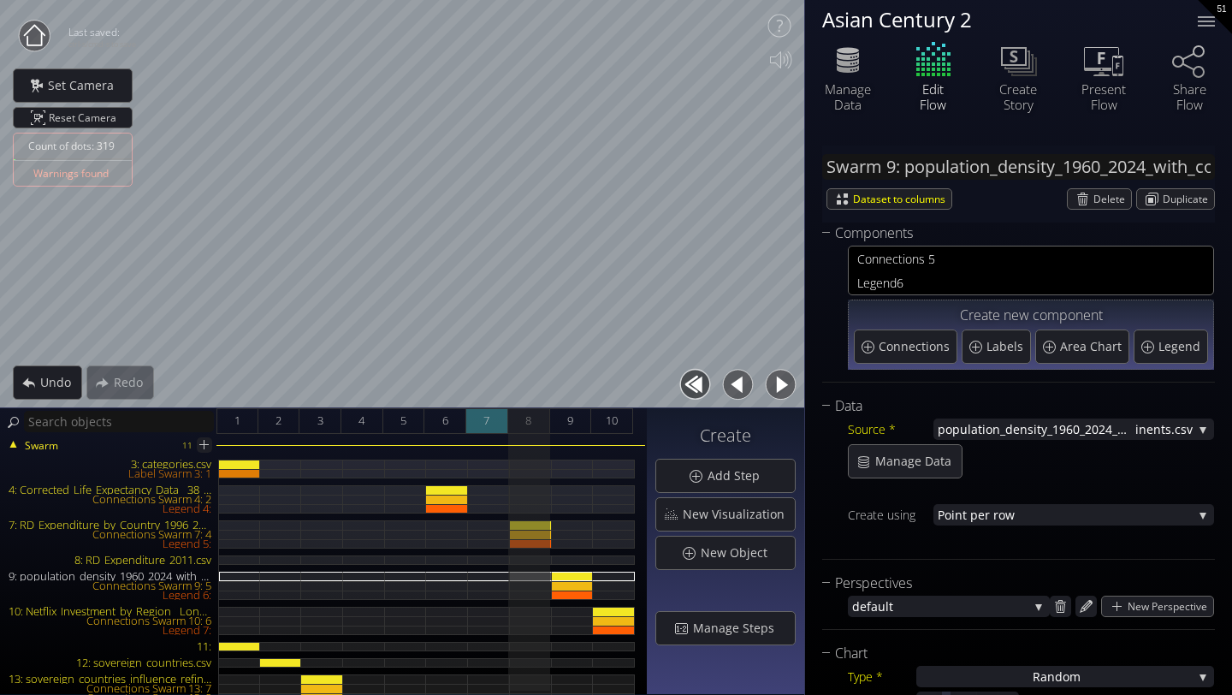
click at [488, 426] on span "7" at bounding box center [486, 420] width 6 height 21
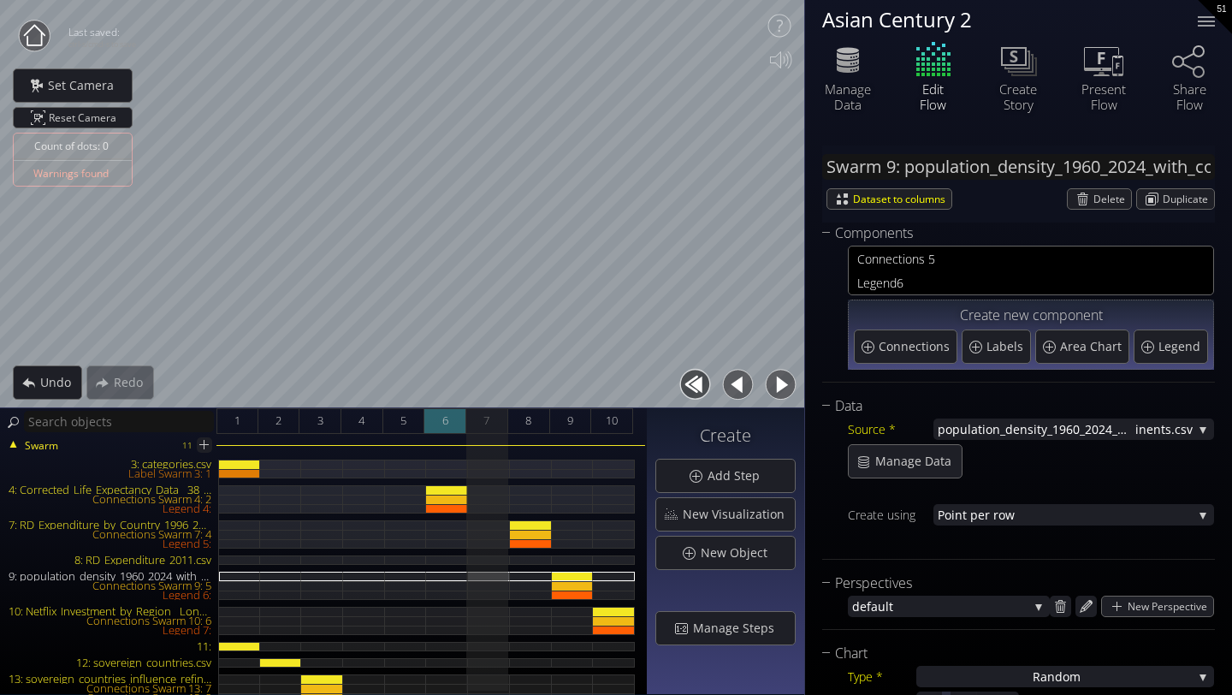
click at [452, 423] on div "6" at bounding box center [445, 421] width 42 height 26
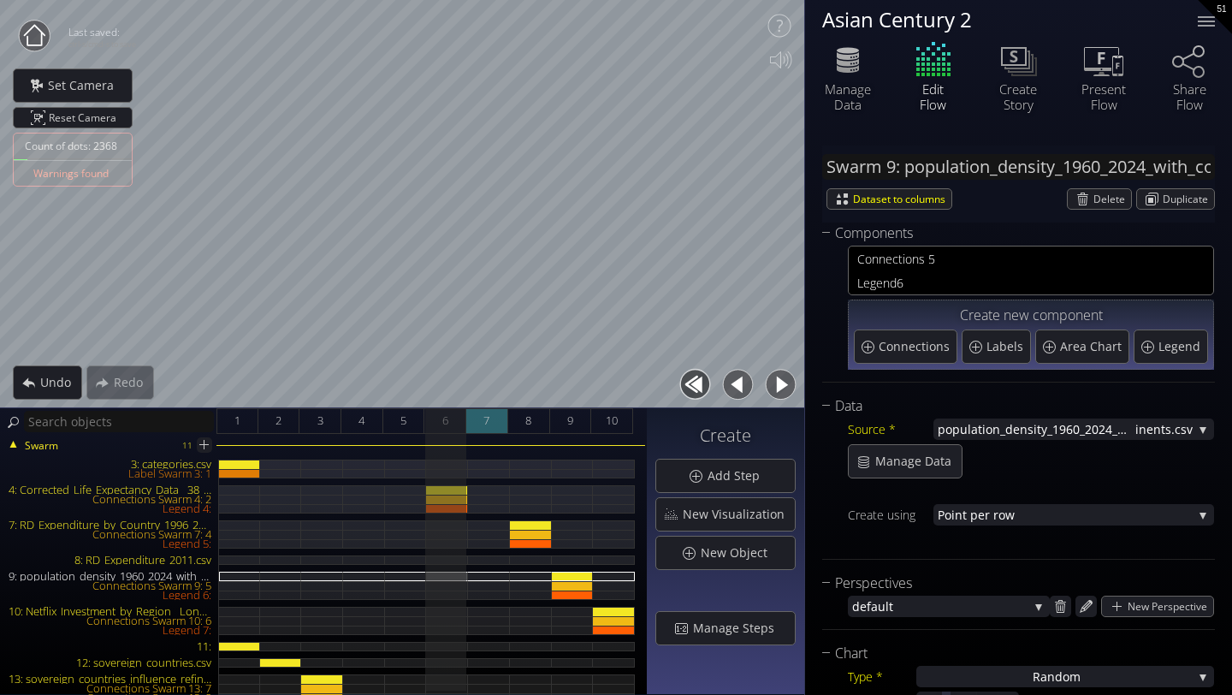
click at [487, 424] on span "7" at bounding box center [486, 420] width 6 height 21
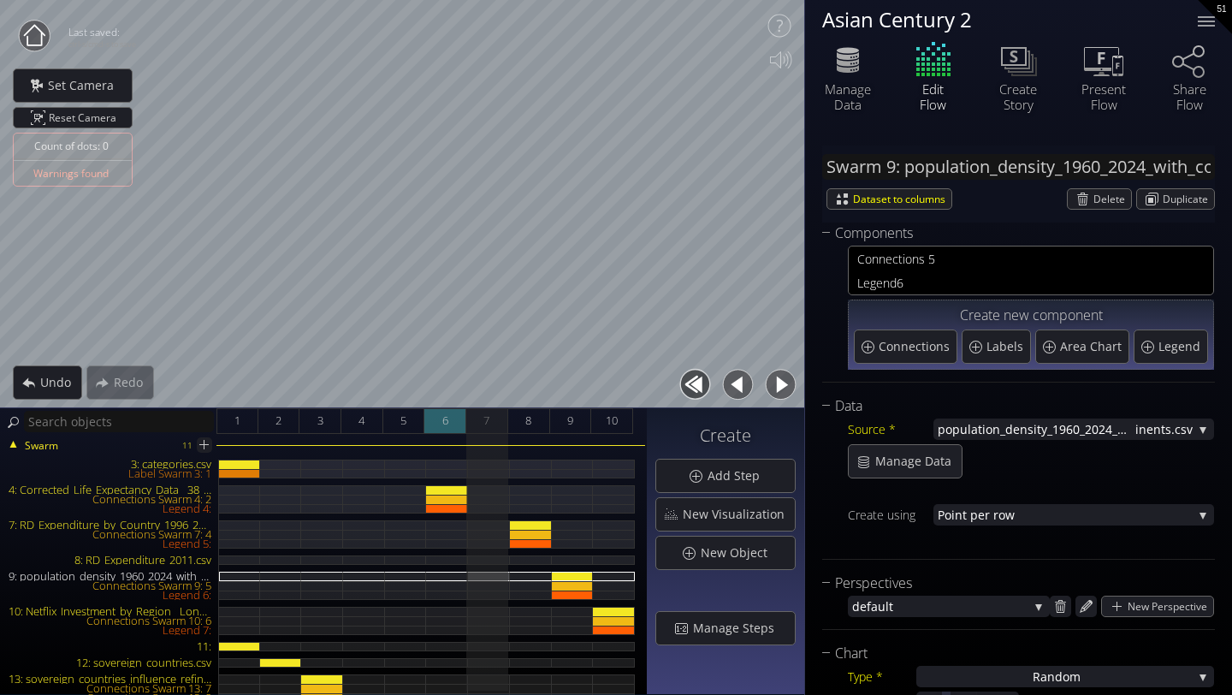
click at [457, 426] on div "6" at bounding box center [445, 421] width 42 height 26
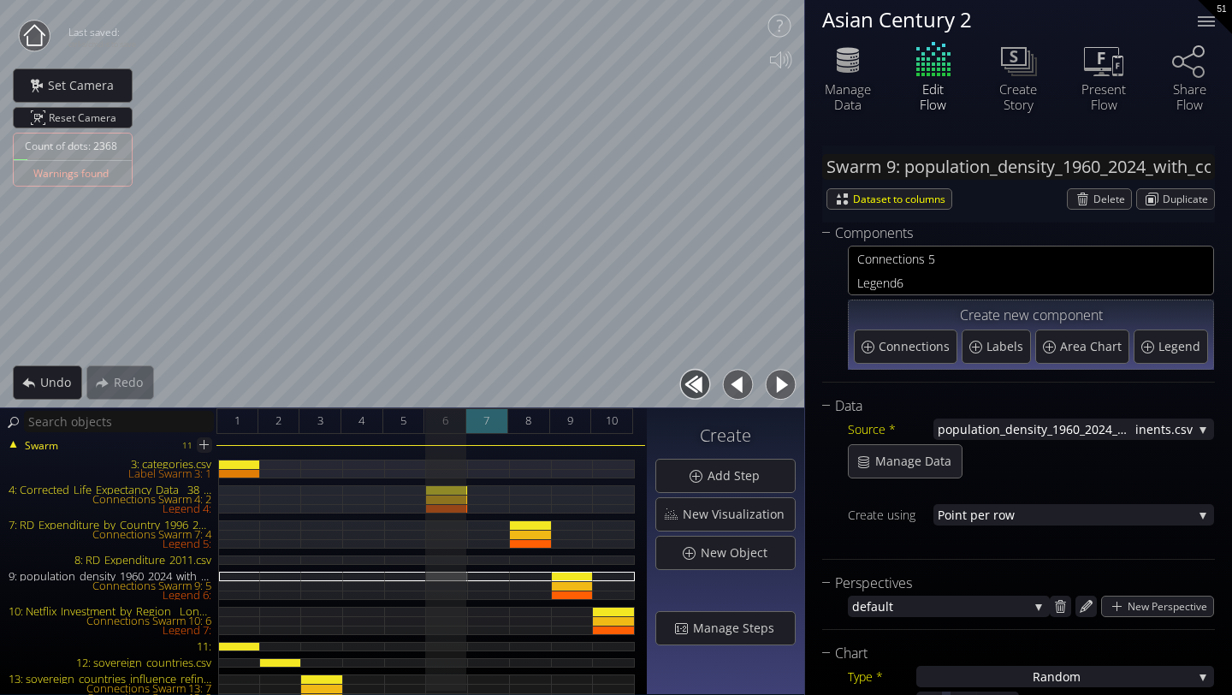
click at [498, 415] on div "7" at bounding box center [487, 421] width 42 height 26
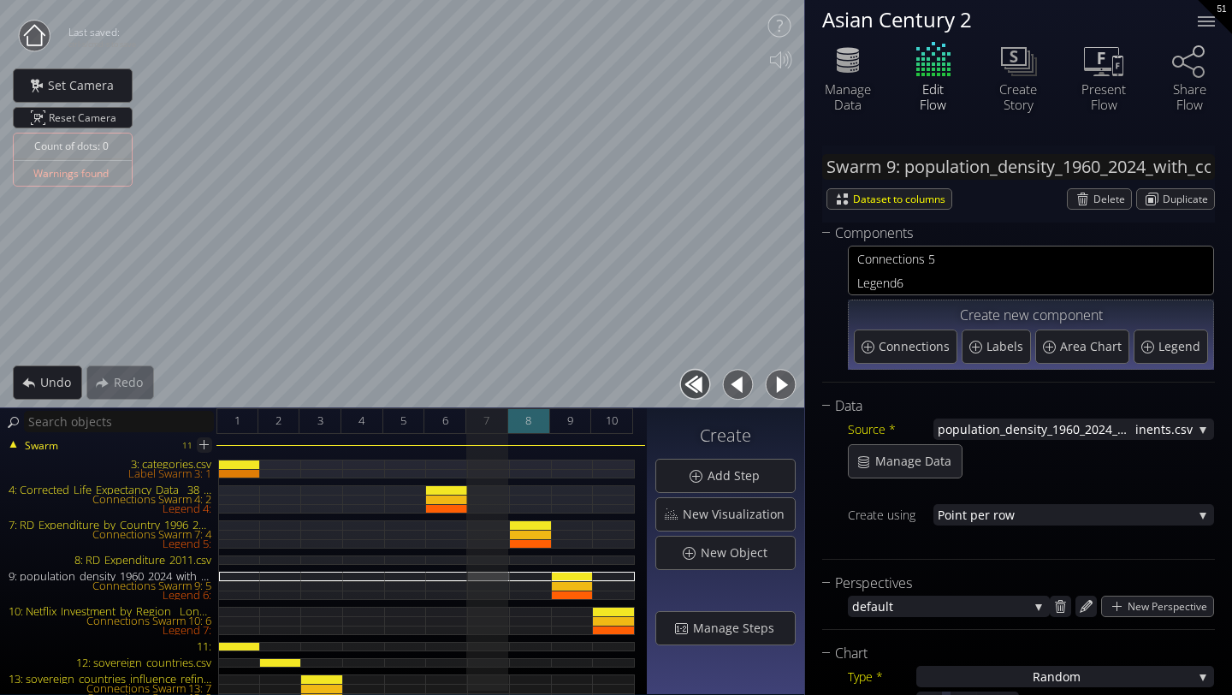
click at [530, 412] on span "8" at bounding box center [528, 420] width 6 height 21
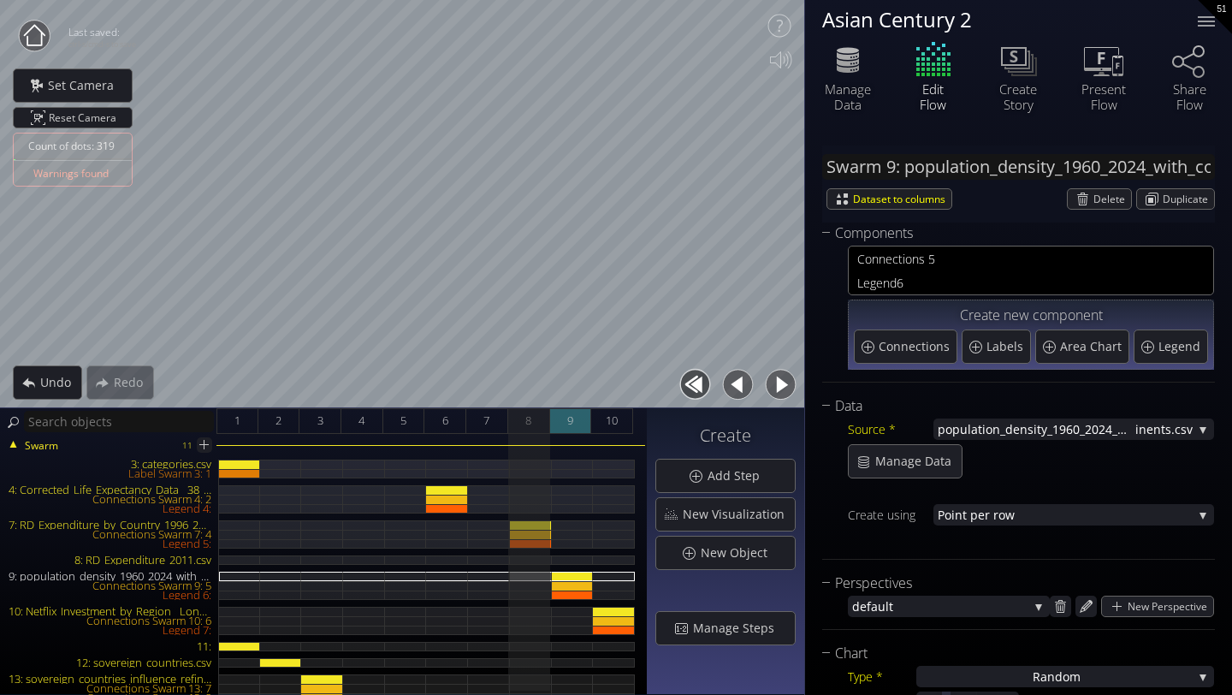
click at [567, 419] on span "9" at bounding box center [570, 420] width 6 height 21
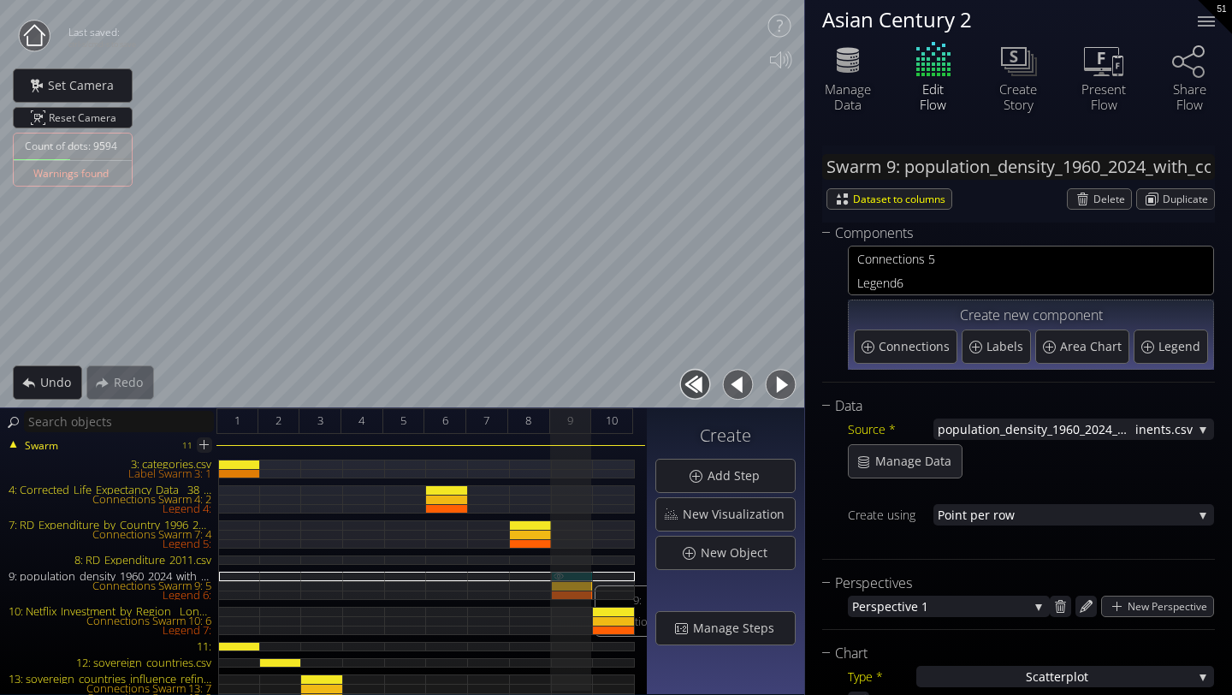
click at [581, 574] on div "9: population_density_1960_2024_with_complete_continents.csv" at bounding box center [573, 575] width 42 height 9
click at [1104, 204] on span "Delete" at bounding box center [1112, 199] width 38 height 20
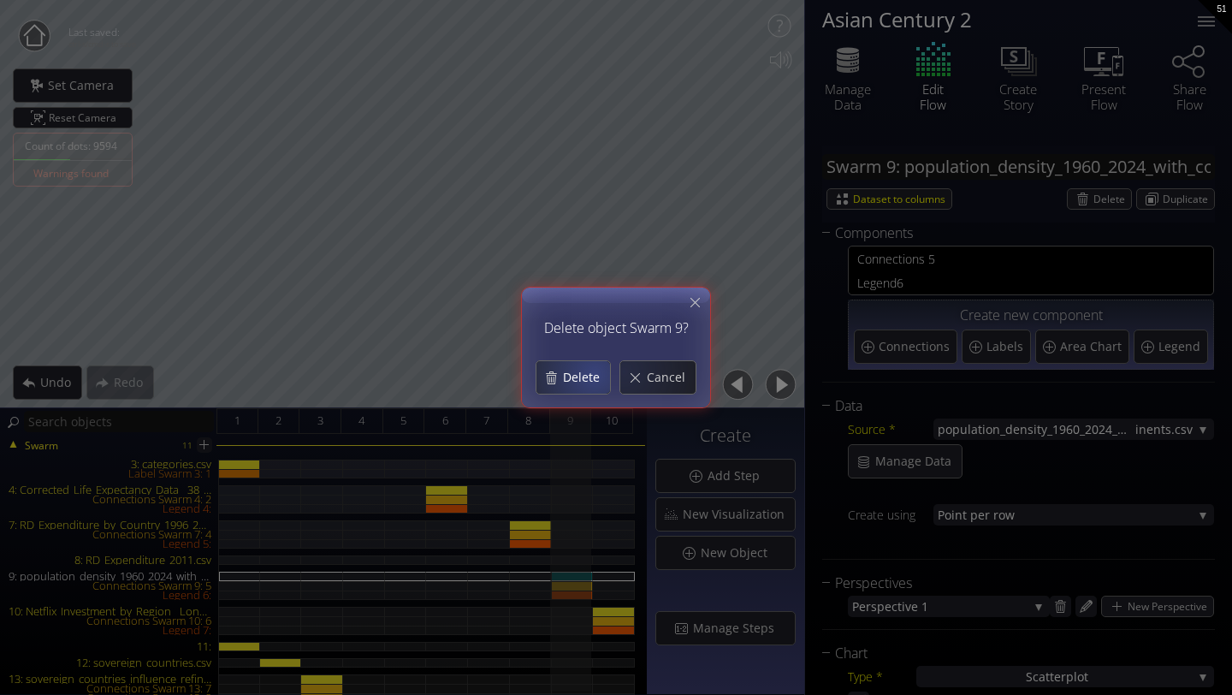
click at [592, 373] on span "Delete" at bounding box center [586, 377] width 48 height 17
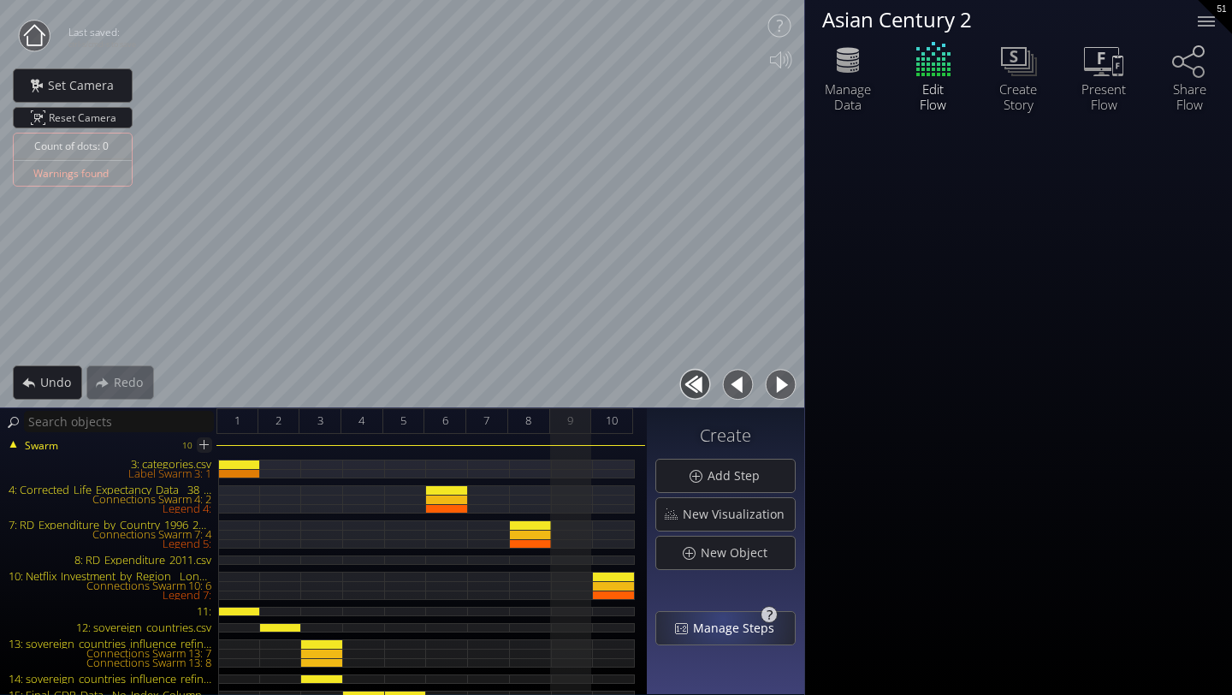
click at [726, 619] on span "Manage Steps" at bounding box center [738, 627] width 92 height 17
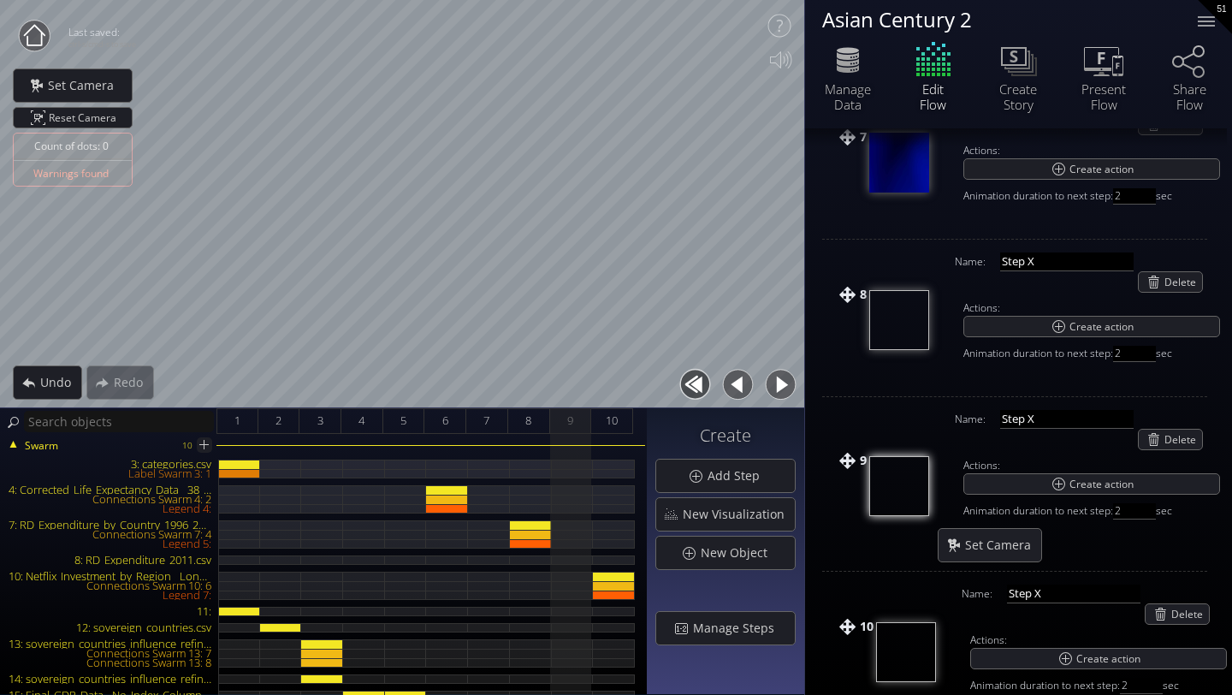
scroll to position [1144, 0]
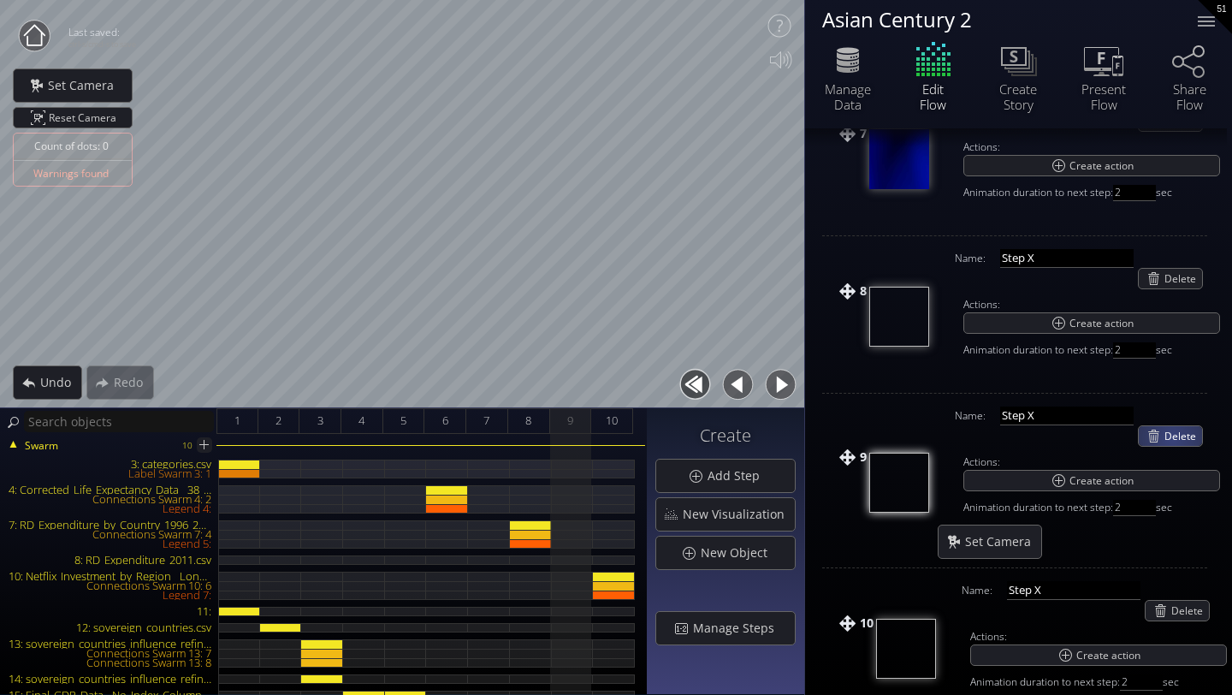
click at [1173, 437] on span "Delete" at bounding box center [1183, 436] width 38 height 20
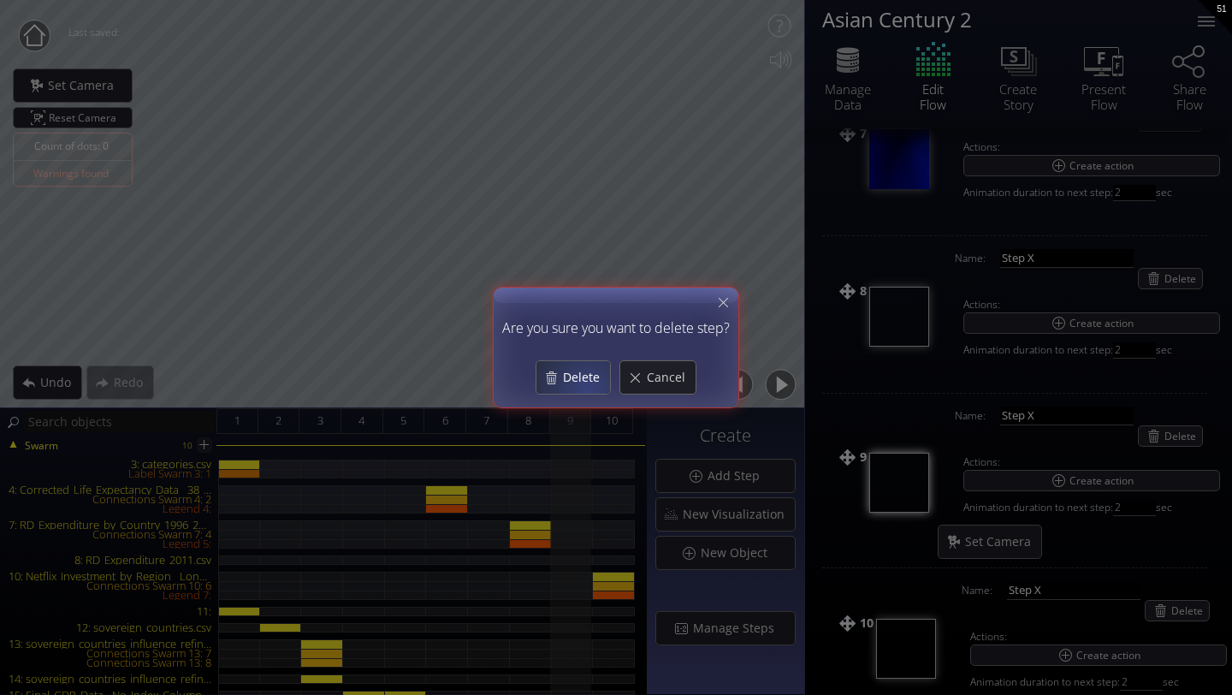
click at [582, 383] on span "Delete" at bounding box center [586, 377] width 48 height 17
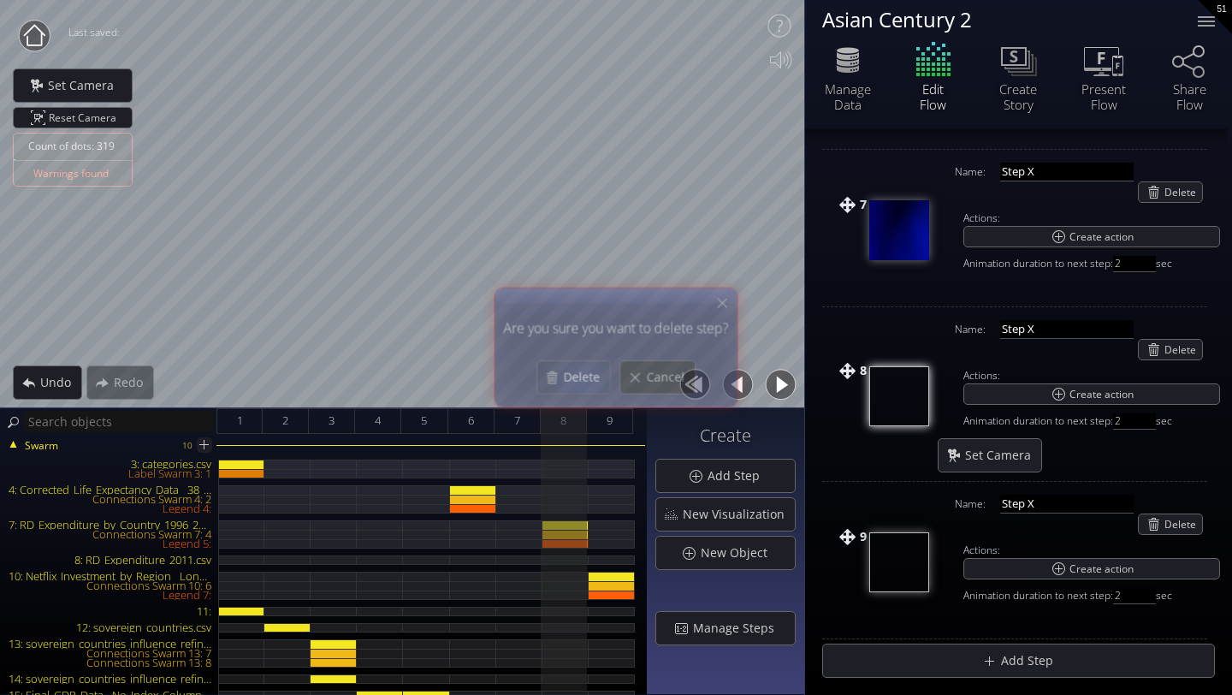
scroll to position [1073, 0]
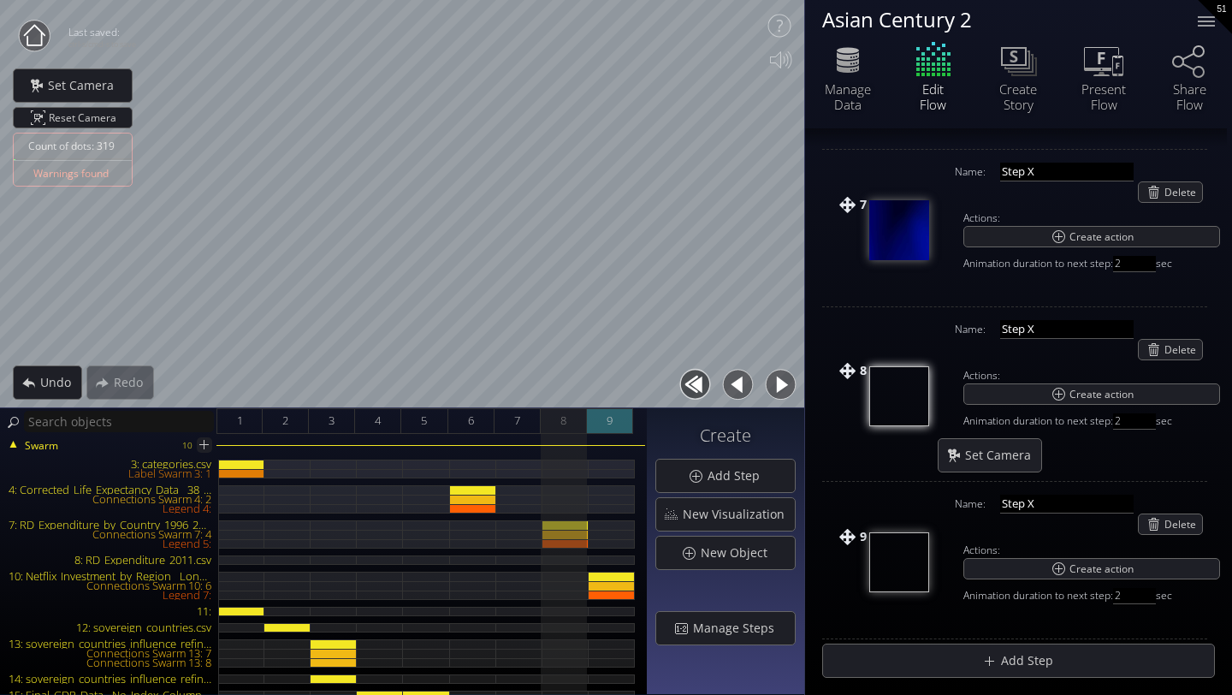
click at [612, 417] on div "9" at bounding box center [610, 421] width 46 height 26
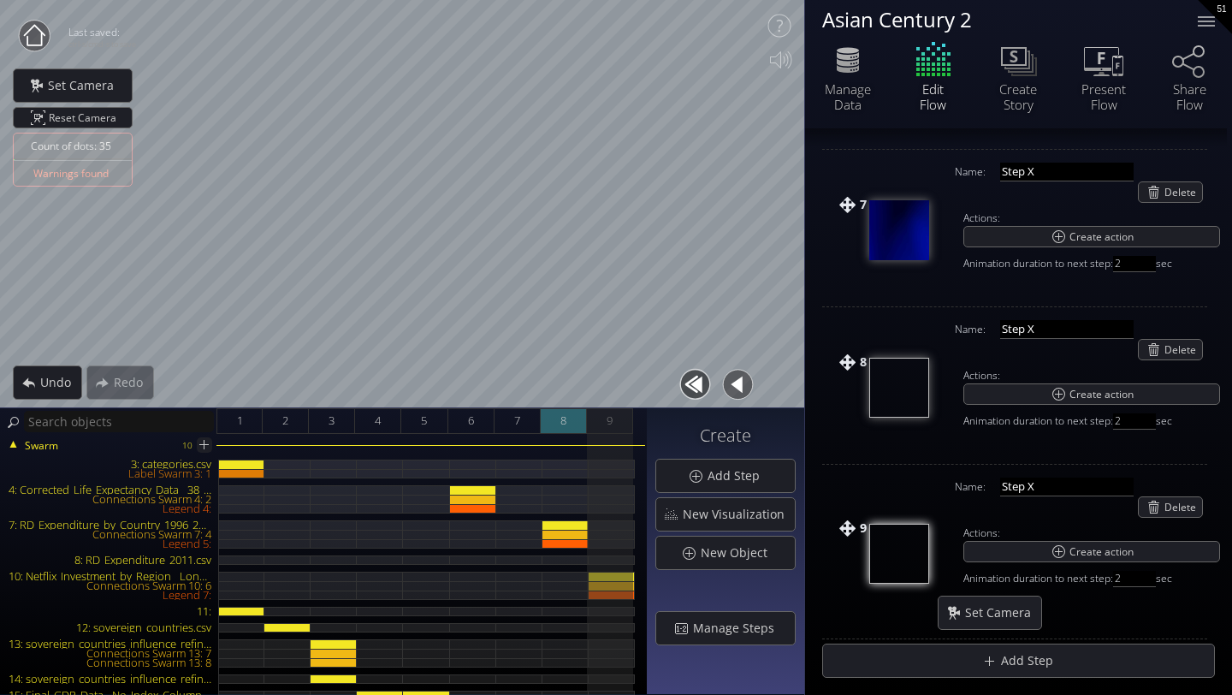
click at [569, 420] on div "8" at bounding box center [564, 421] width 46 height 26
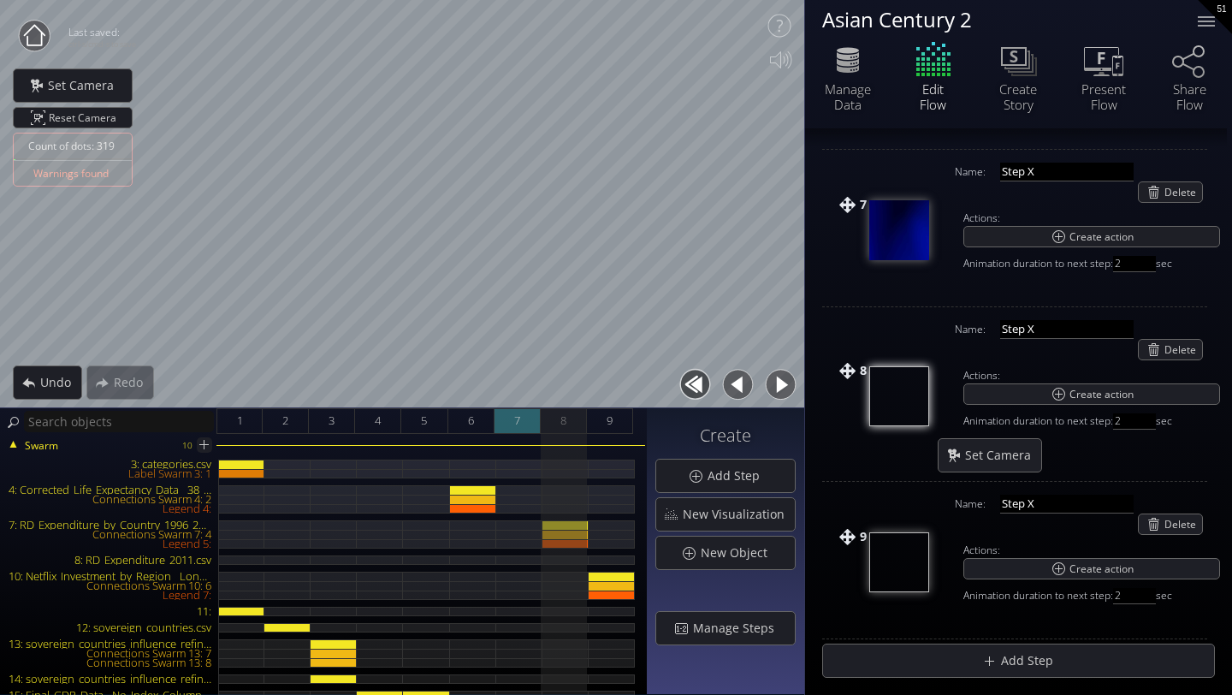
click at [517, 417] on span "7" at bounding box center [517, 420] width 6 height 21
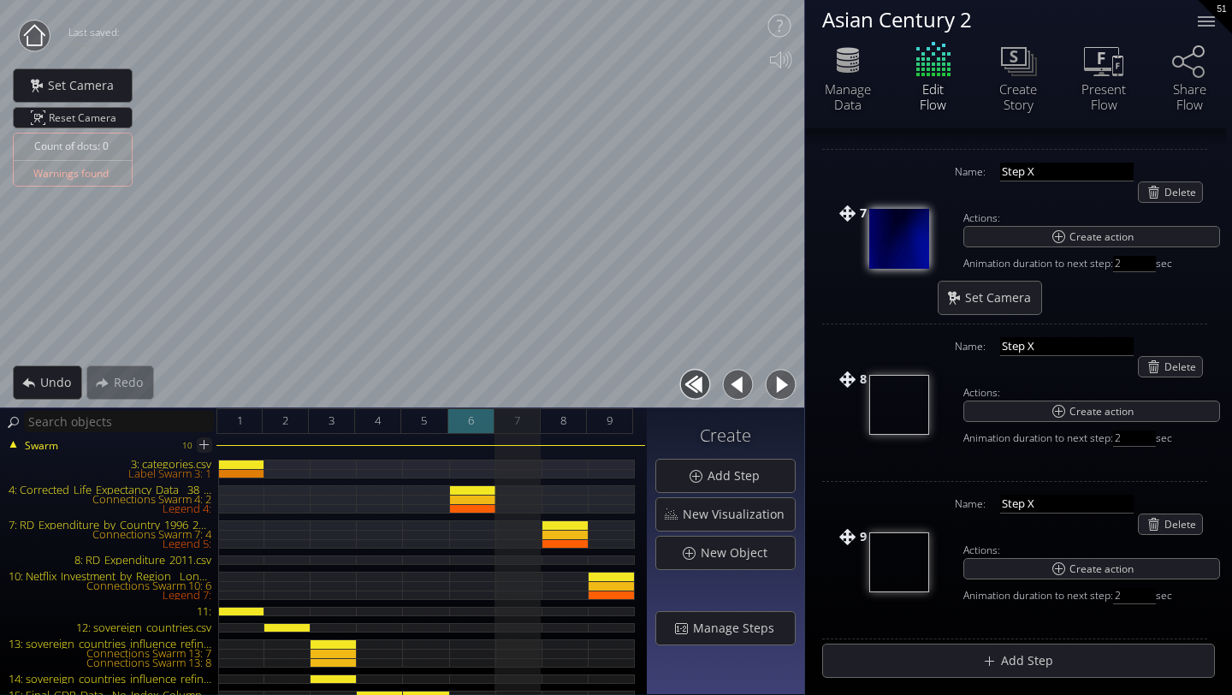
click at [486, 417] on div "6" at bounding box center [471, 421] width 46 height 26
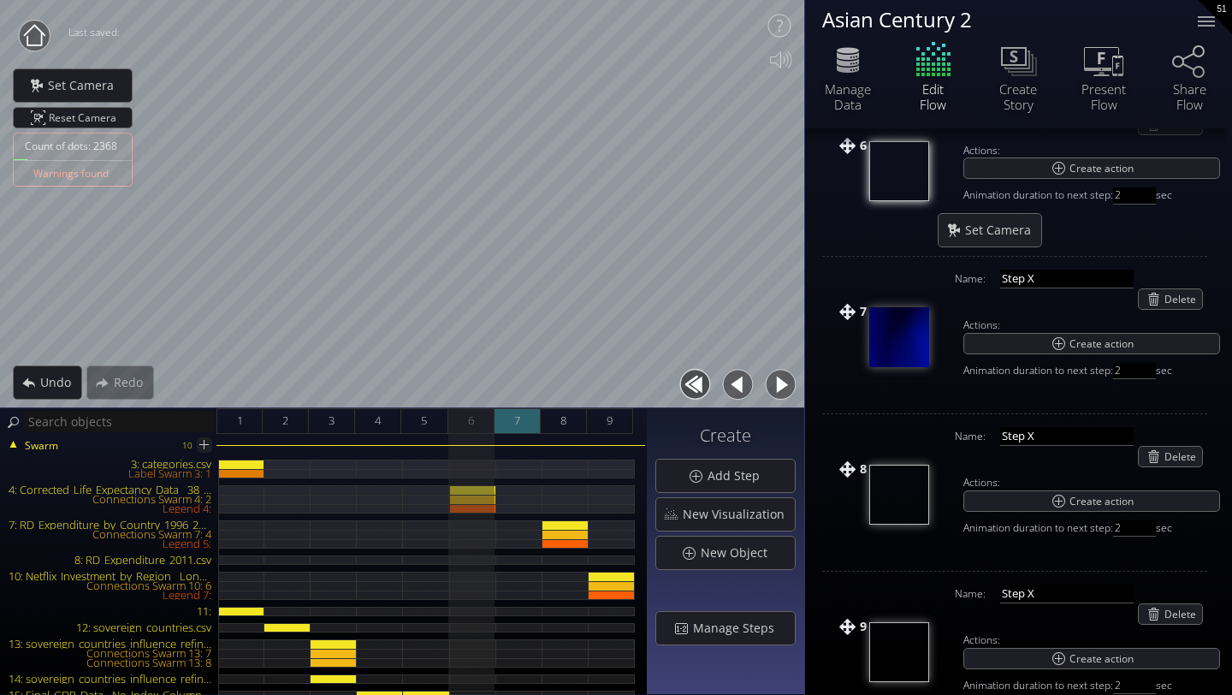
click at [515, 423] on span "7" at bounding box center [517, 420] width 6 height 21
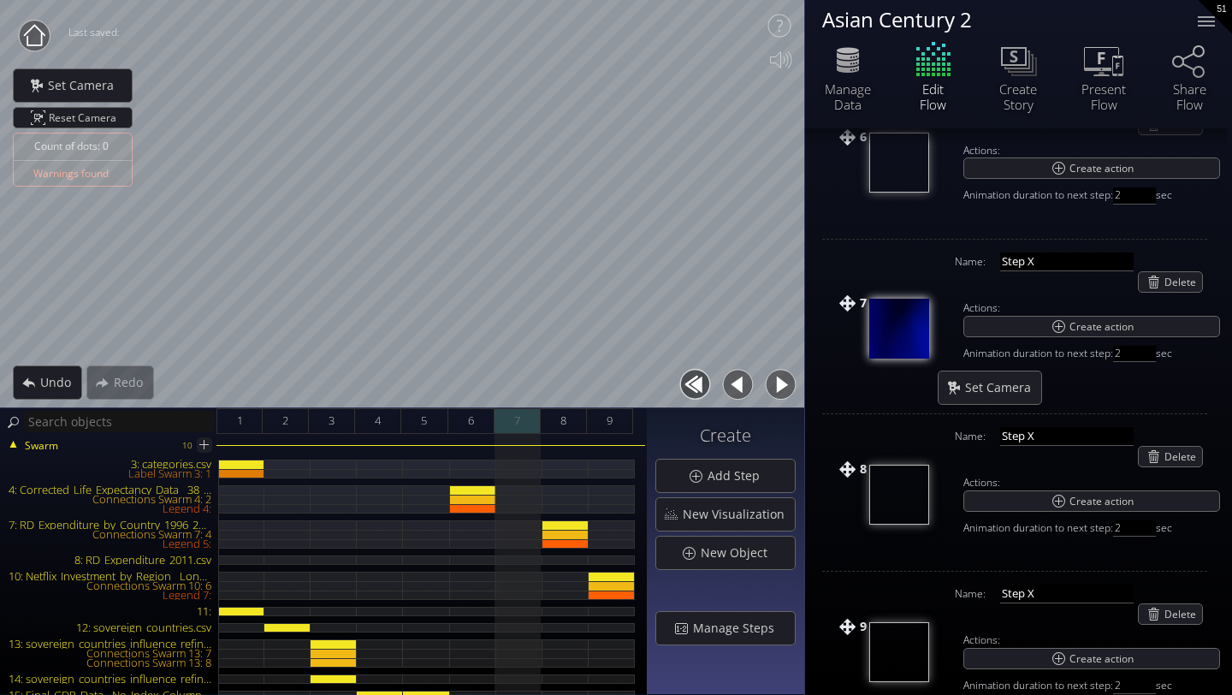
scroll to position [974, 0]
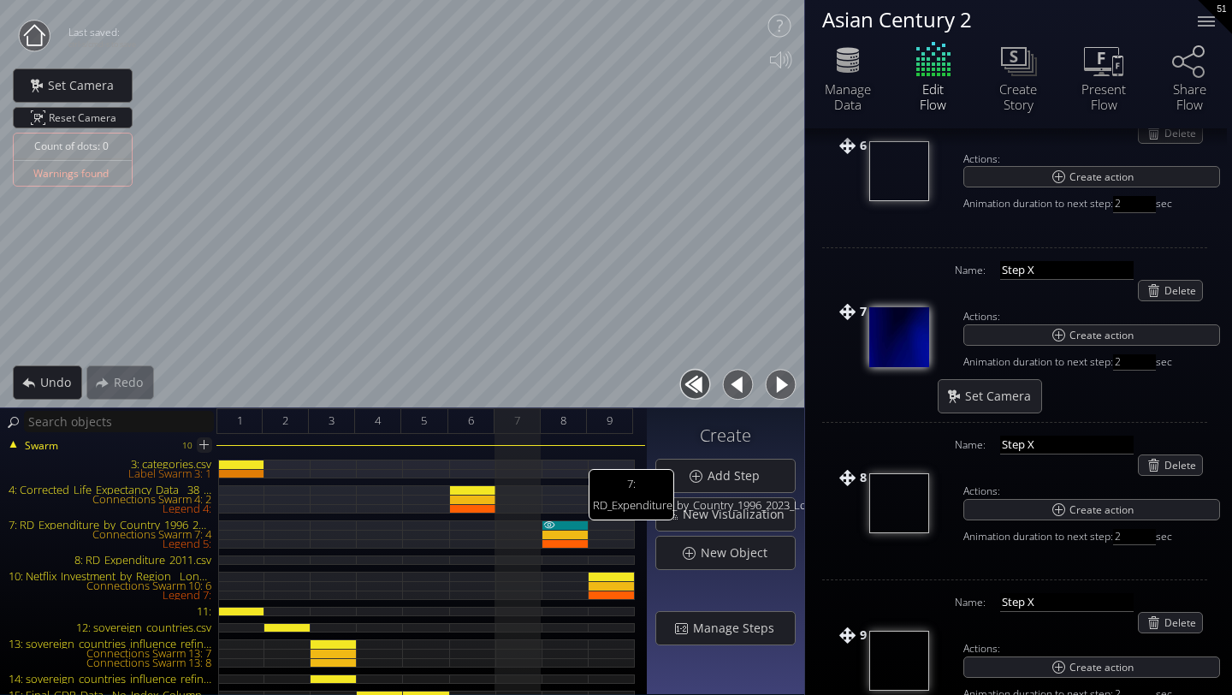
click at [569, 523] on div "7: RD_Expenditure_by_Country_1996_2023_LongFormat_With_Continent.csv" at bounding box center [565, 524] width 46 height 9
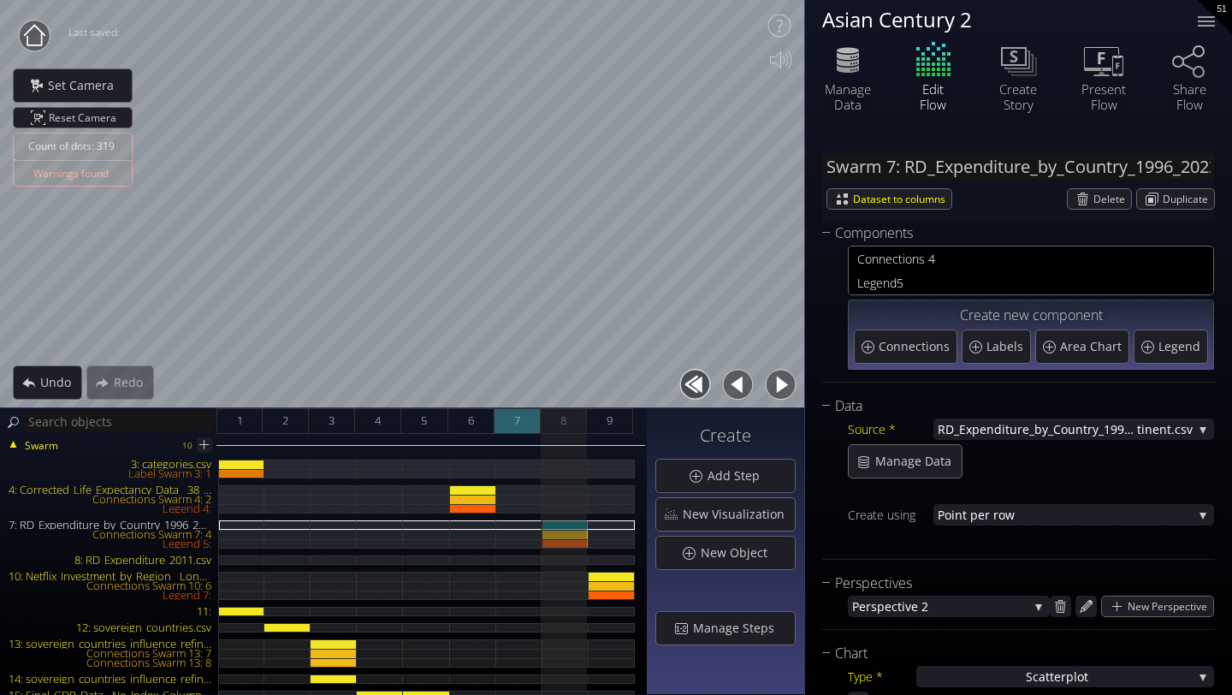
click at [515, 428] on span "7" at bounding box center [517, 420] width 6 height 21
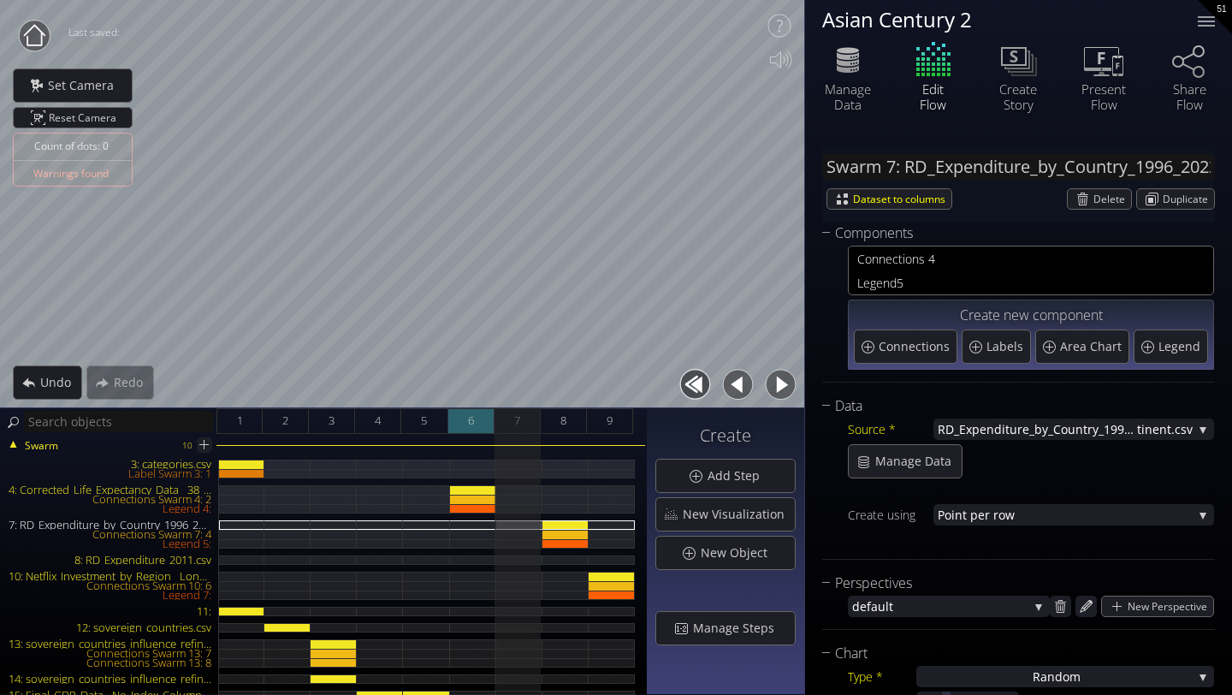
click at [470, 427] on span "6" at bounding box center [471, 420] width 6 height 21
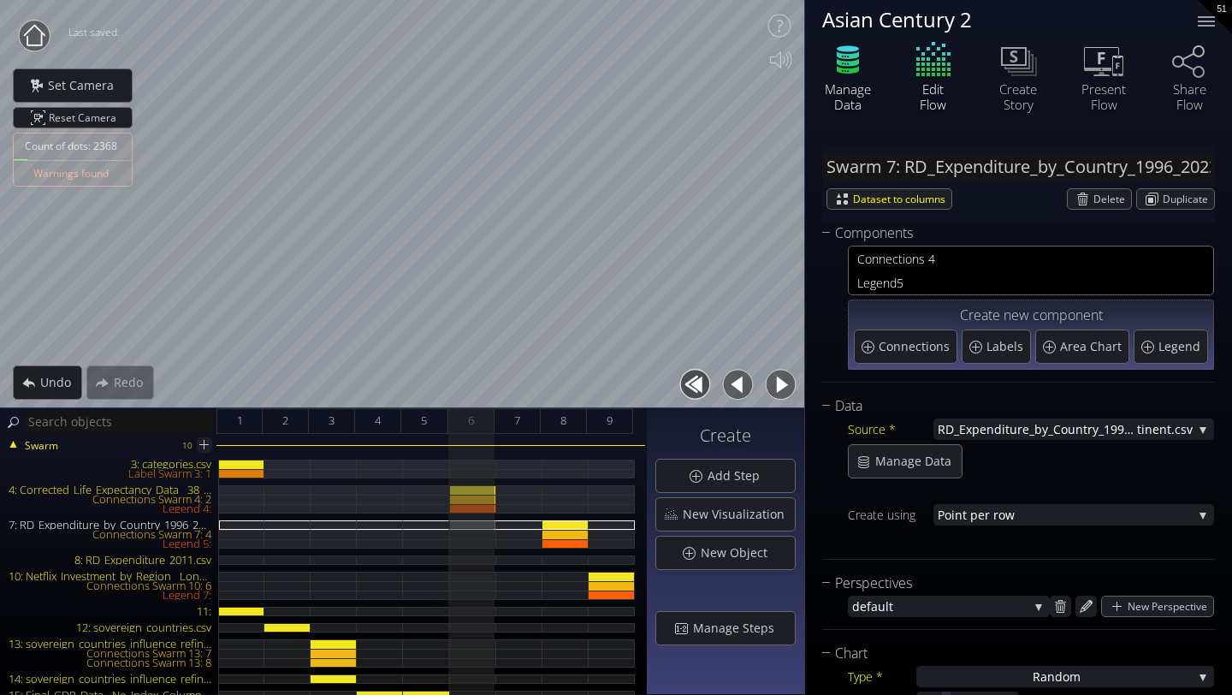
click at [854, 74] on icon at bounding box center [847, 59] width 51 height 43
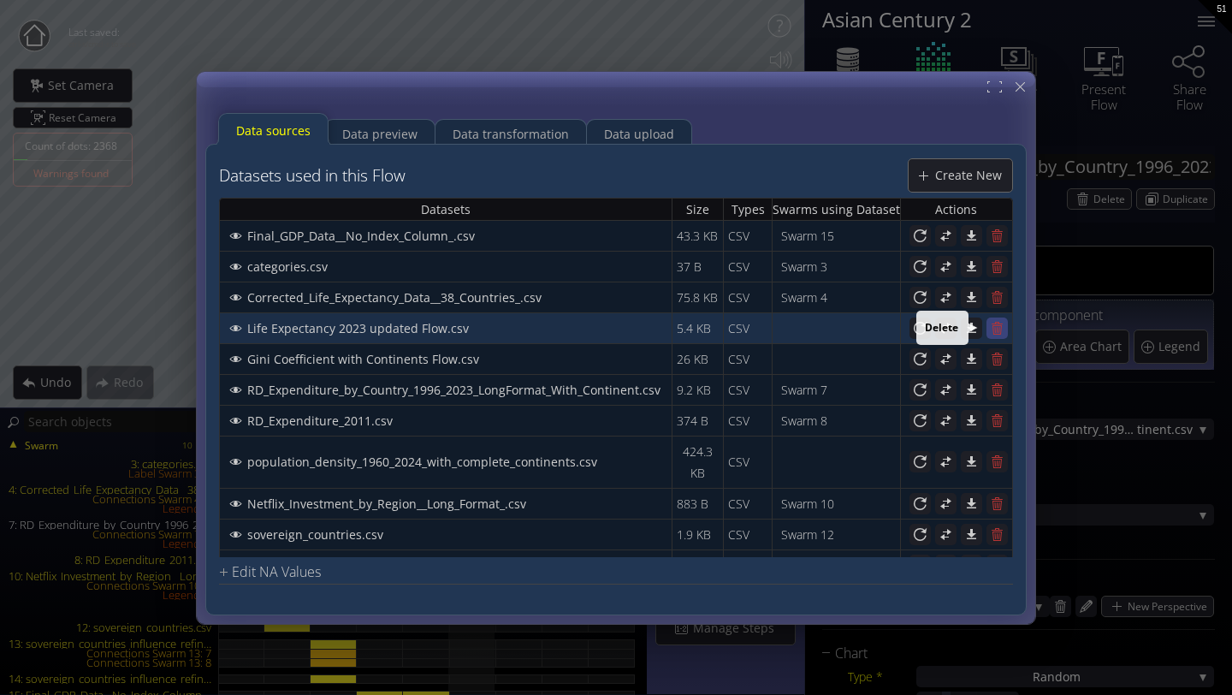
click at [995, 325] on icon at bounding box center [996, 327] width 11 height 13
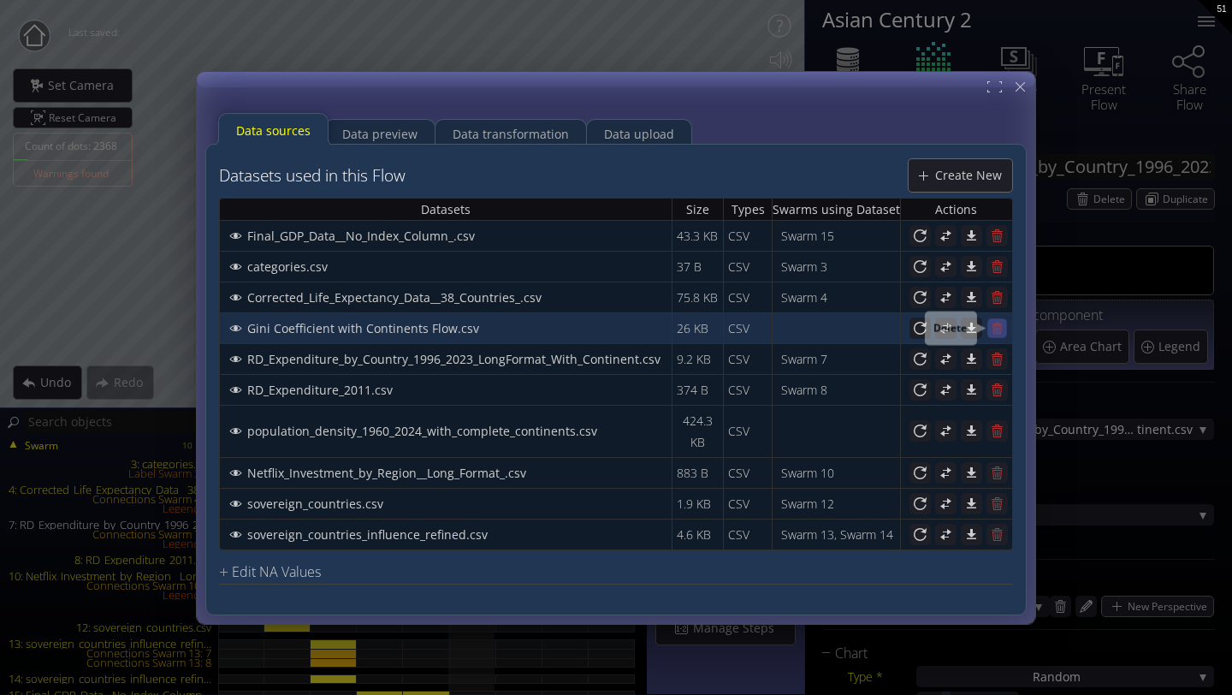
click at [1002, 322] on icon at bounding box center [997, 327] width 15 height 15
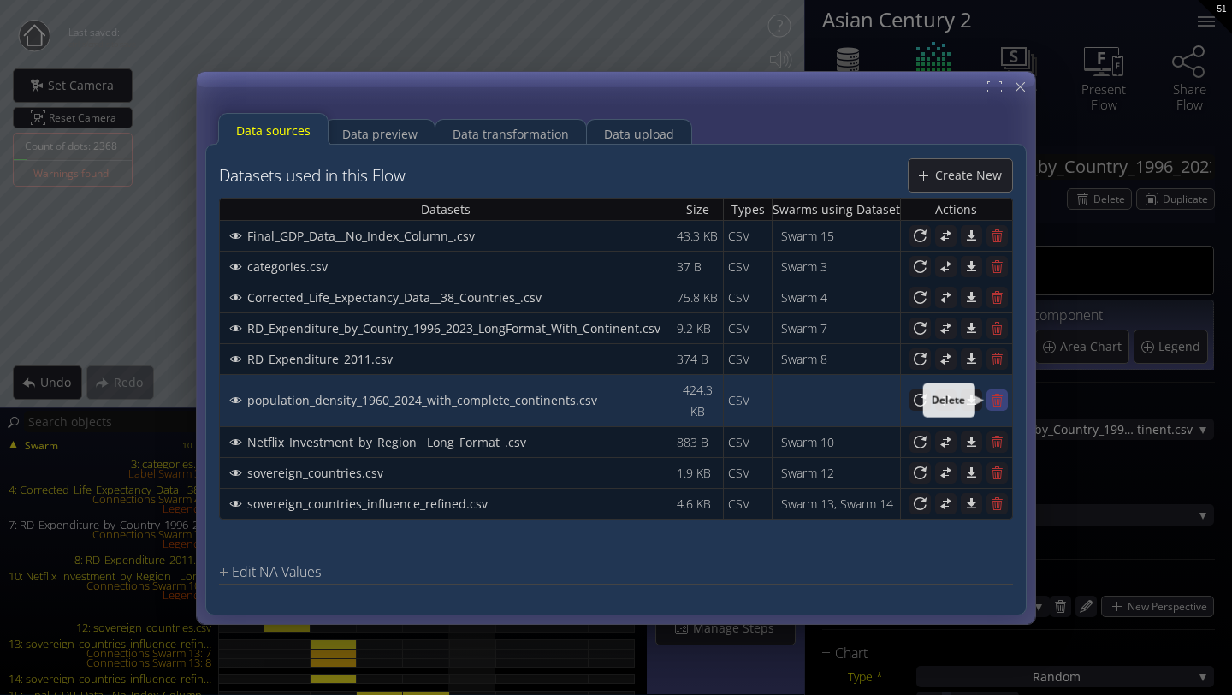
click at [1002, 397] on icon at bounding box center [997, 400] width 16 height 16
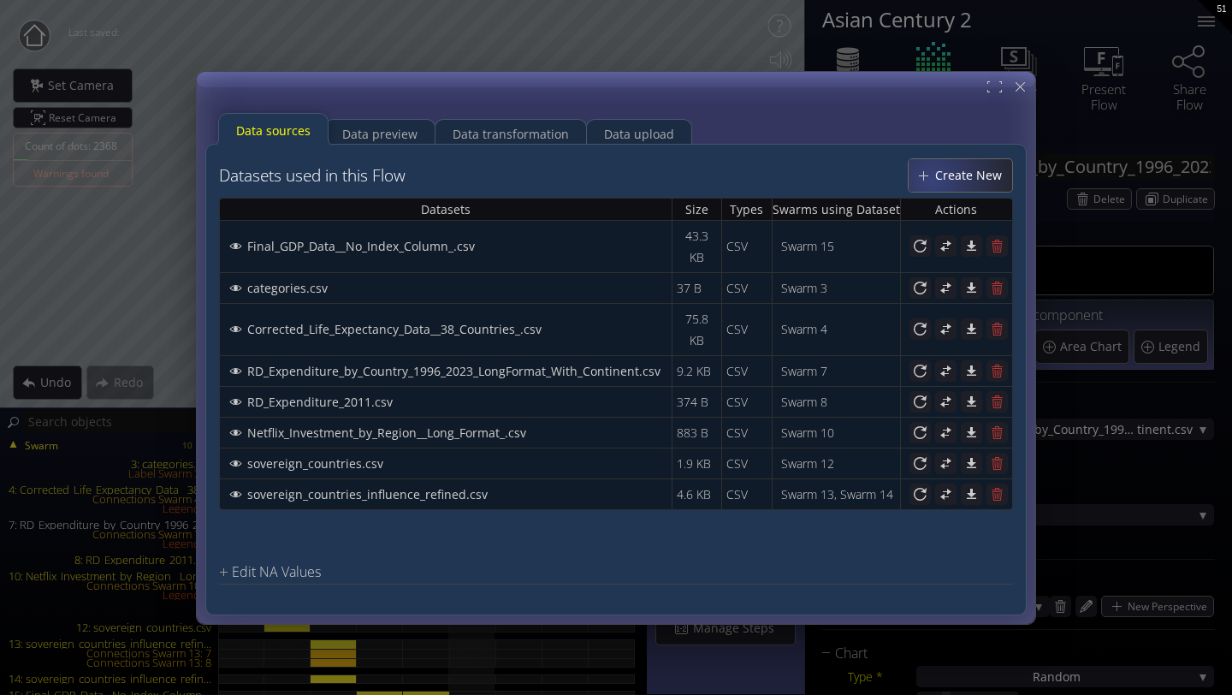
click at [937, 178] on span "Create New" at bounding box center [973, 174] width 78 height 17
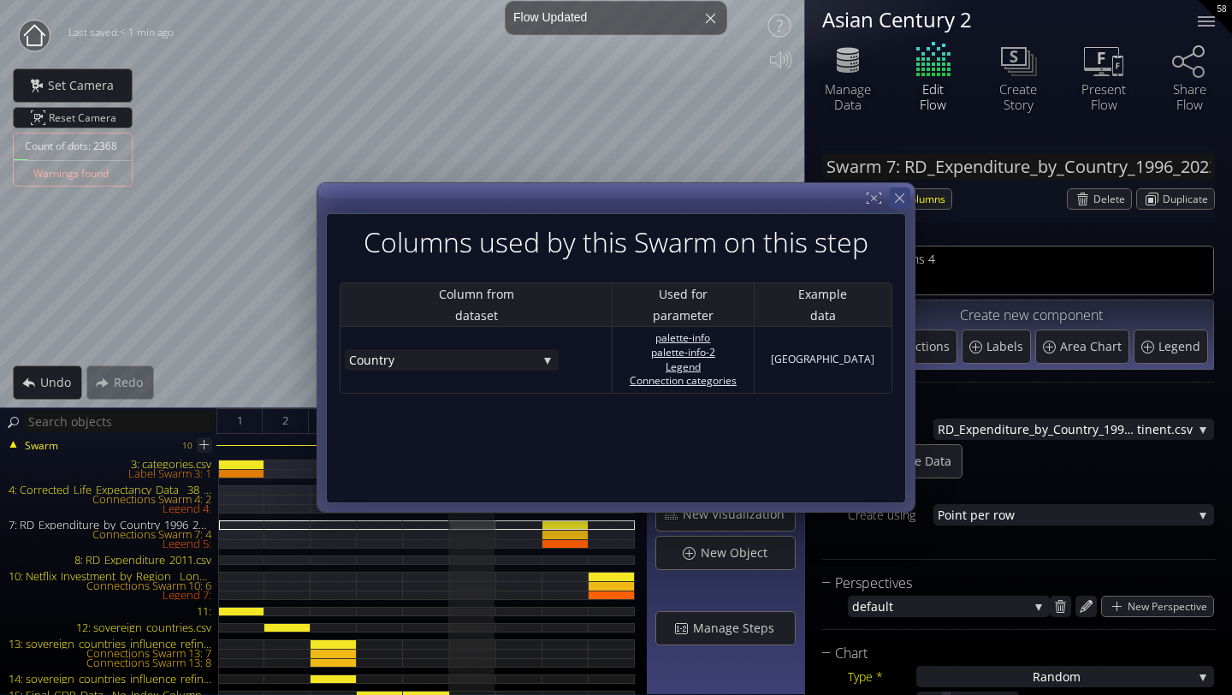
click at [898, 201] on icon at bounding box center [899, 198] width 16 height 16
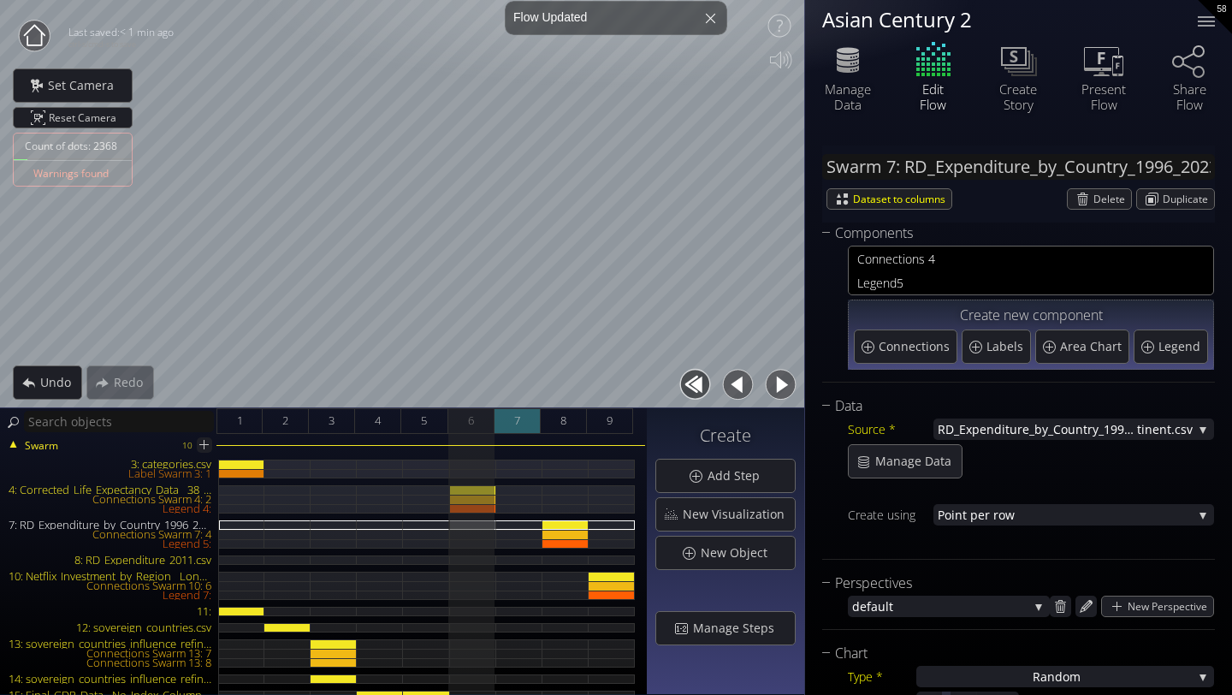
click at [514, 429] on span "7" at bounding box center [517, 420] width 6 height 21
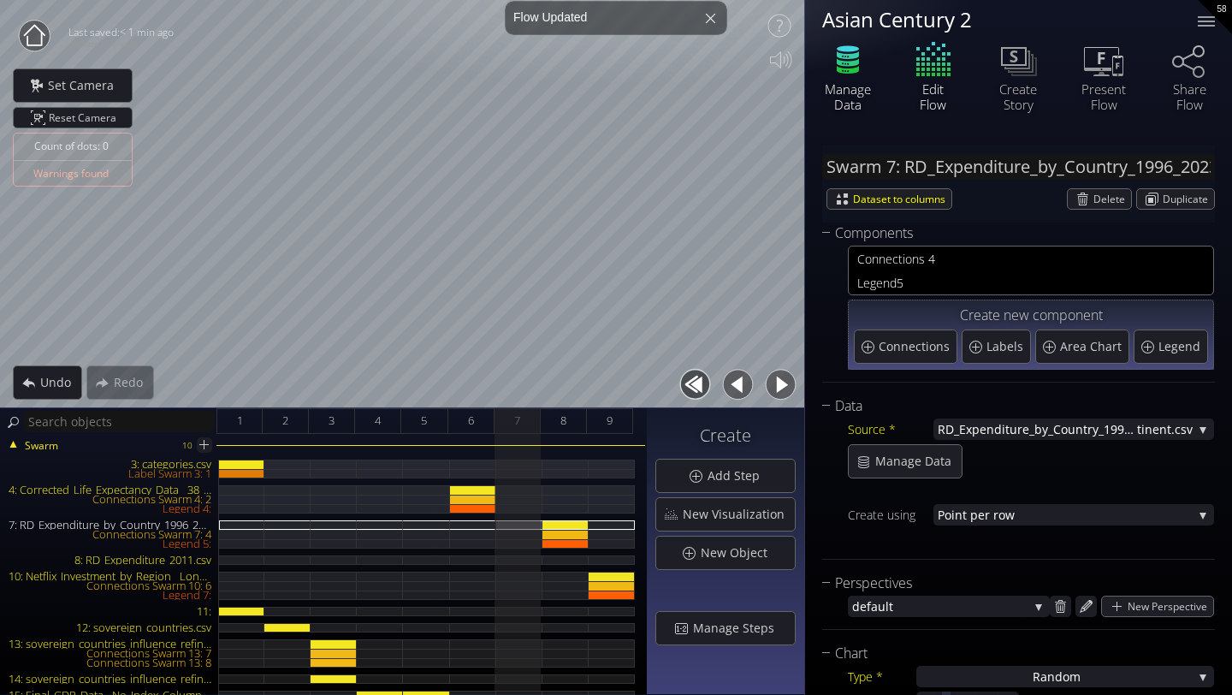
click at [848, 86] on div "Manage Data" at bounding box center [848, 96] width 60 height 31
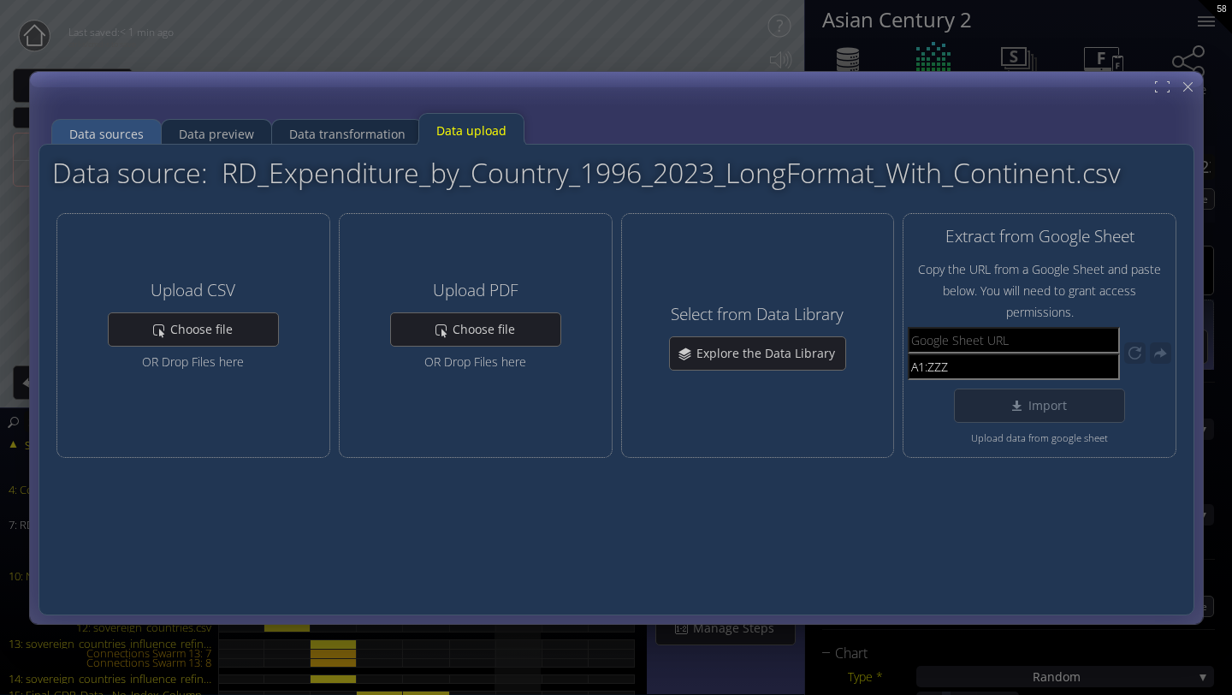
click at [111, 131] on div "Data sources" at bounding box center [106, 133] width 74 height 33
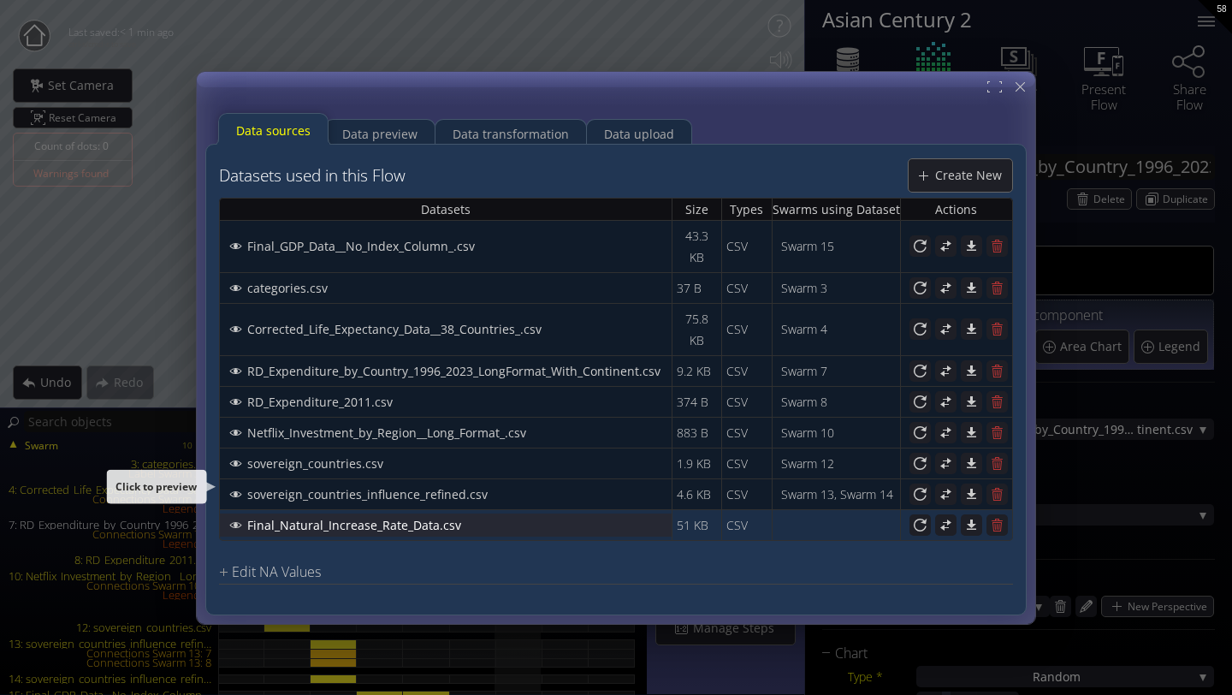
click at [508, 513] on div "Final_Natural_Increase_Rate_Data.csv" at bounding box center [446, 523] width 450 height 21
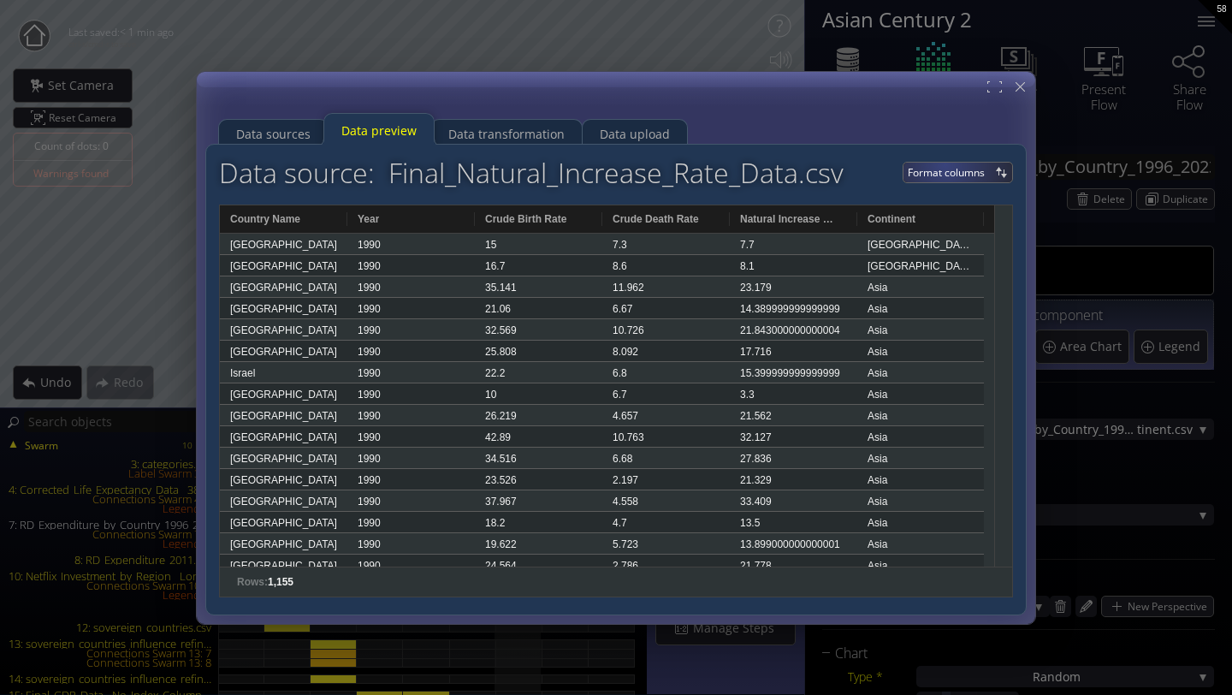
click at [943, 163] on span "Format columns" at bounding box center [948, 173] width 83 height 20
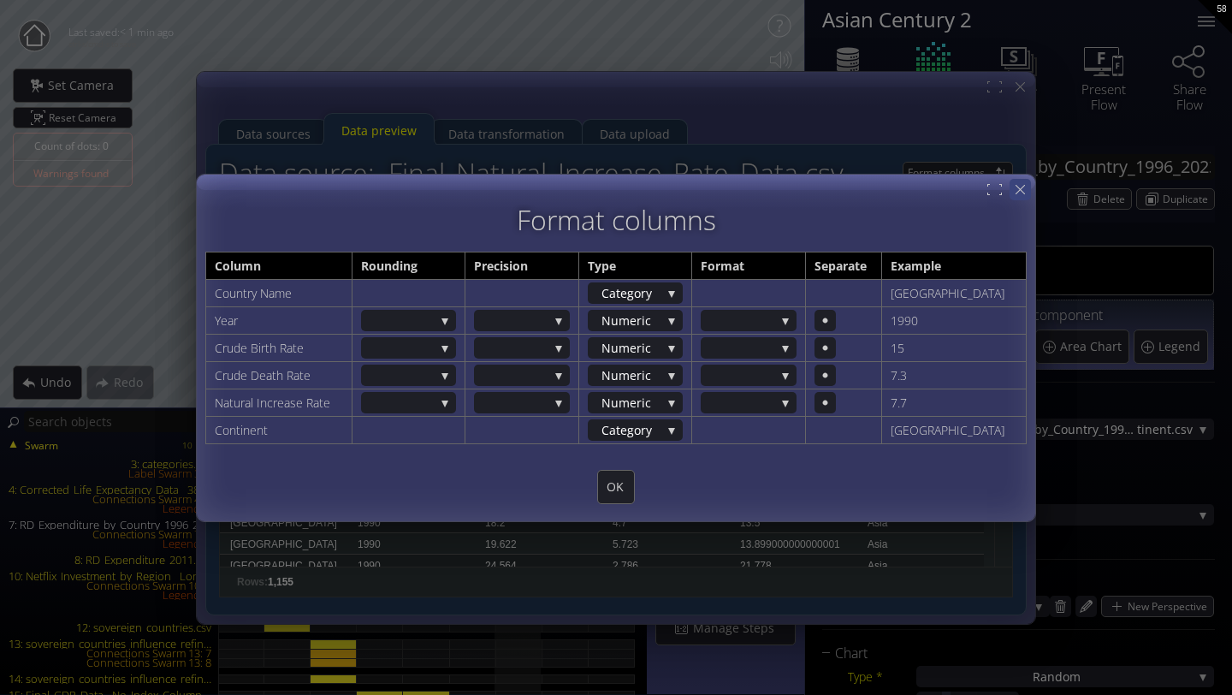
click at [1018, 182] on icon at bounding box center [1020, 189] width 16 height 16
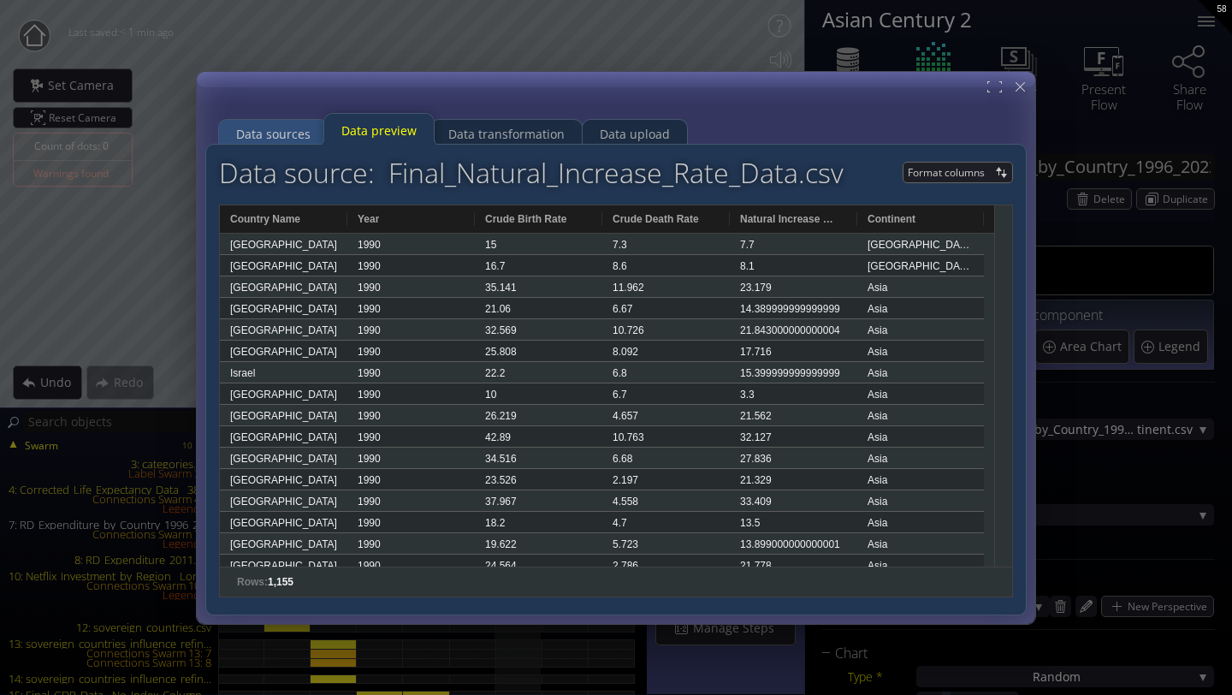
click at [269, 134] on div "Data sources" at bounding box center [273, 133] width 74 height 33
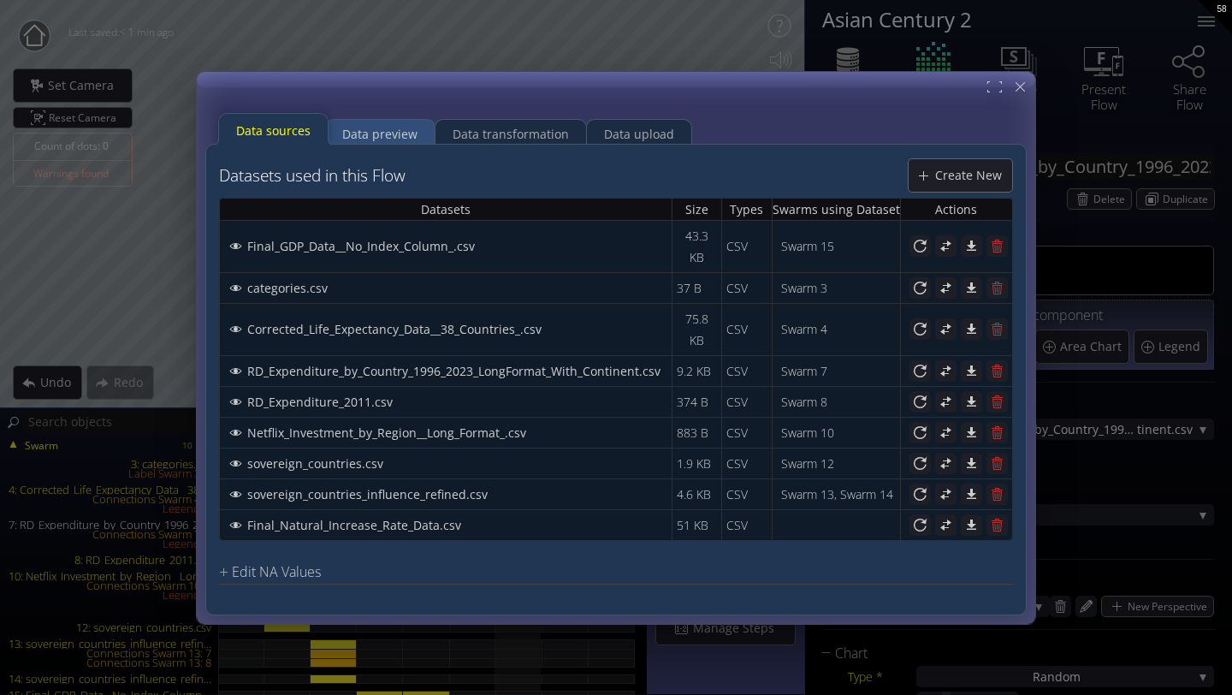
click at [356, 139] on div "Data preview" at bounding box center [379, 133] width 75 height 33
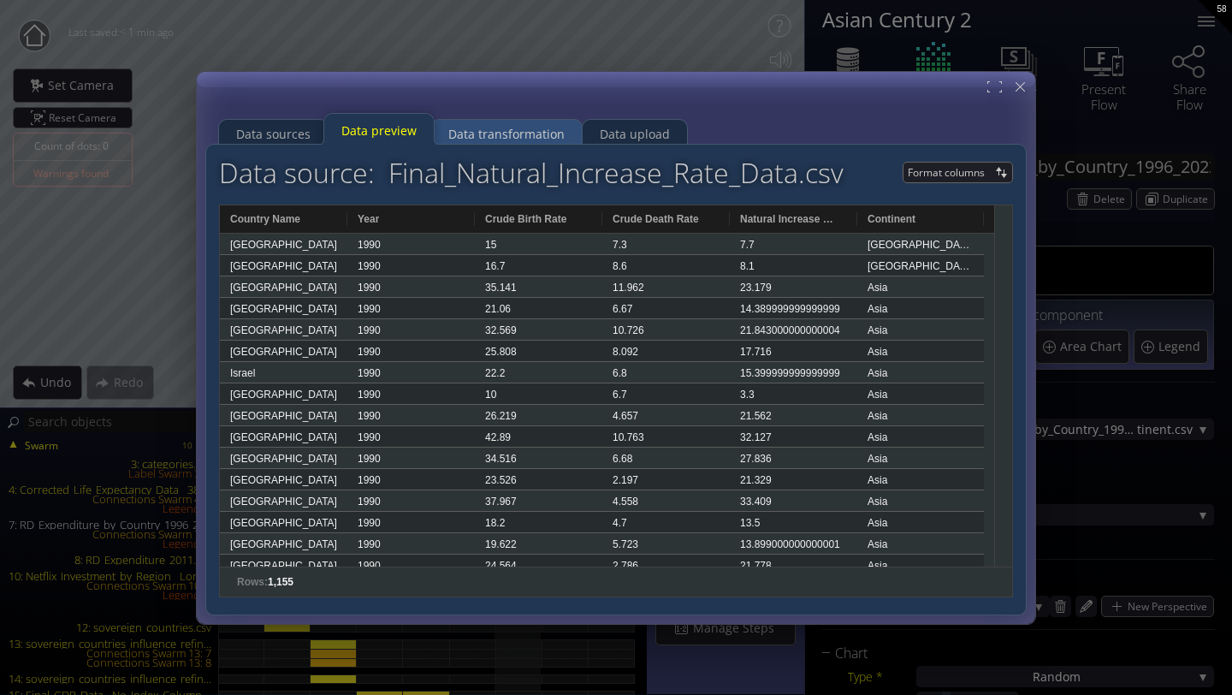
click at [476, 141] on div "Data transformation" at bounding box center [506, 133] width 116 height 33
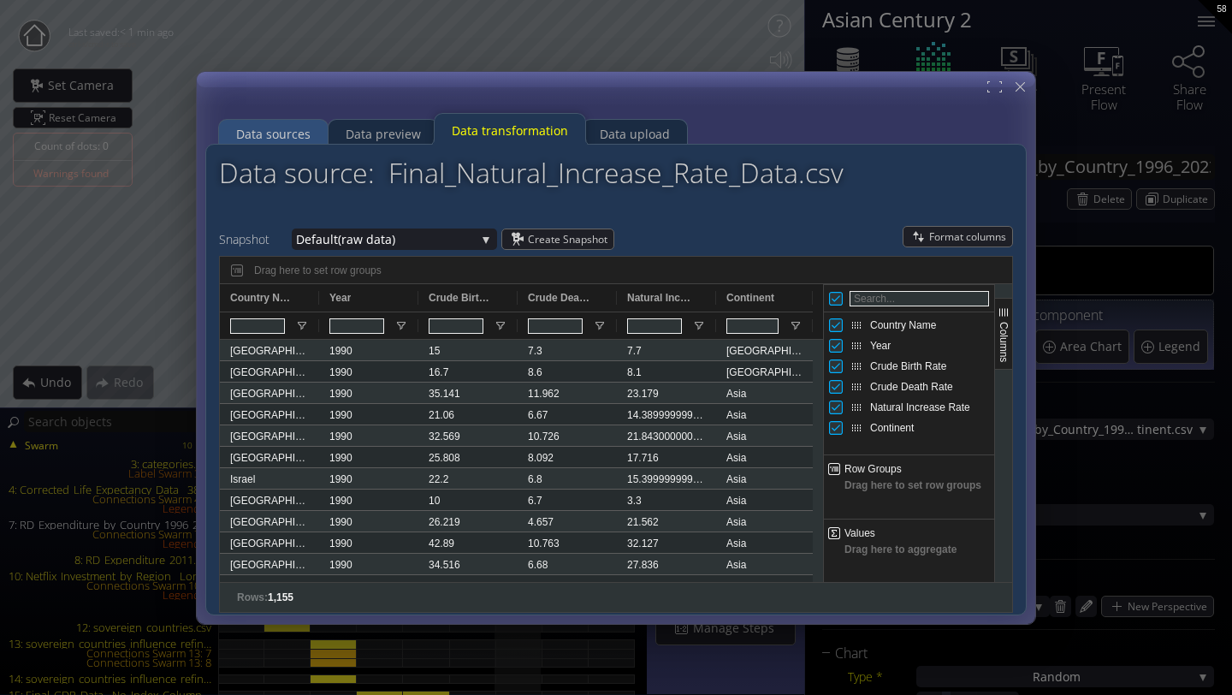
click at [303, 130] on div "Data sources" at bounding box center [273, 133] width 74 height 33
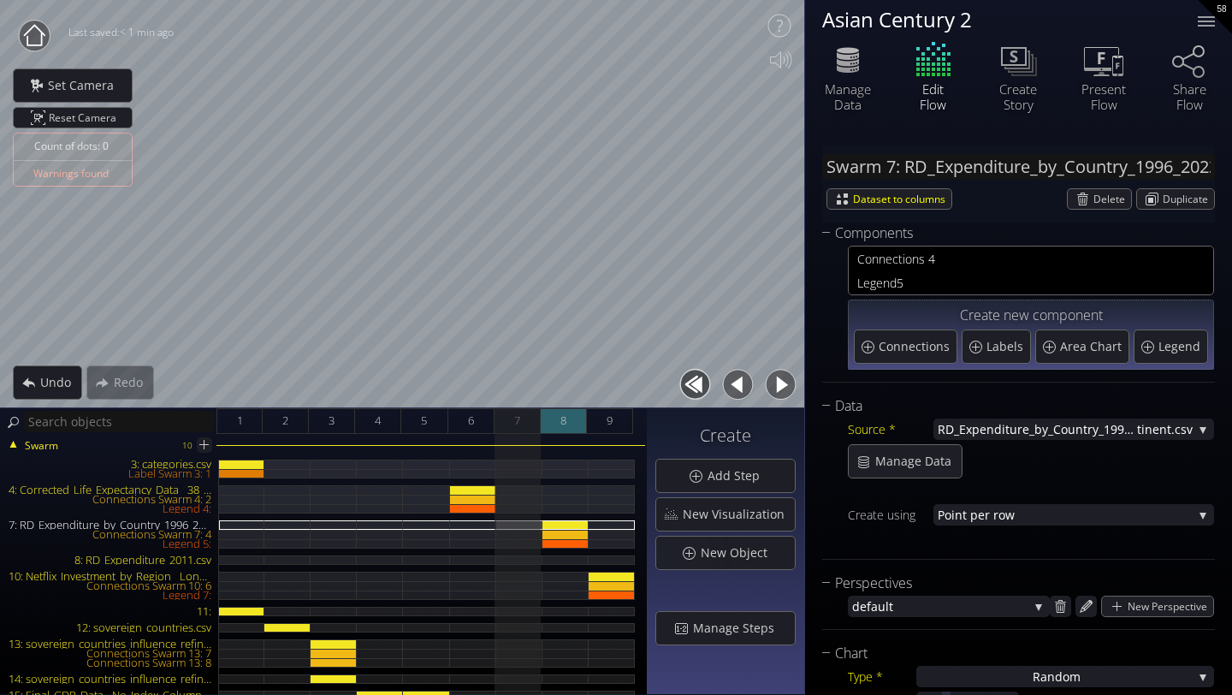
click at [569, 413] on div "8" at bounding box center [564, 421] width 46 height 26
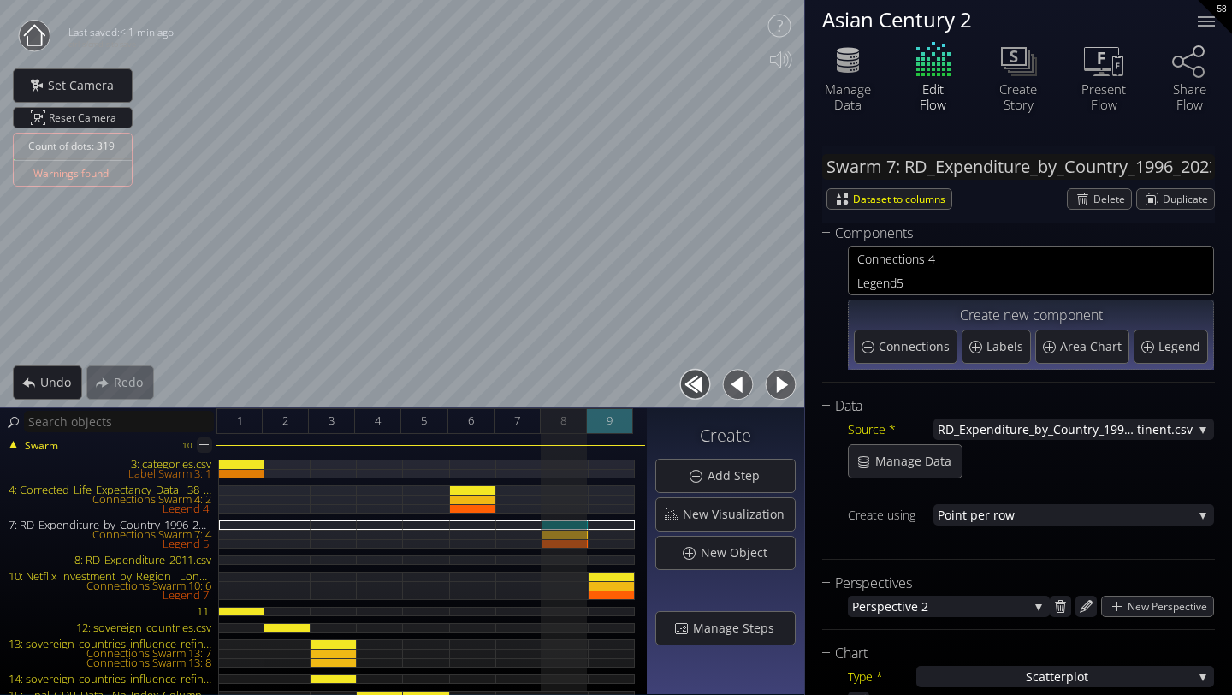
click at [602, 426] on div "9" at bounding box center [610, 421] width 46 height 26
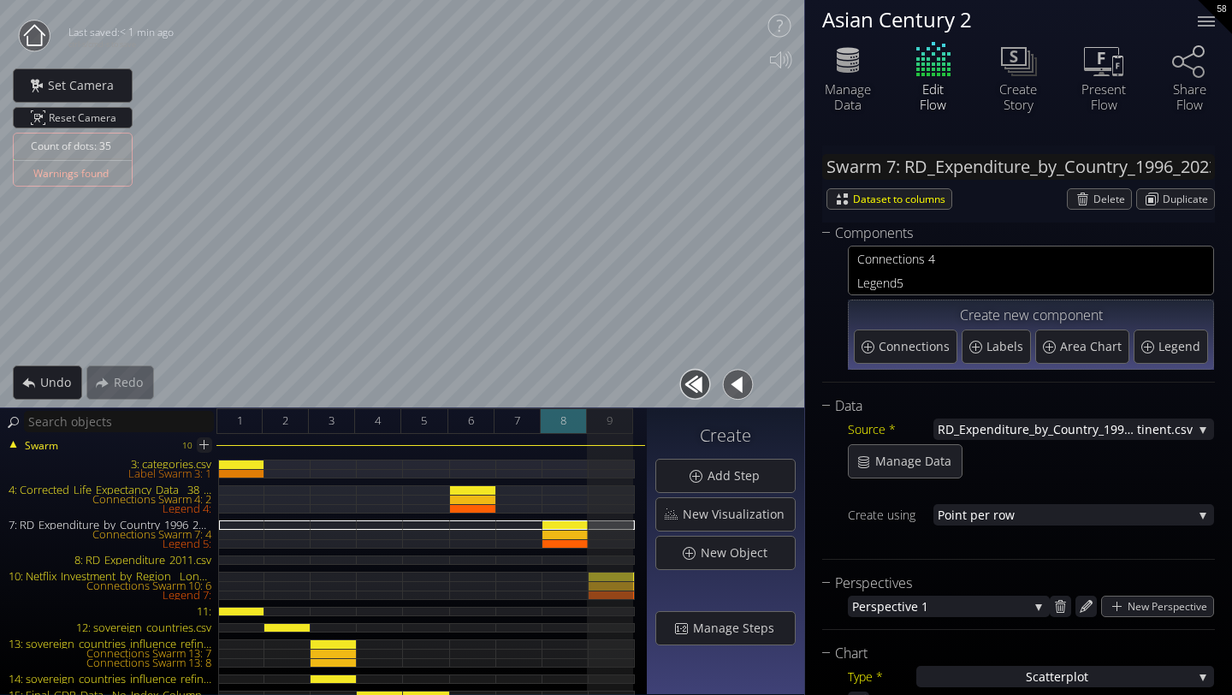
click at [562, 417] on span "8" at bounding box center [563, 420] width 6 height 21
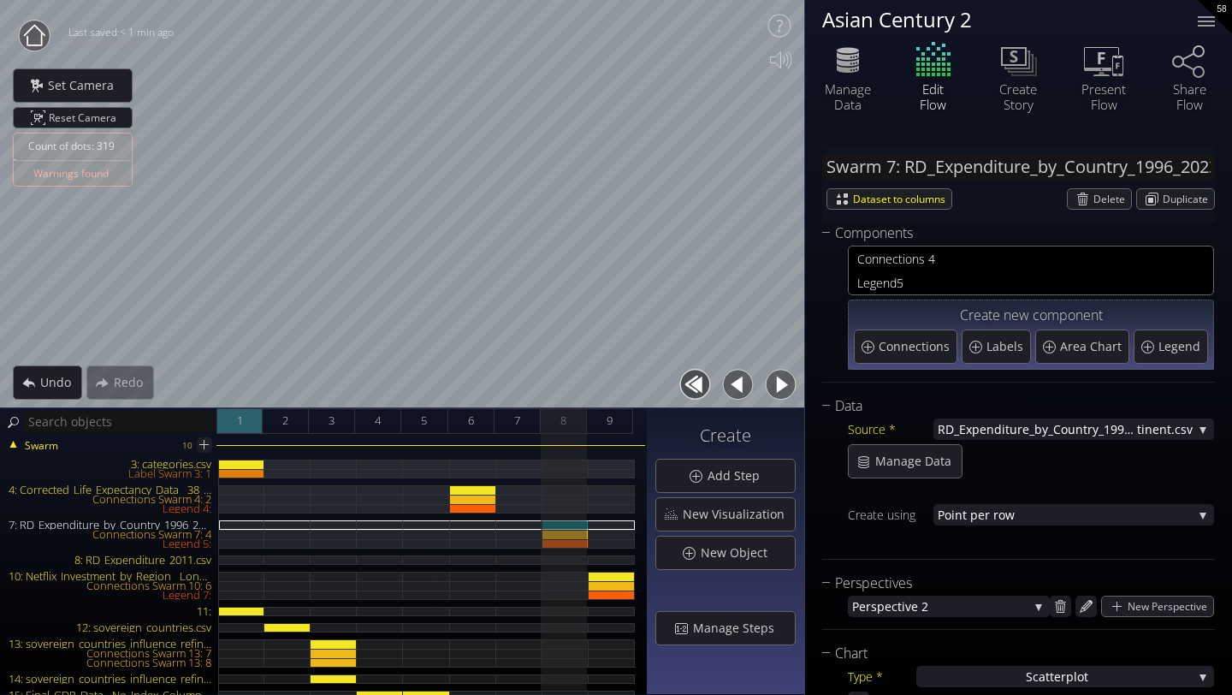
click at [239, 422] on span "1" at bounding box center [240, 420] width 6 height 21
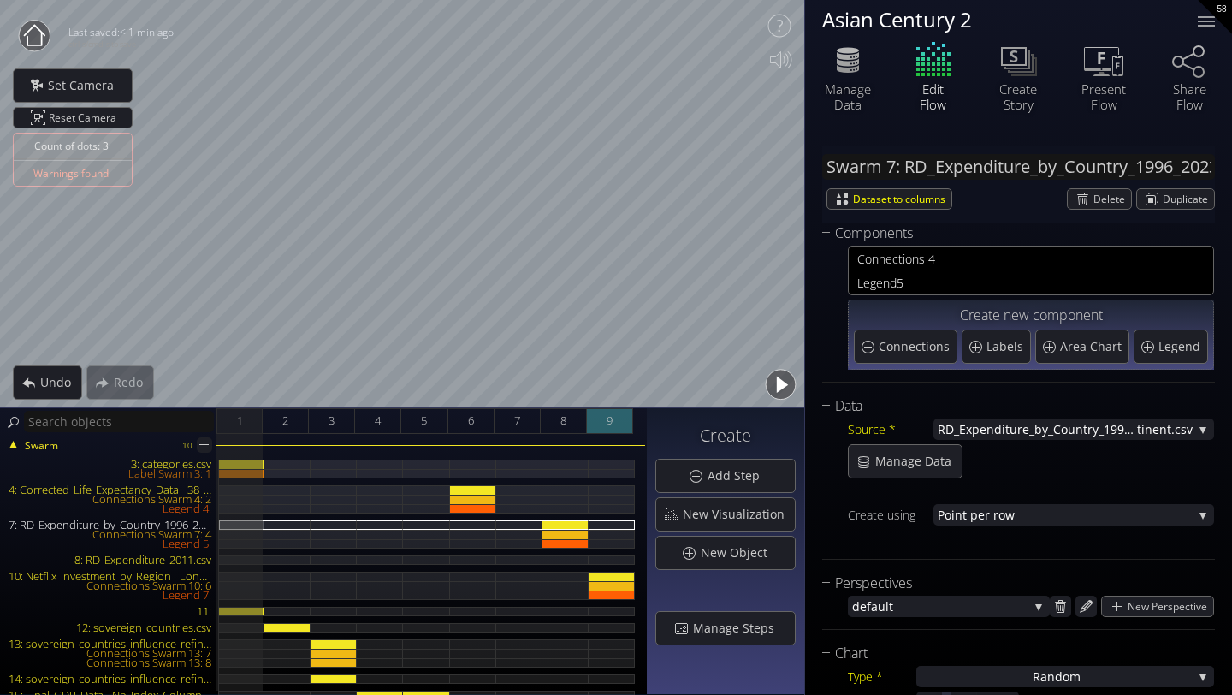
click at [618, 429] on div "9" at bounding box center [610, 421] width 46 height 26
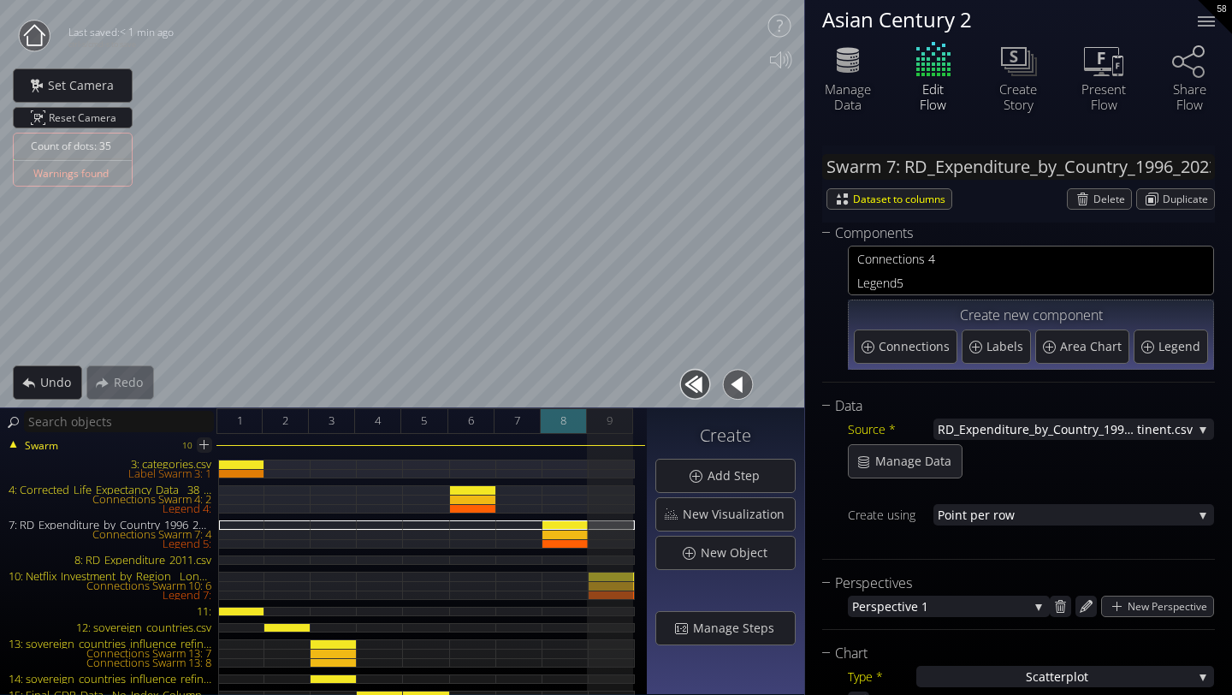
click at [553, 422] on div "8" at bounding box center [564, 421] width 46 height 26
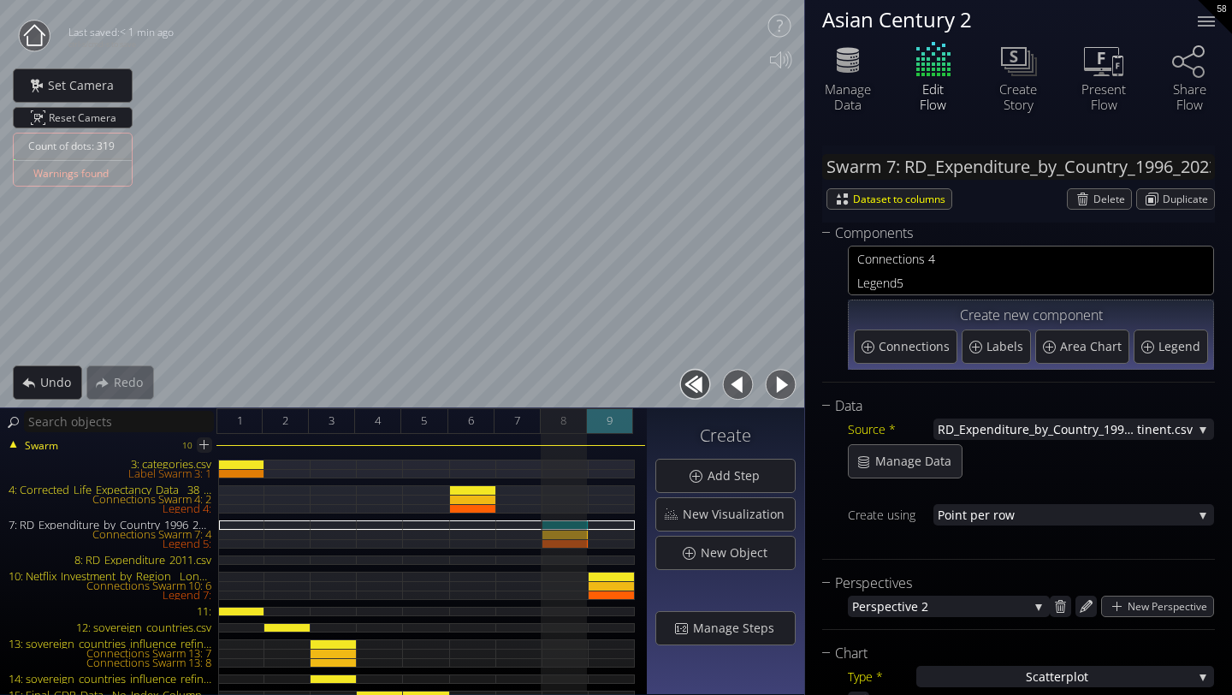
click at [603, 423] on div "9" at bounding box center [610, 421] width 46 height 26
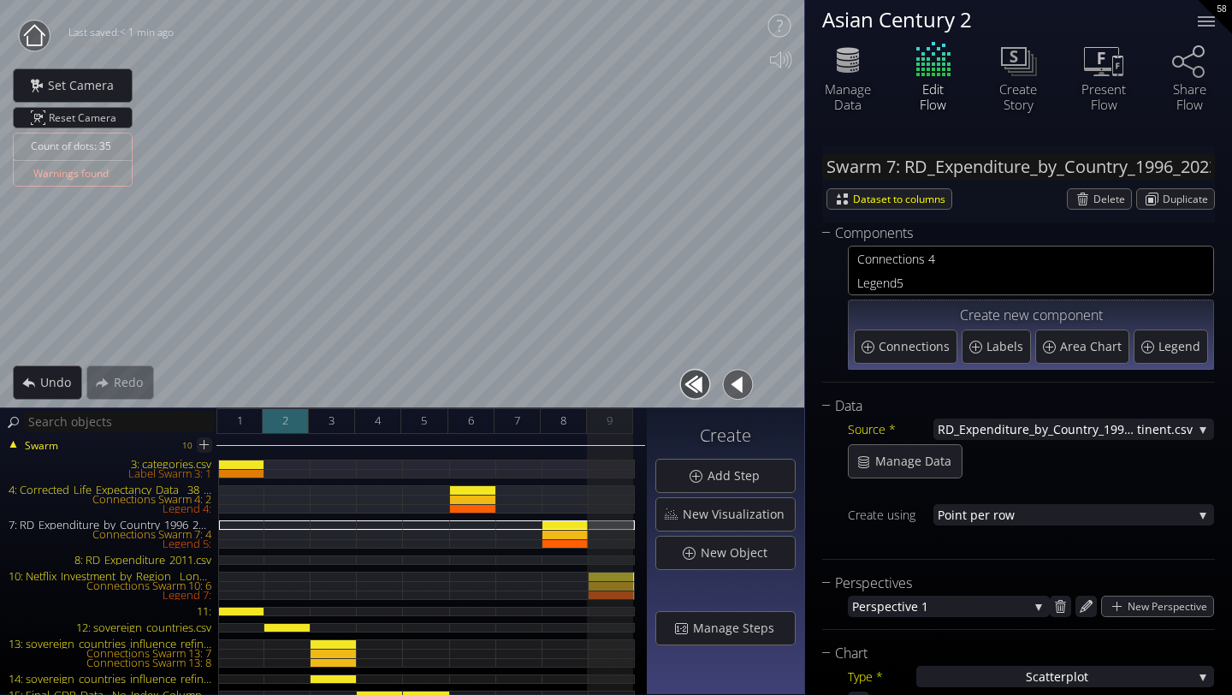
click at [295, 426] on div "2" at bounding box center [286, 421] width 46 height 26
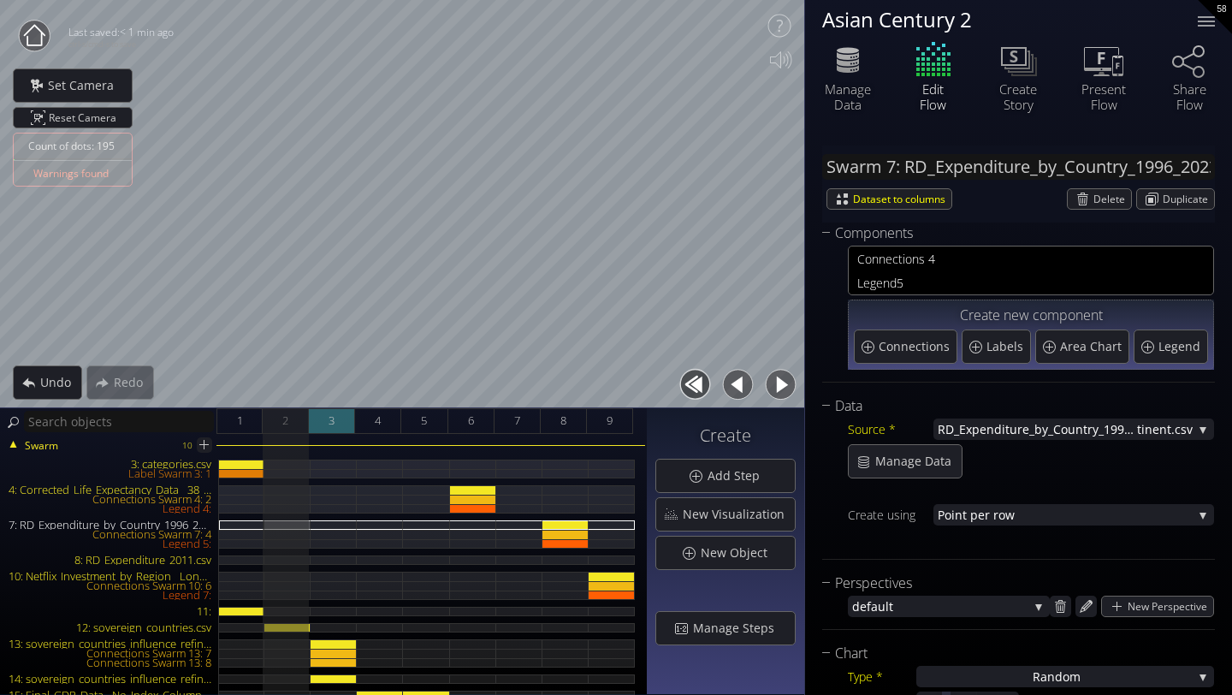
click at [338, 417] on div "3" at bounding box center [332, 421] width 46 height 26
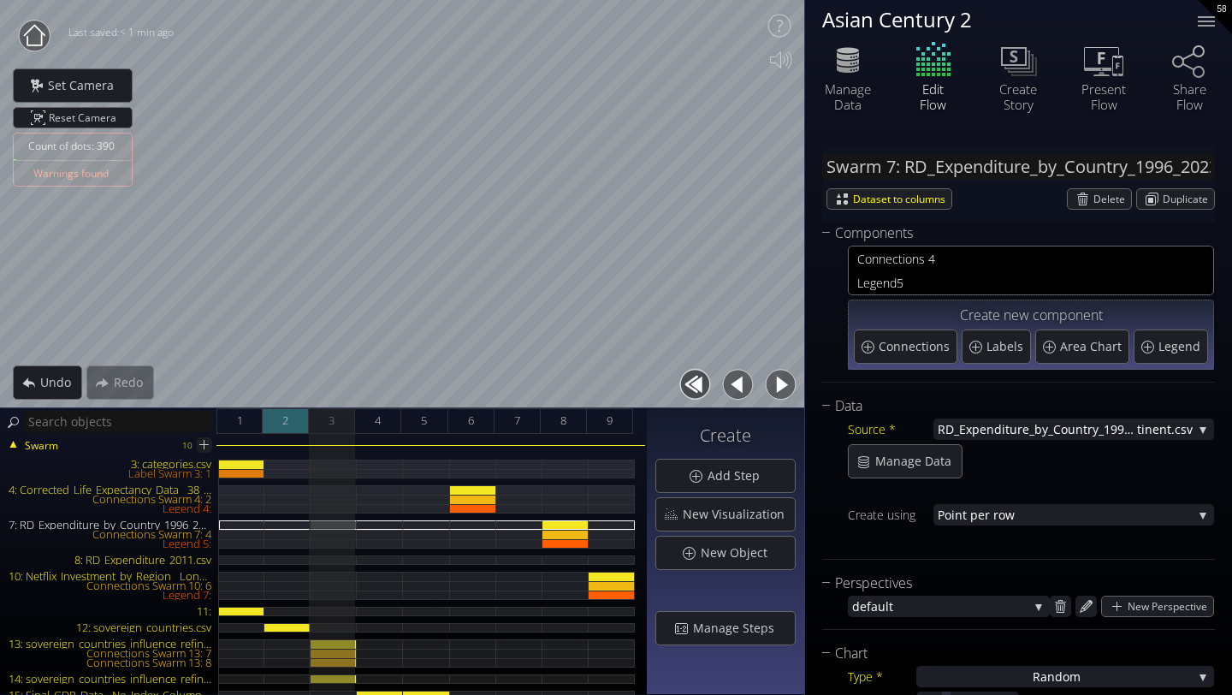
click at [289, 411] on div "2" at bounding box center [286, 421] width 46 height 26
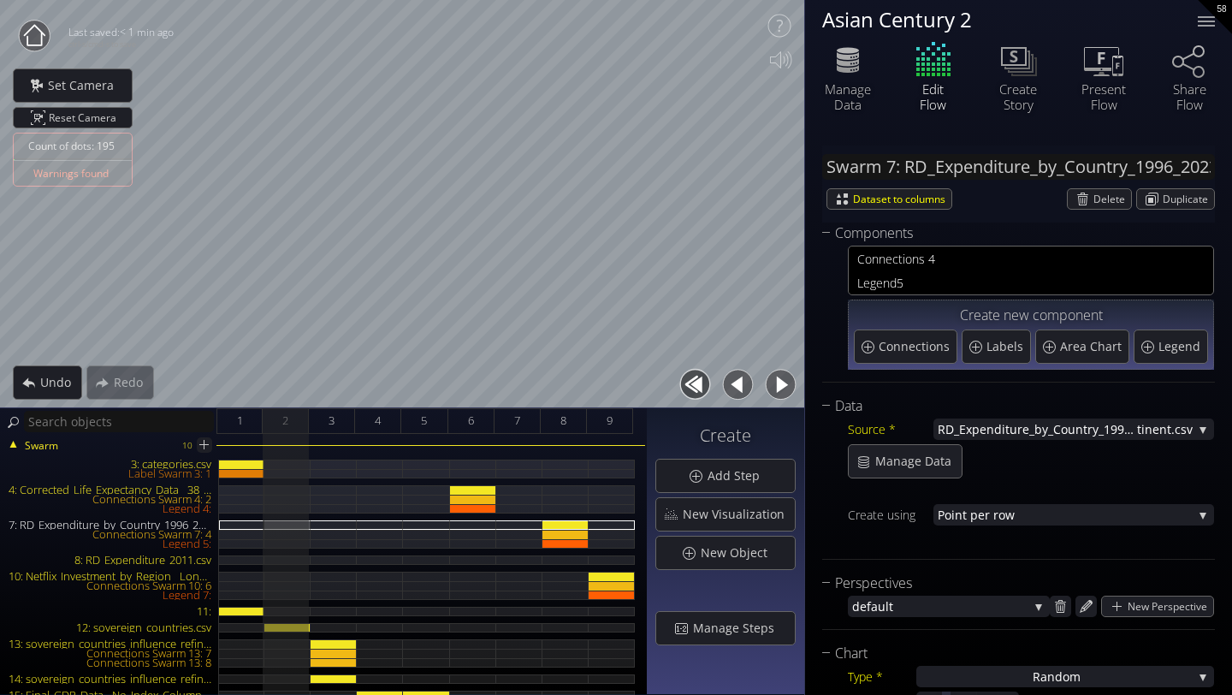
click at [234, 437] on div "Swarm 10 3: categories.csv Label Swarm 3: 1 4: Corrected_Life_Expectancy_Data__…" at bounding box center [323, 564] width 647 height 261
click at [228, 429] on div "1" at bounding box center [239, 421] width 46 height 26
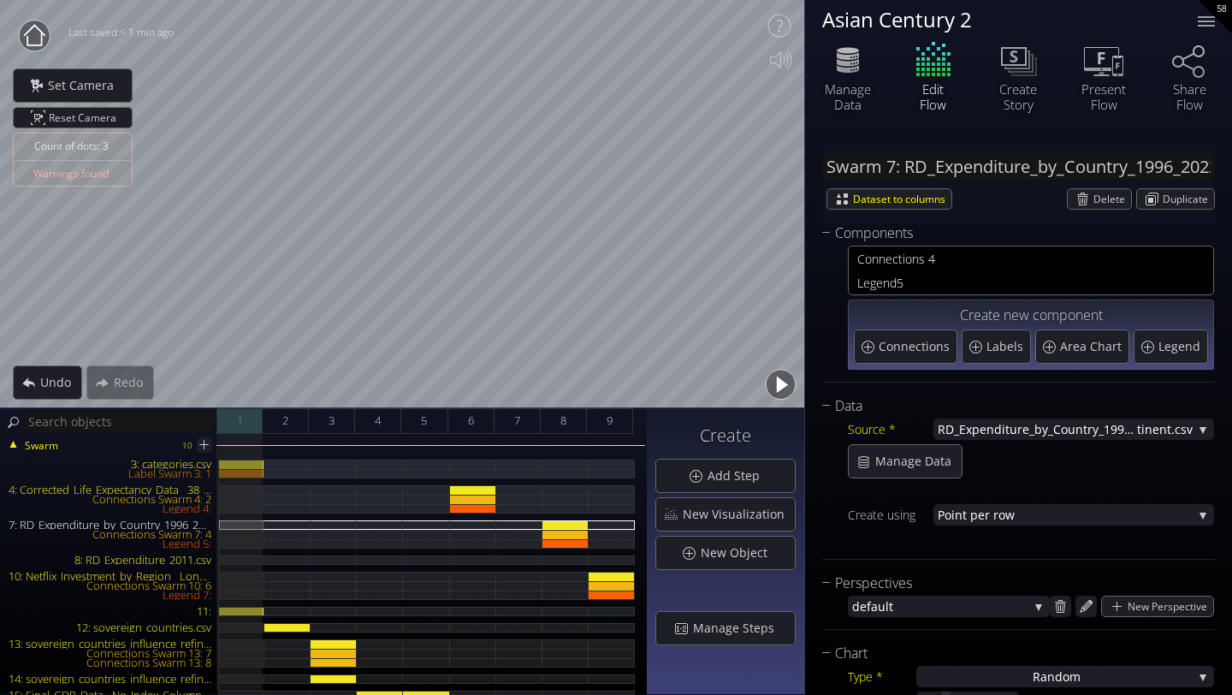
click at [245, 422] on div "1" at bounding box center [239, 421] width 46 height 26
click at [300, 417] on div "2" at bounding box center [286, 421] width 46 height 26
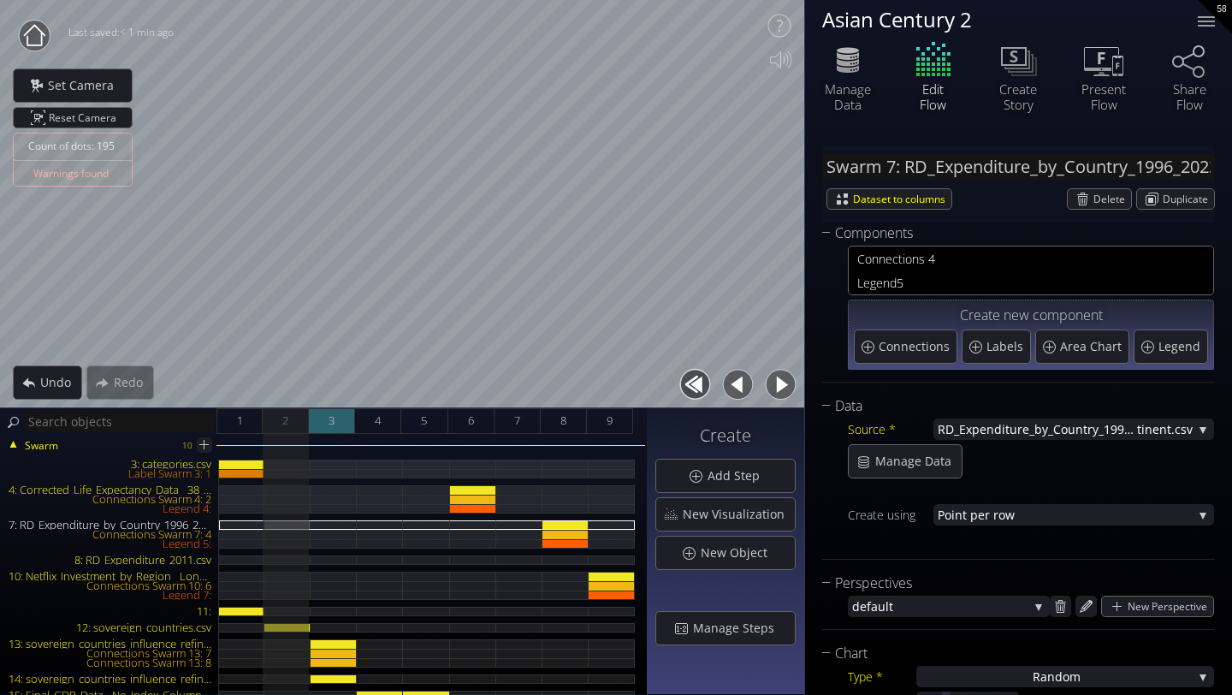
click at [332, 430] on span "3" at bounding box center [331, 420] width 6 height 21
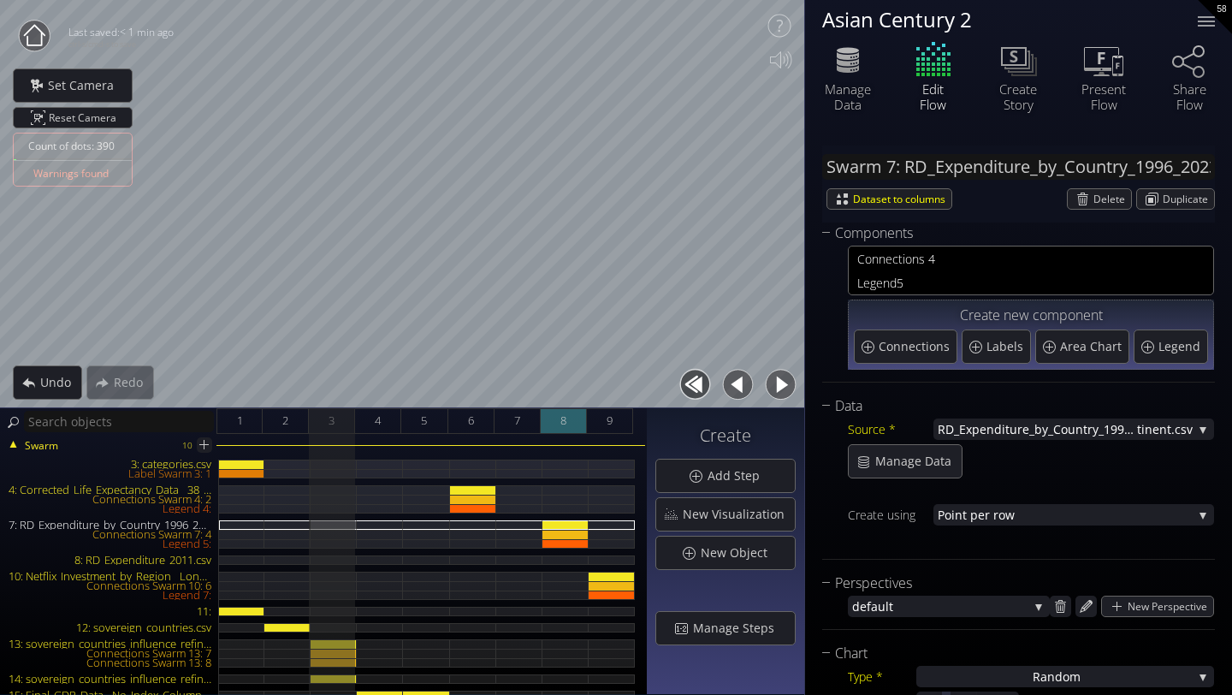
click at [555, 419] on div "8" at bounding box center [564, 421] width 46 height 26
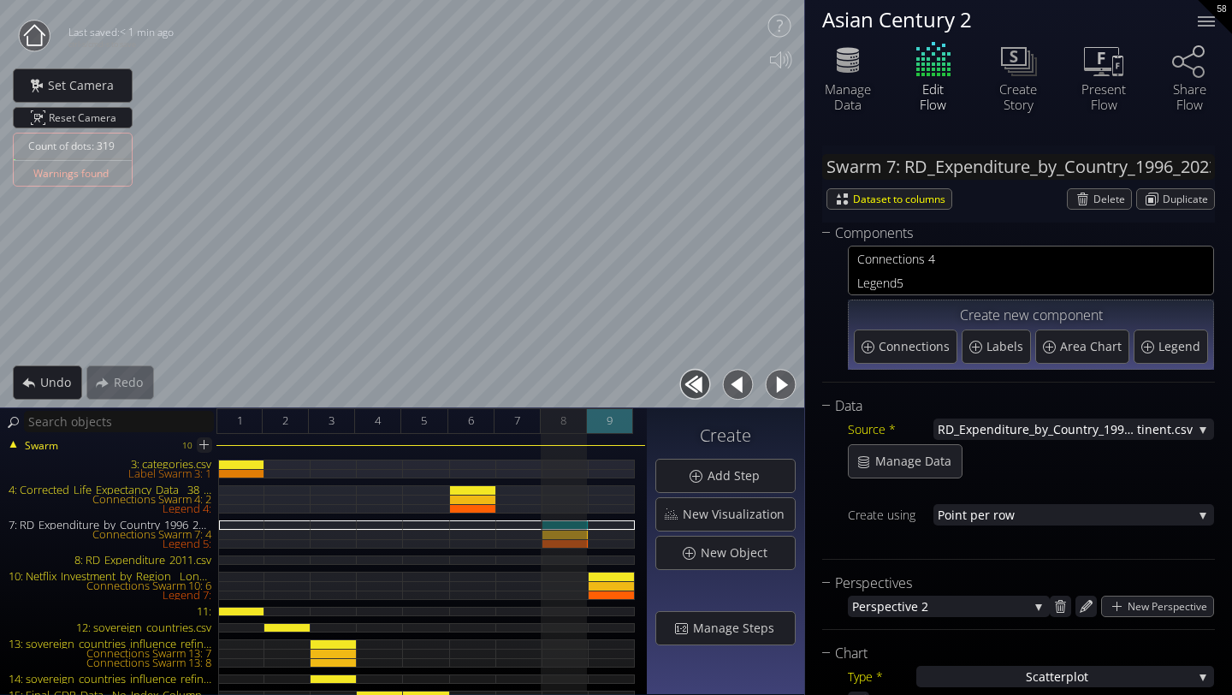
click at [590, 425] on div "9" at bounding box center [610, 421] width 46 height 26
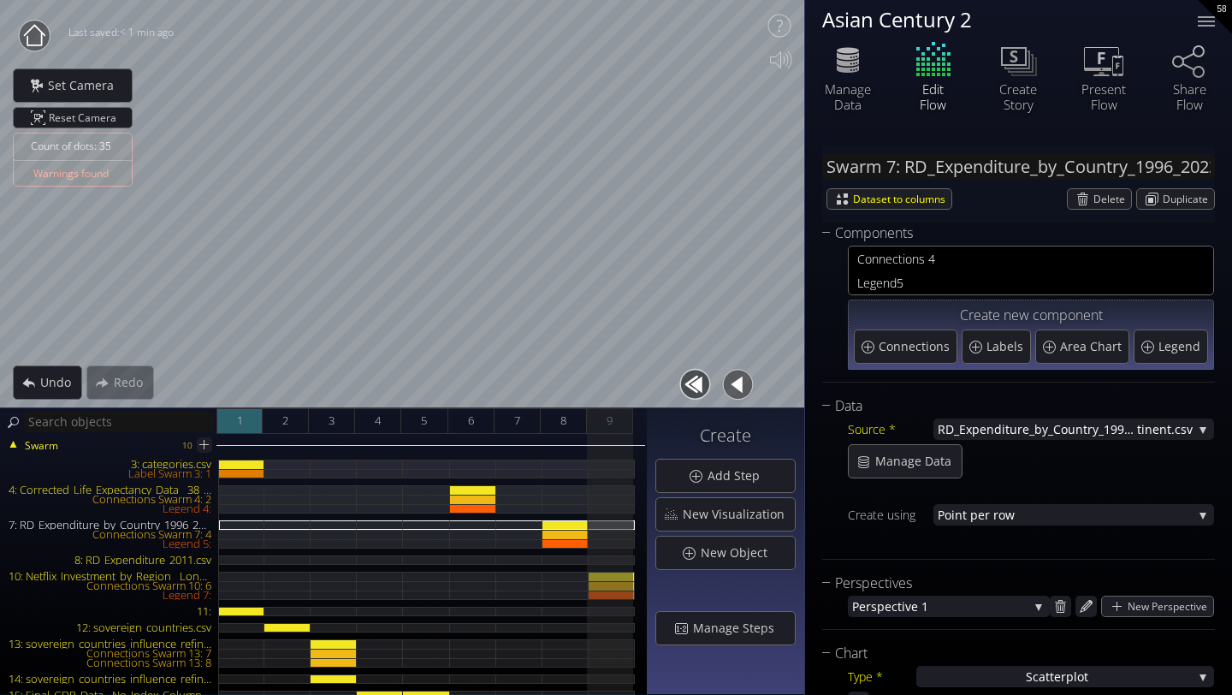
click at [234, 423] on div "1" at bounding box center [239, 421] width 46 height 26
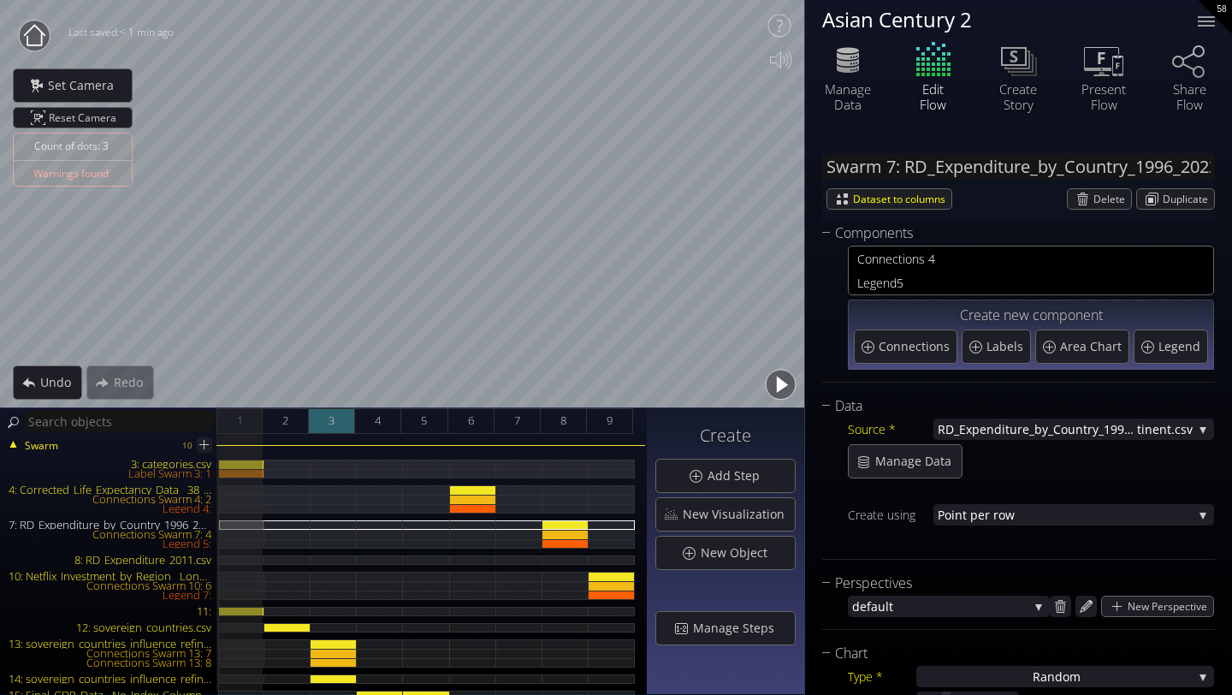
click at [326, 417] on div "3" at bounding box center [332, 421] width 46 height 26
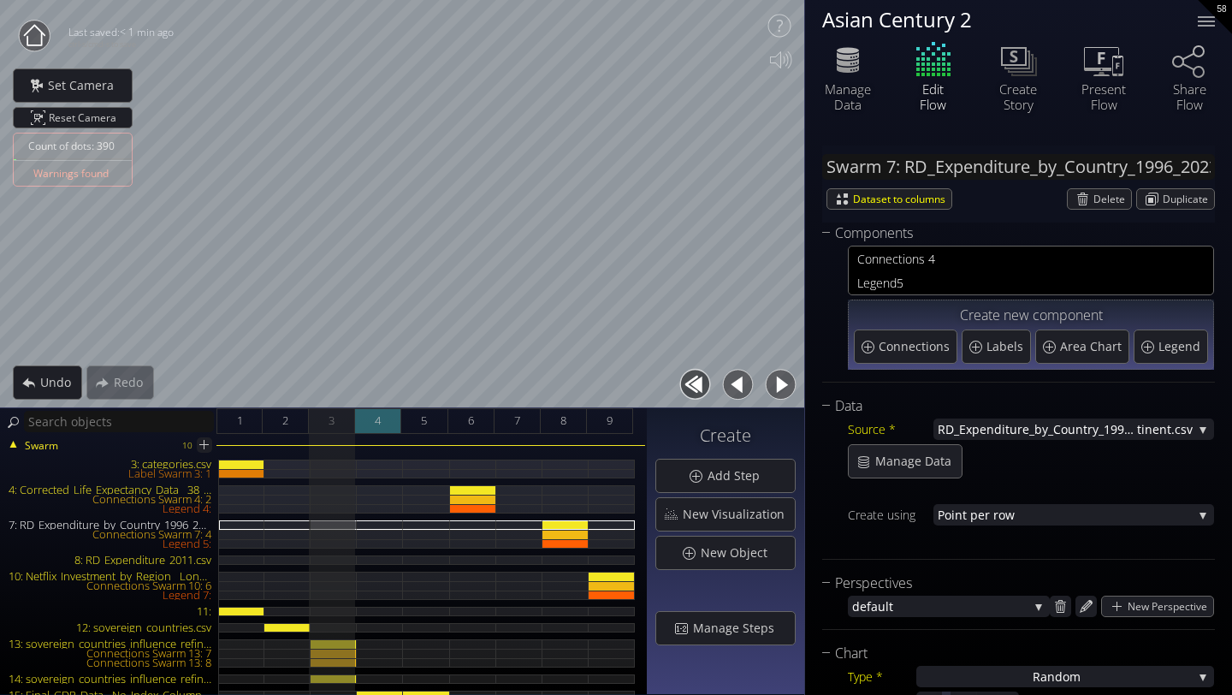
click at [365, 417] on div "4" at bounding box center [378, 421] width 46 height 26
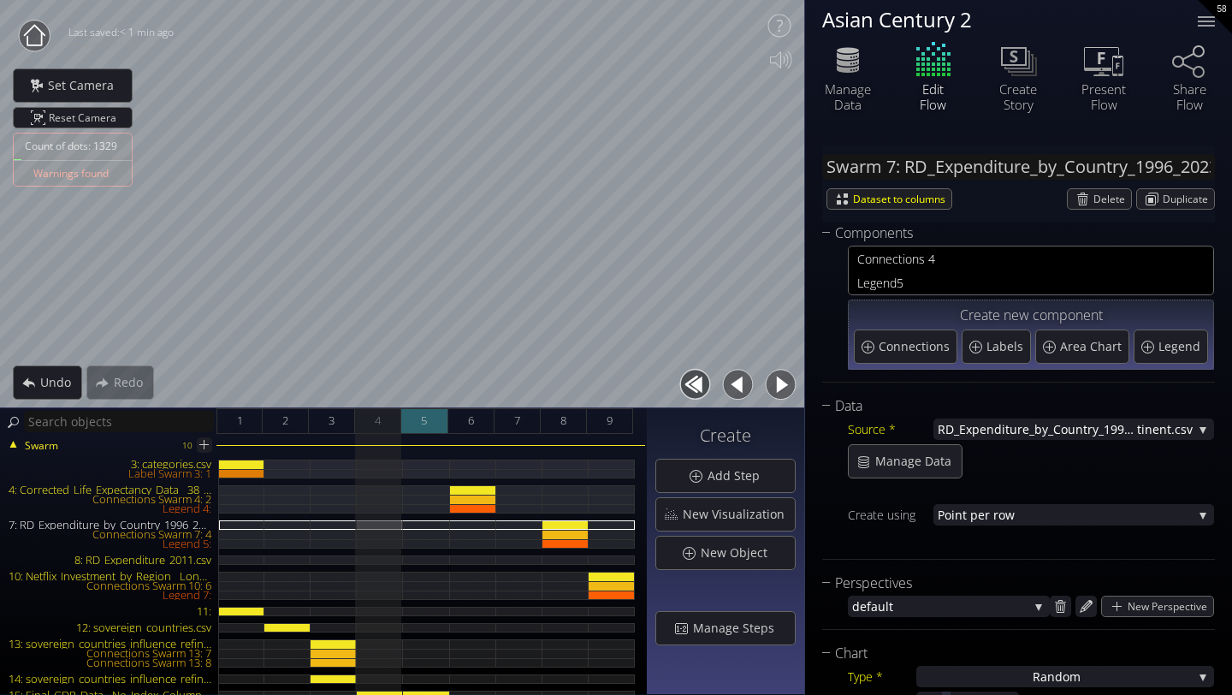
click at [411, 423] on div "5" at bounding box center [424, 421] width 46 height 26
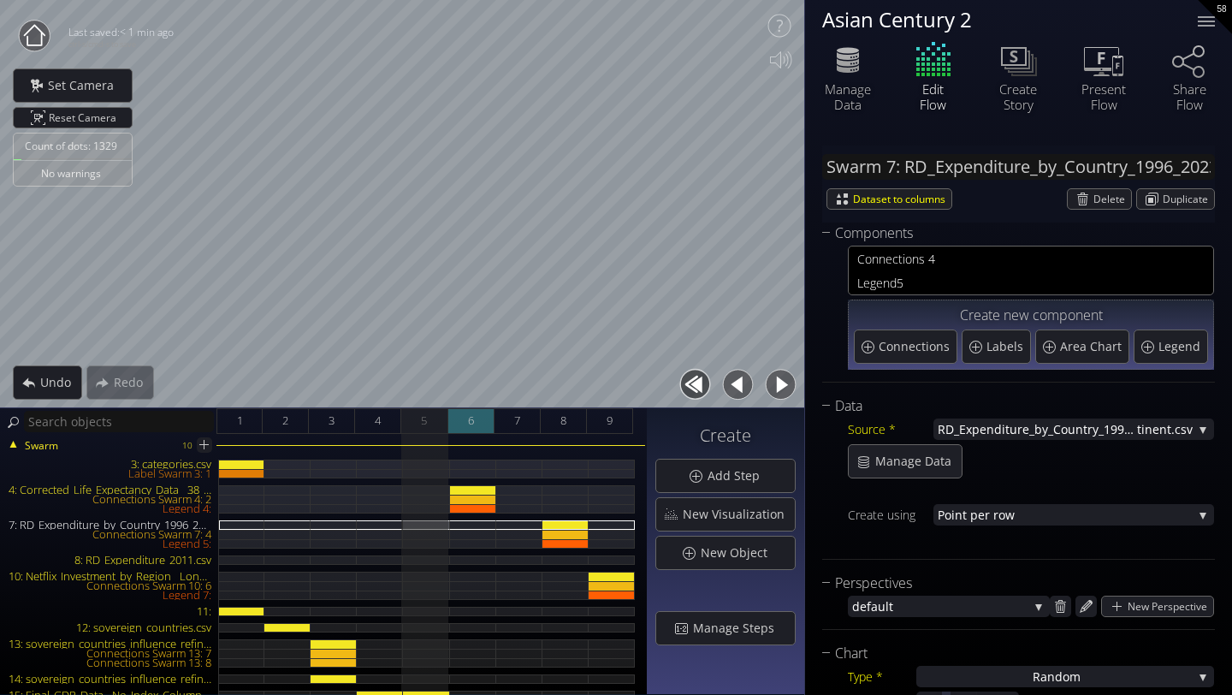
click at [460, 420] on div "6" at bounding box center [471, 421] width 46 height 26
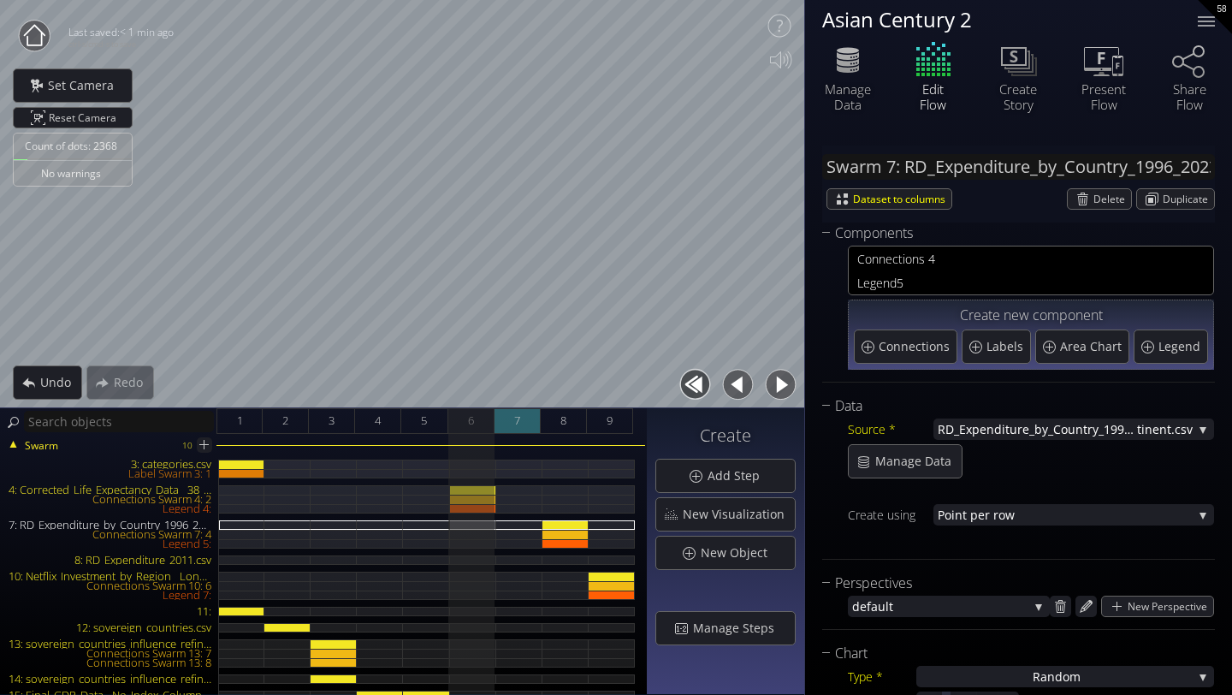
click at [521, 413] on div "7" at bounding box center [517, 421] width 46 height 26
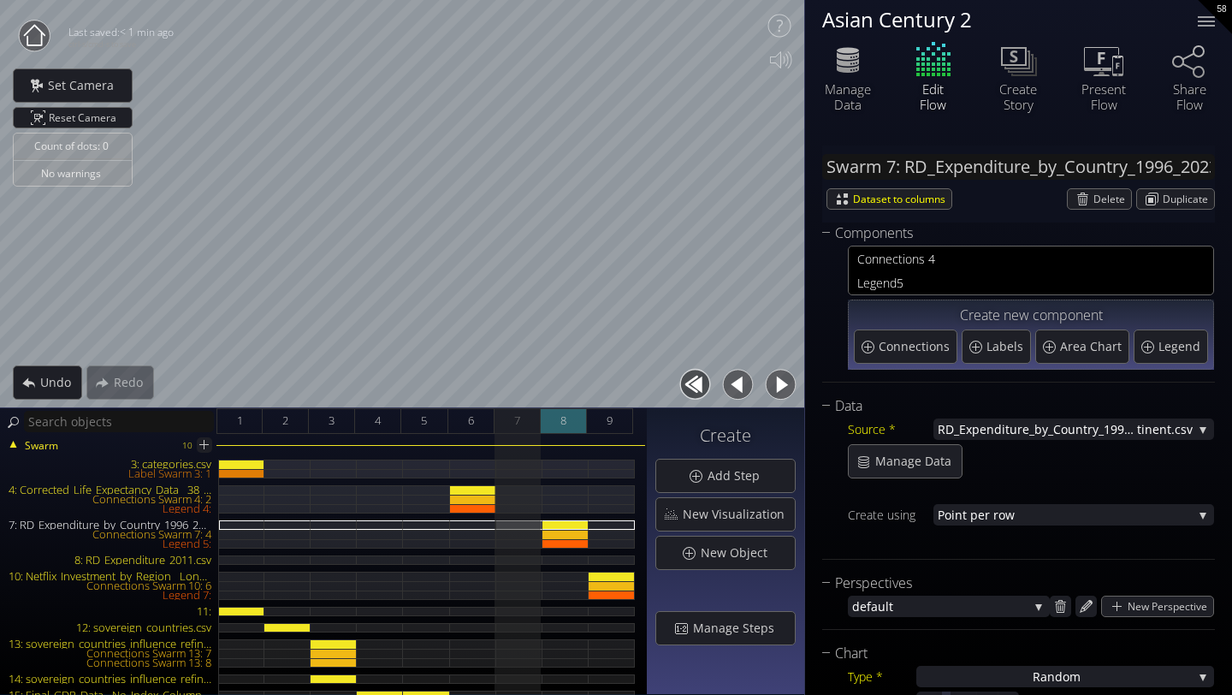
click at [560, 416] on span "8" at bounding box center [563, 420] width 6 height 21
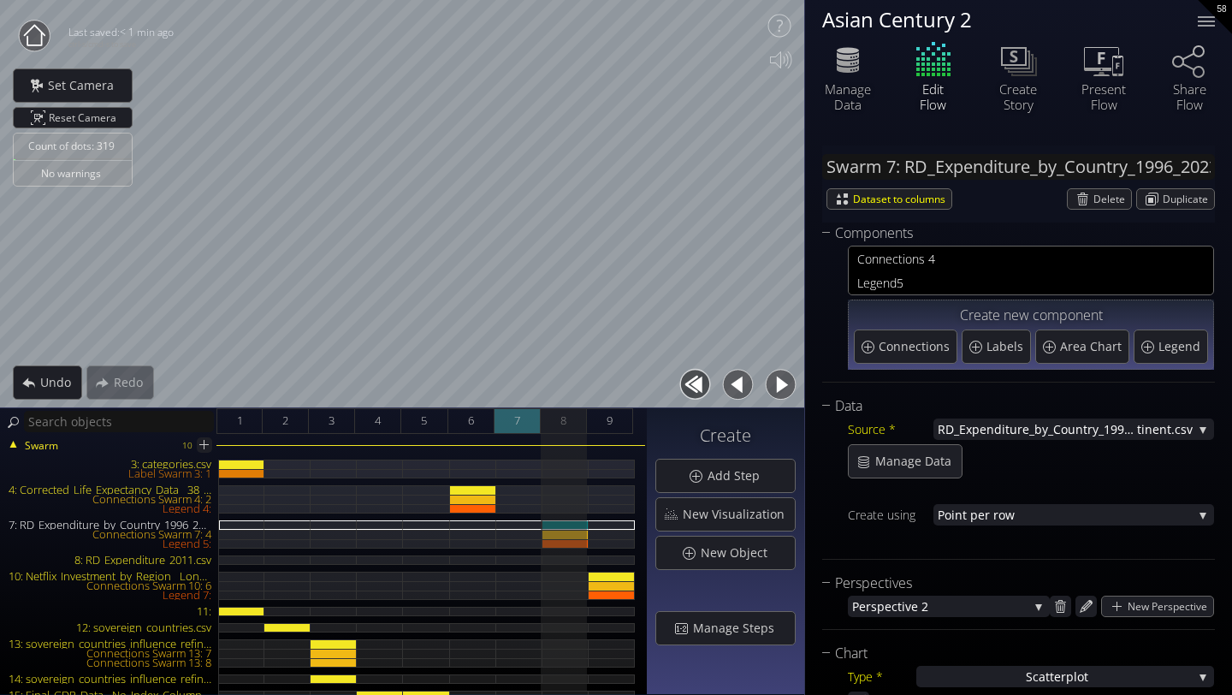
click at [523, 426] on div "7" at bounding box center [517, 421] width 46 height 26
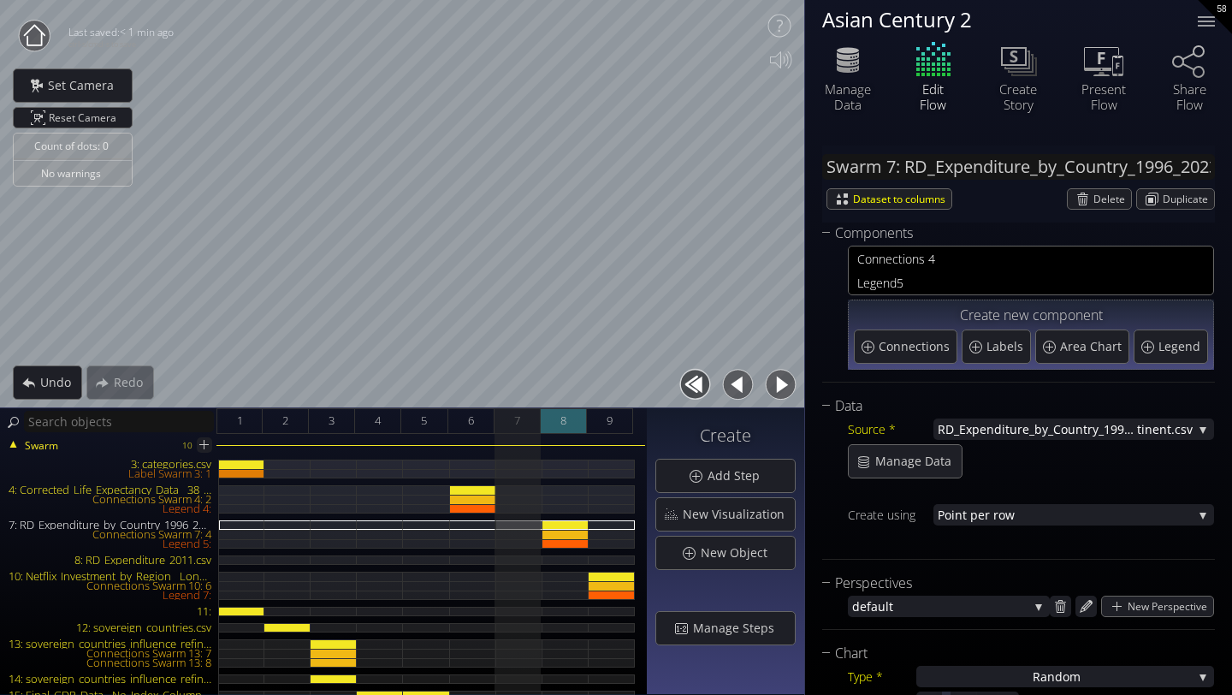
click at [548, 421] on div "8" at bounding box center [564, 421] width 46 height 26
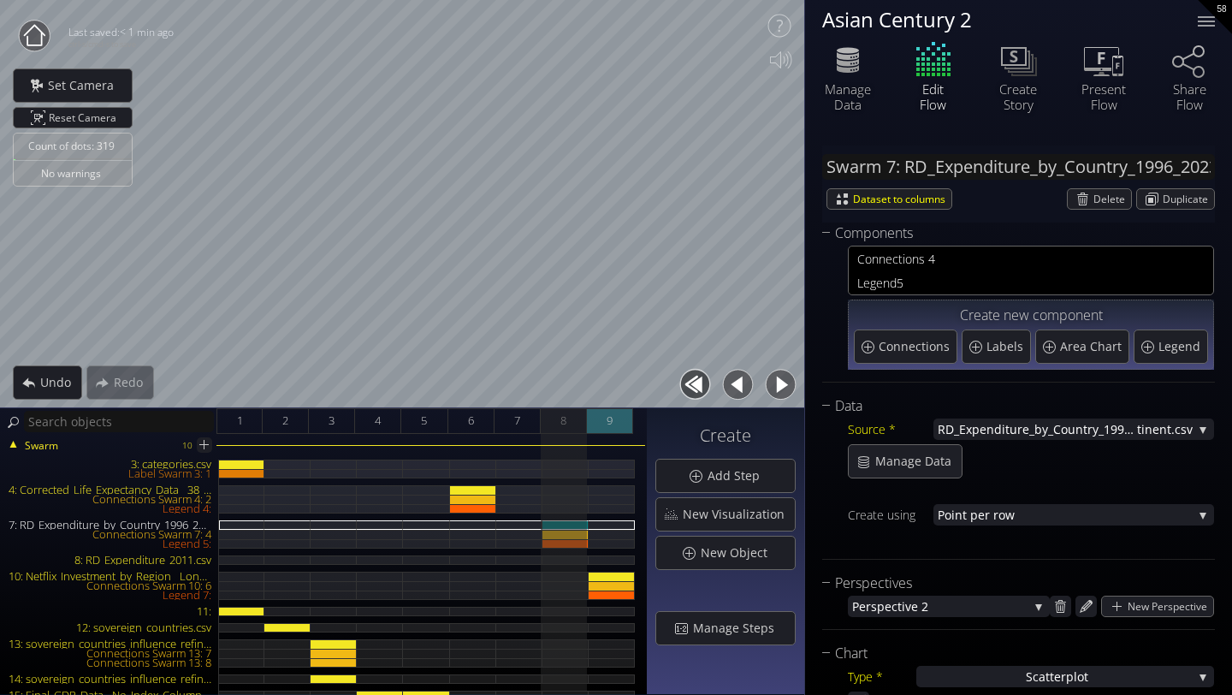
click at [599, 421] on div "9" at bounding box center [610, 421] width 46 height 26
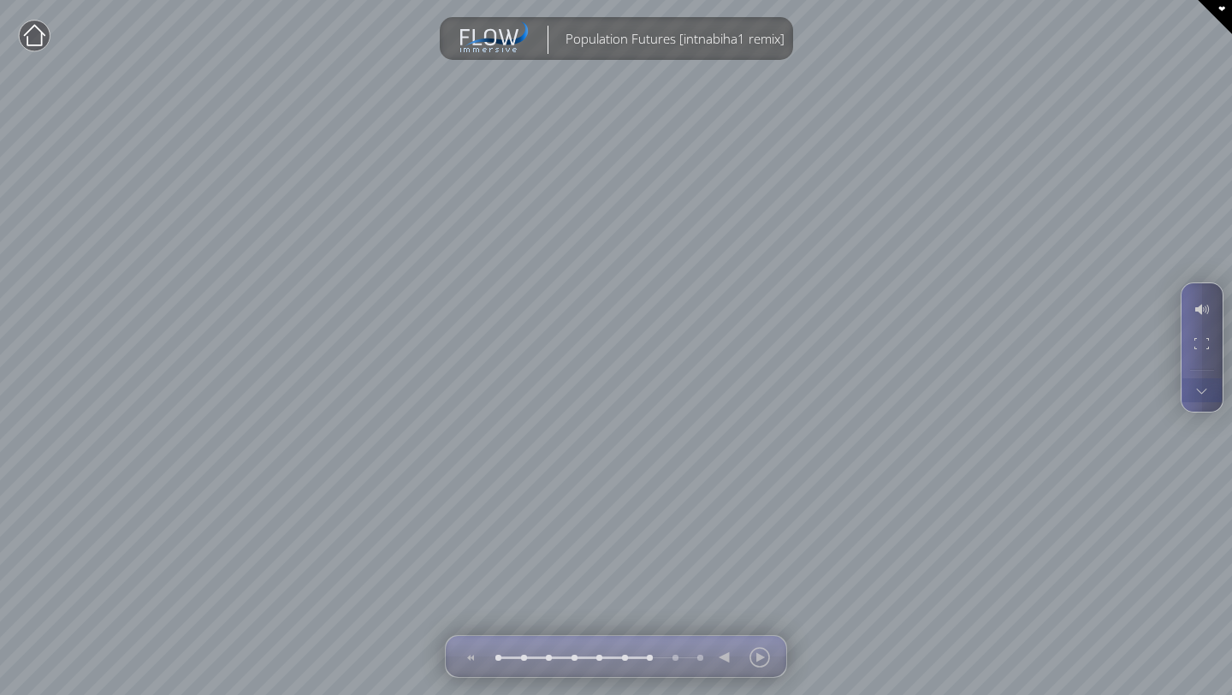
click at [1209, 404] on div at bounding box center [1201, 347] width 41 height 128
click at [1208, 402] on div at bounding box center [1201, 390] width 41 height 26
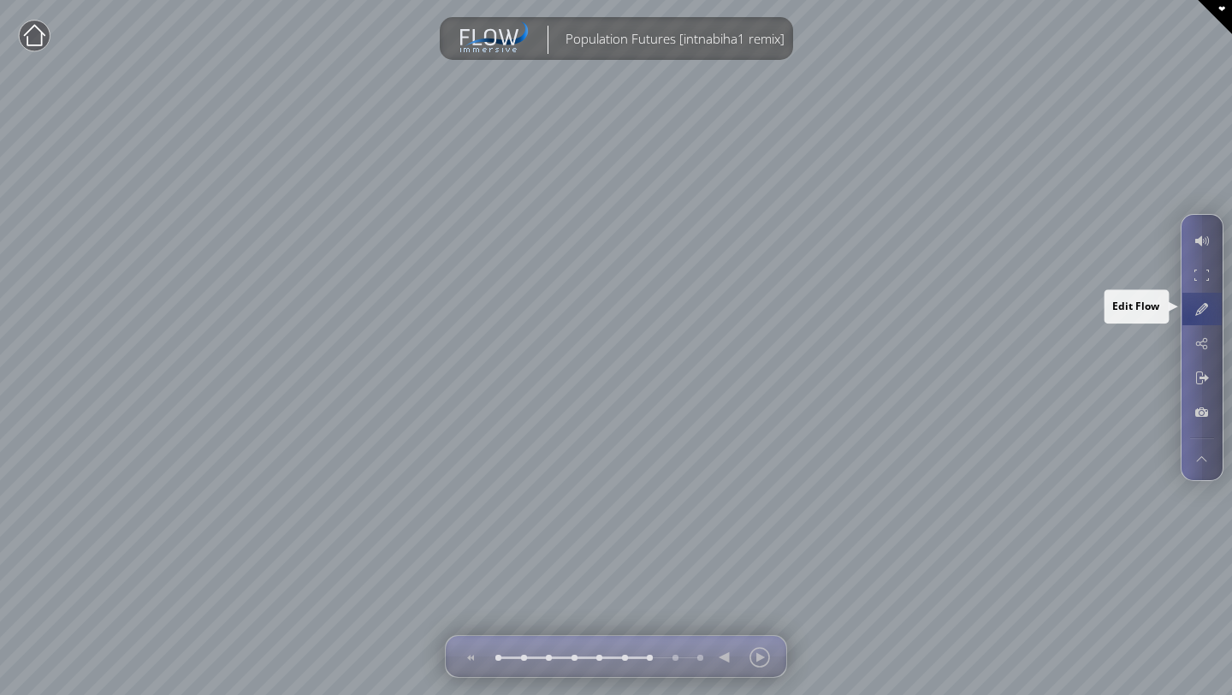
click at [1188, 318] on div at bounding box center [1201, 309] width 32 height 33
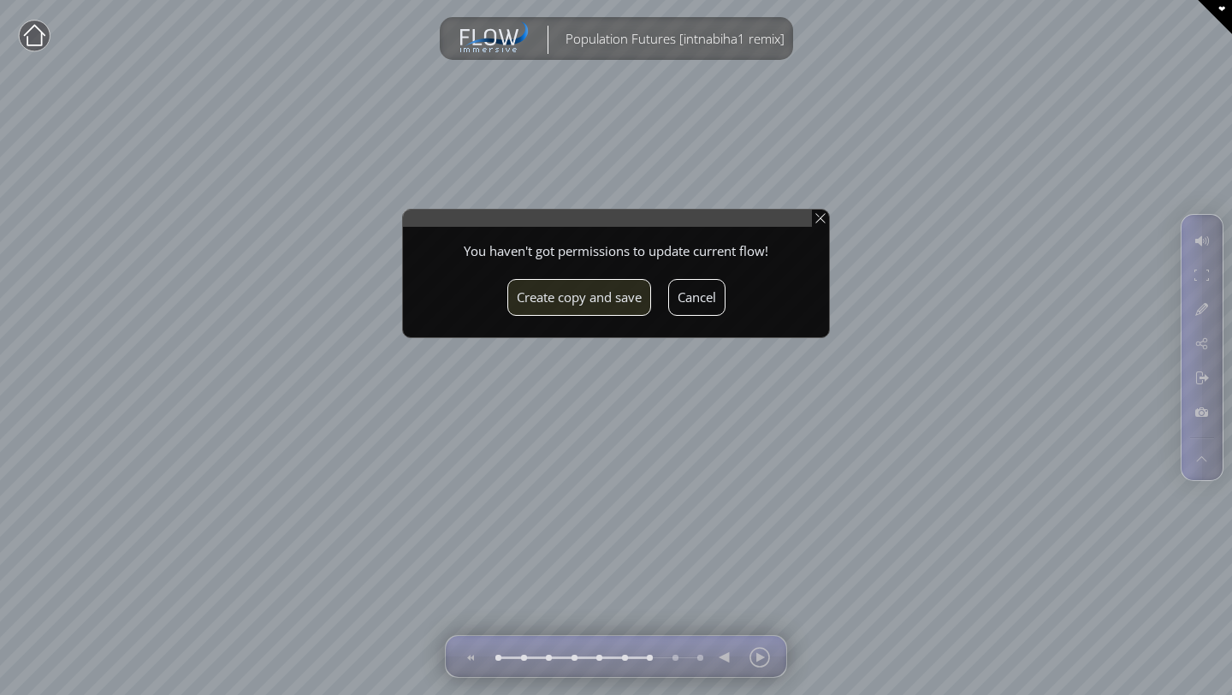
click at [607, 303] on button "Create copy and save" at bounding box center [579, 297] width 144 height 37
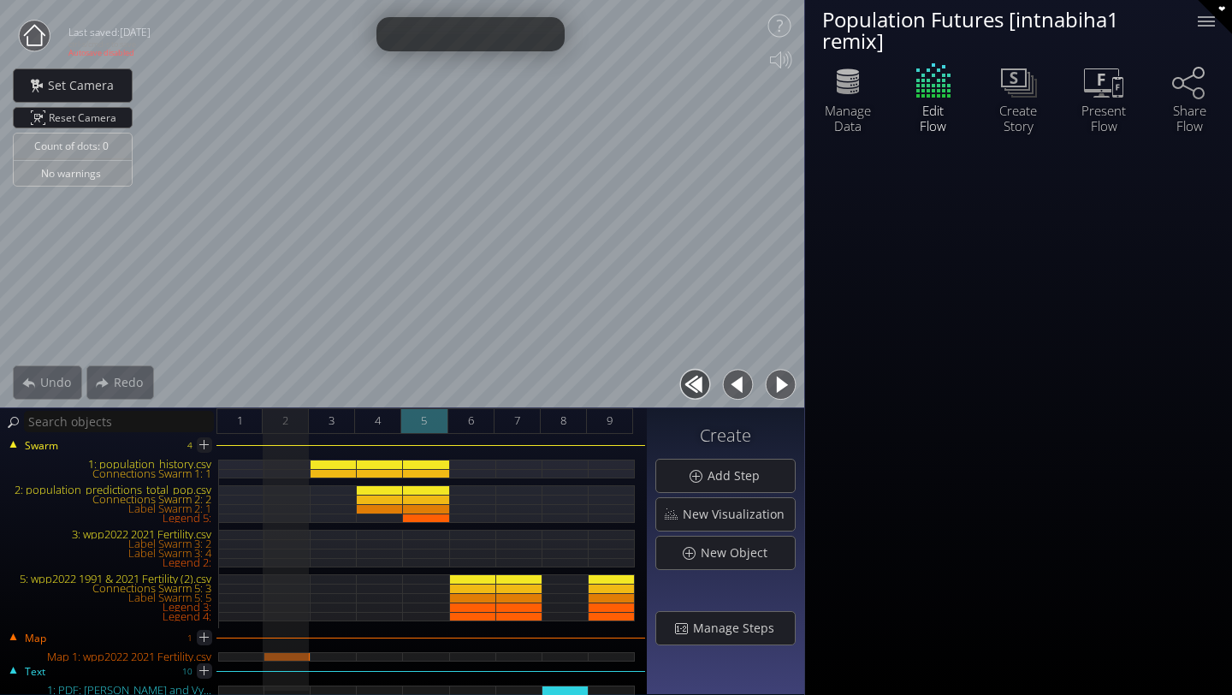
click at [415, 423] on div "5" at bounding box center [424, 421] width 46 height 26
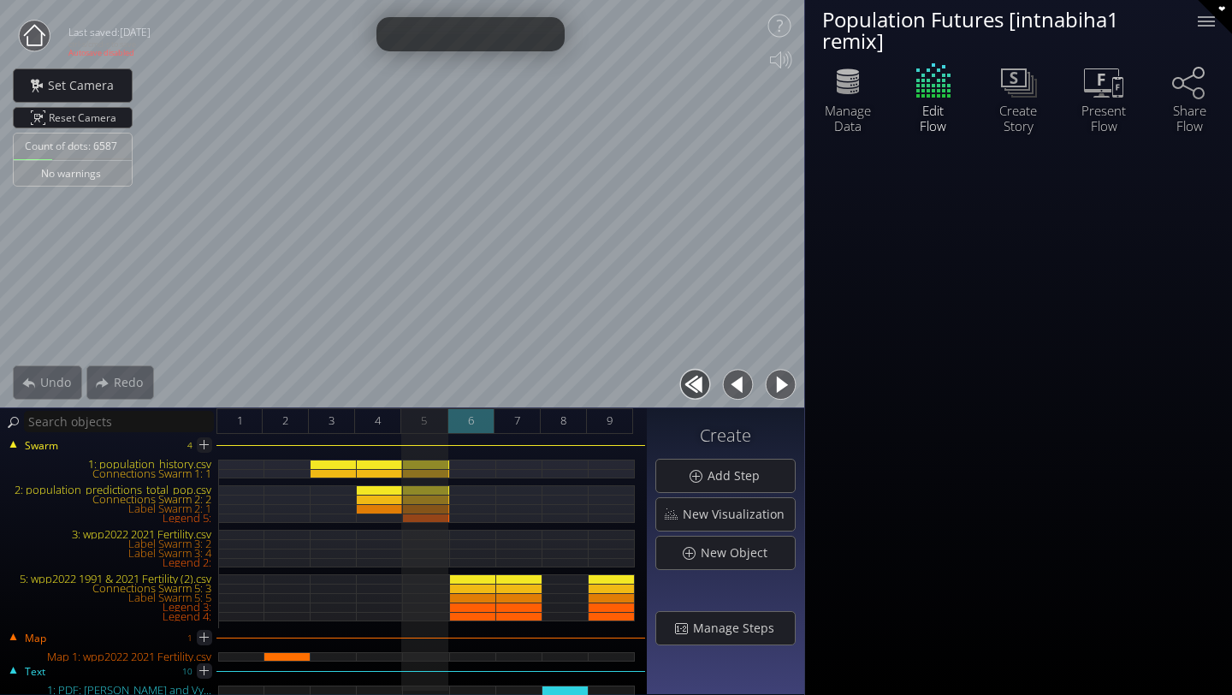
click at [478, 429] on div "6" at bounding box center [471, 421] width 46 height 26
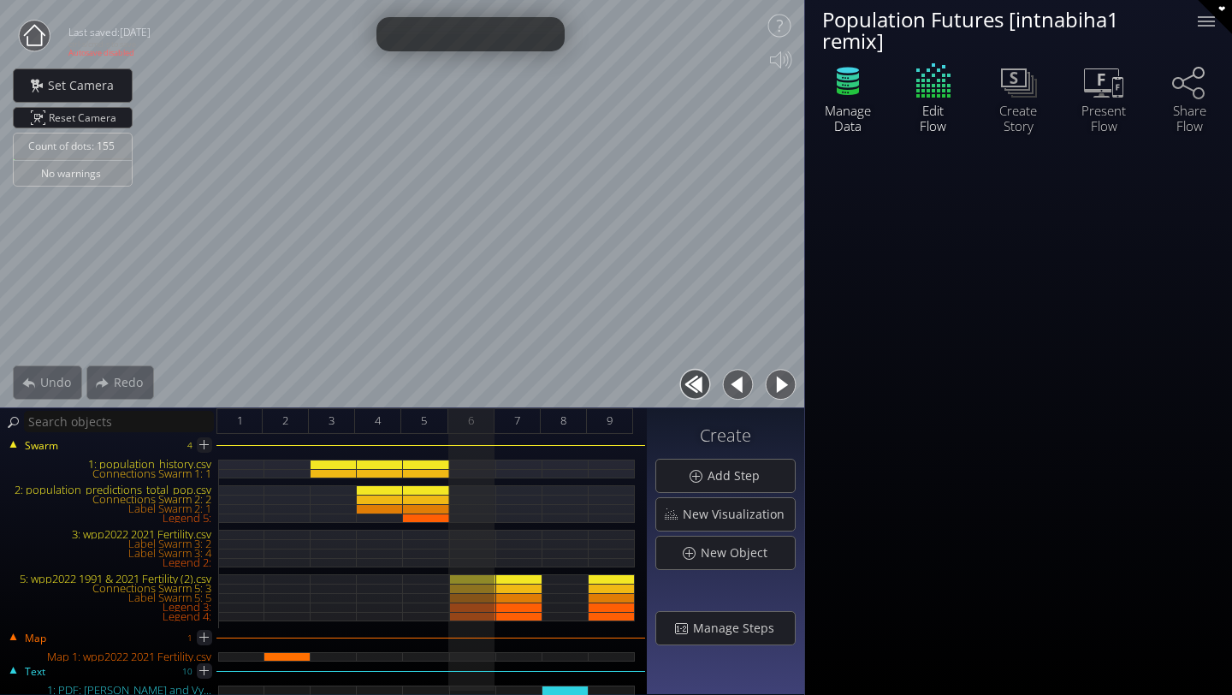
click at [856, 101] on icon at bounding box center [847, 81] width 51 height 43
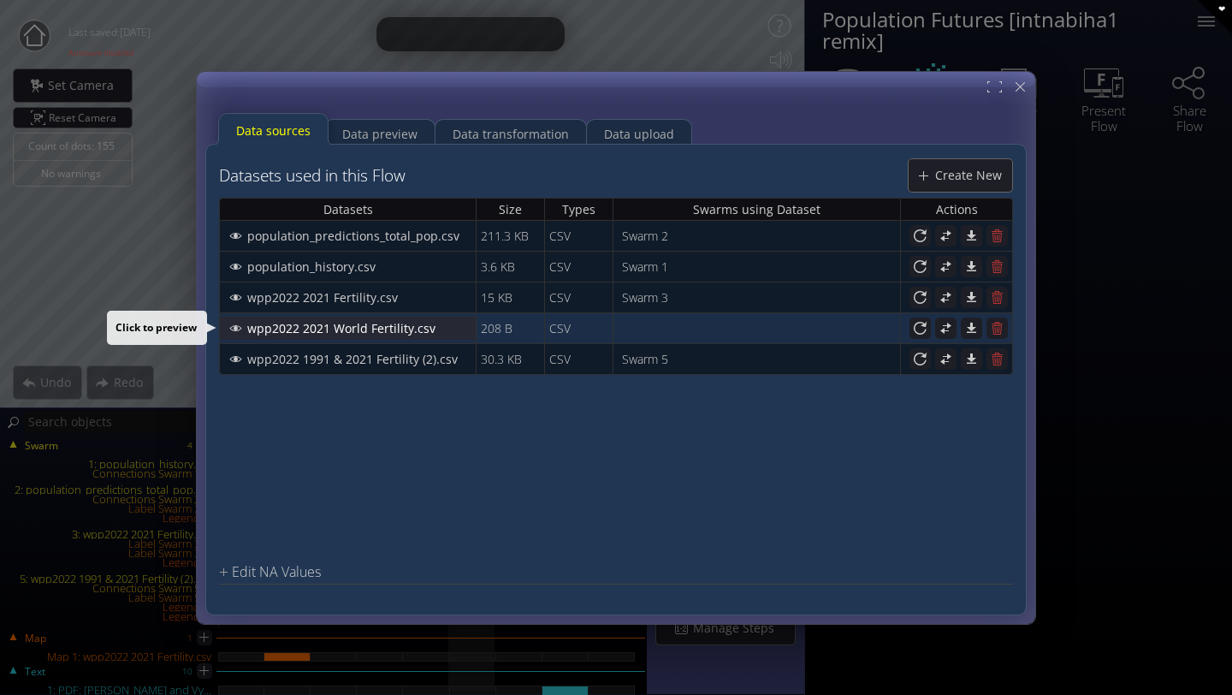
click at [418, 324] on span "wpp2022 2021 World Fertility.csv" at bounding box center [345, 327] width 199 height 17
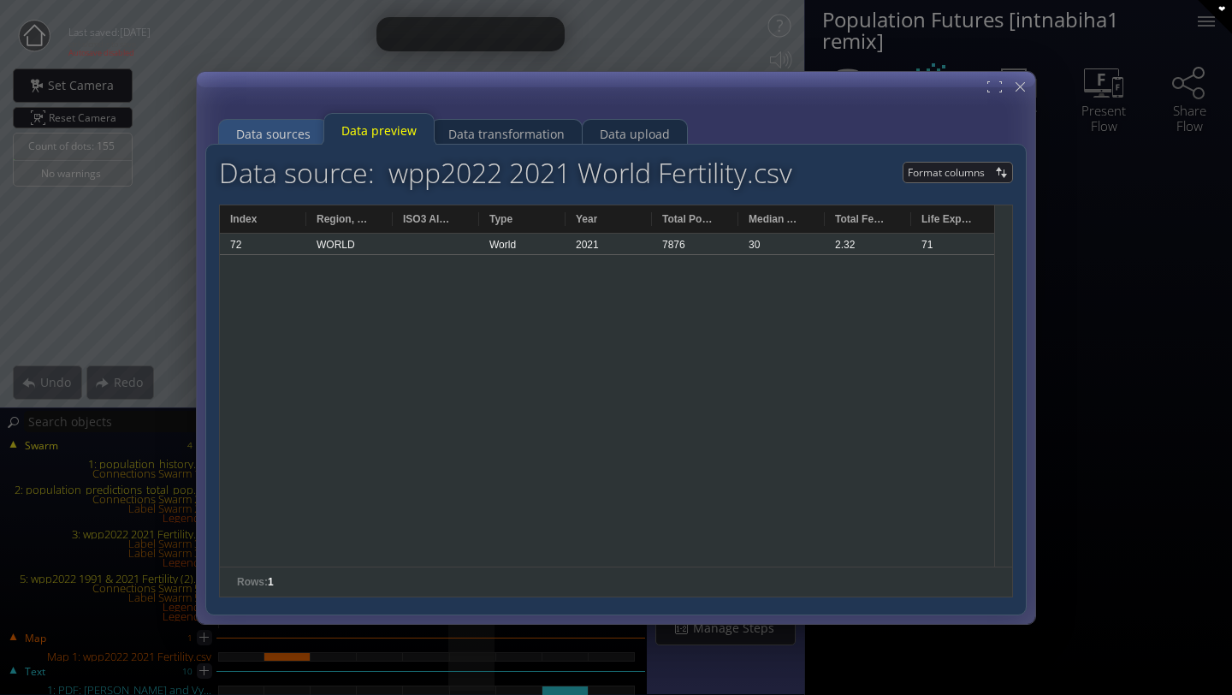
click at [295, 137] on div "Data sources" at bounding box center [273, 133] width 74 height 33
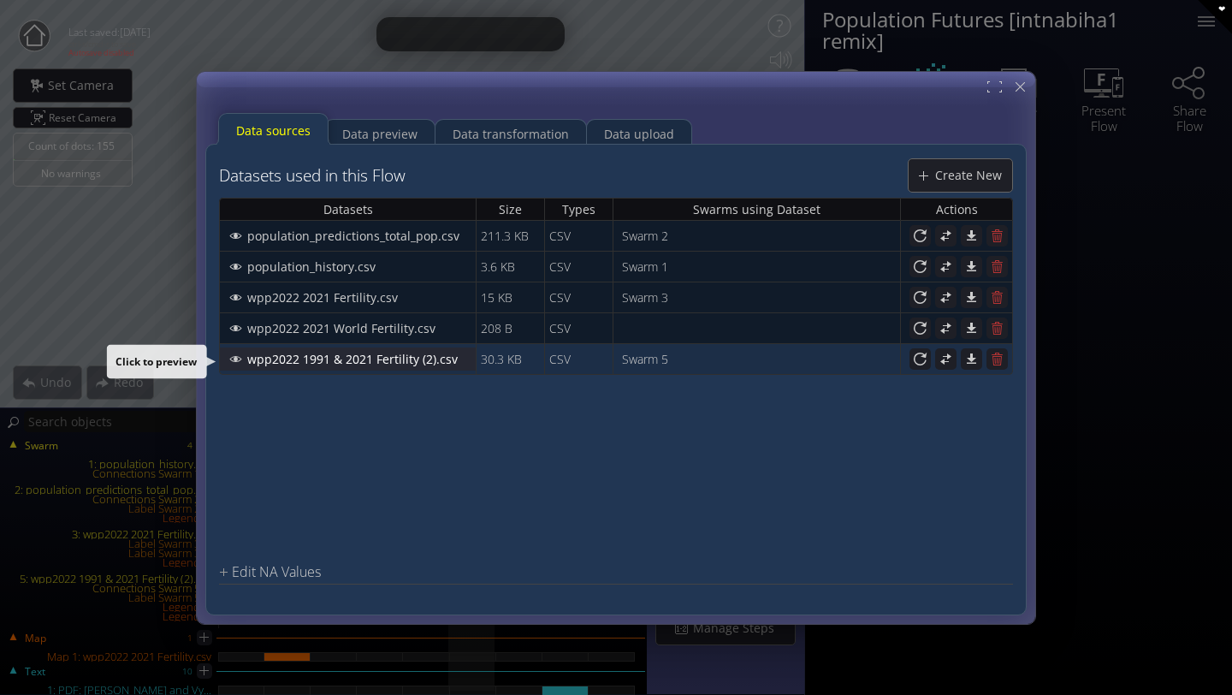
click at [346, 368] on div "wpp2022 1991 & 2021 Fertility (2).csv" at bounding box center [348, 357] width 254 height 21
